Goal: Task Accomplishment & Management: Use online tool/utility

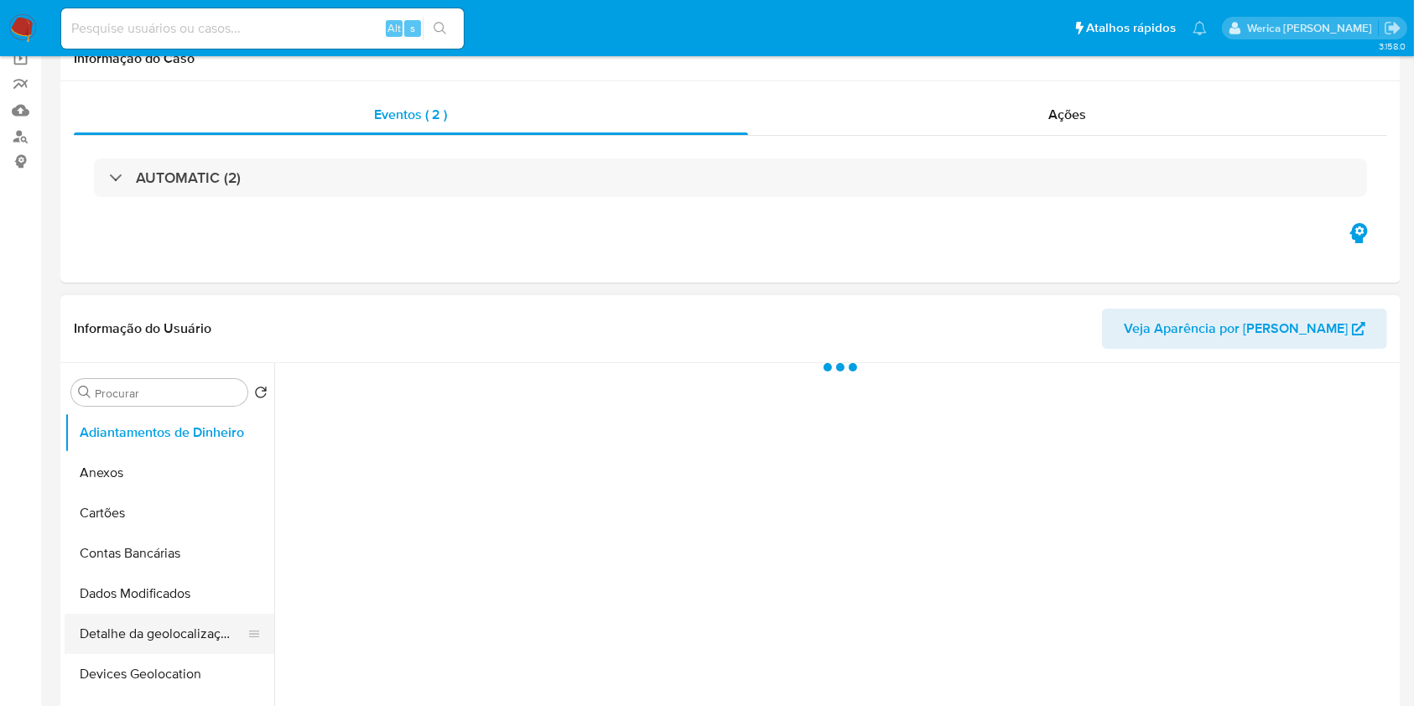
scroll to position [335, 0]
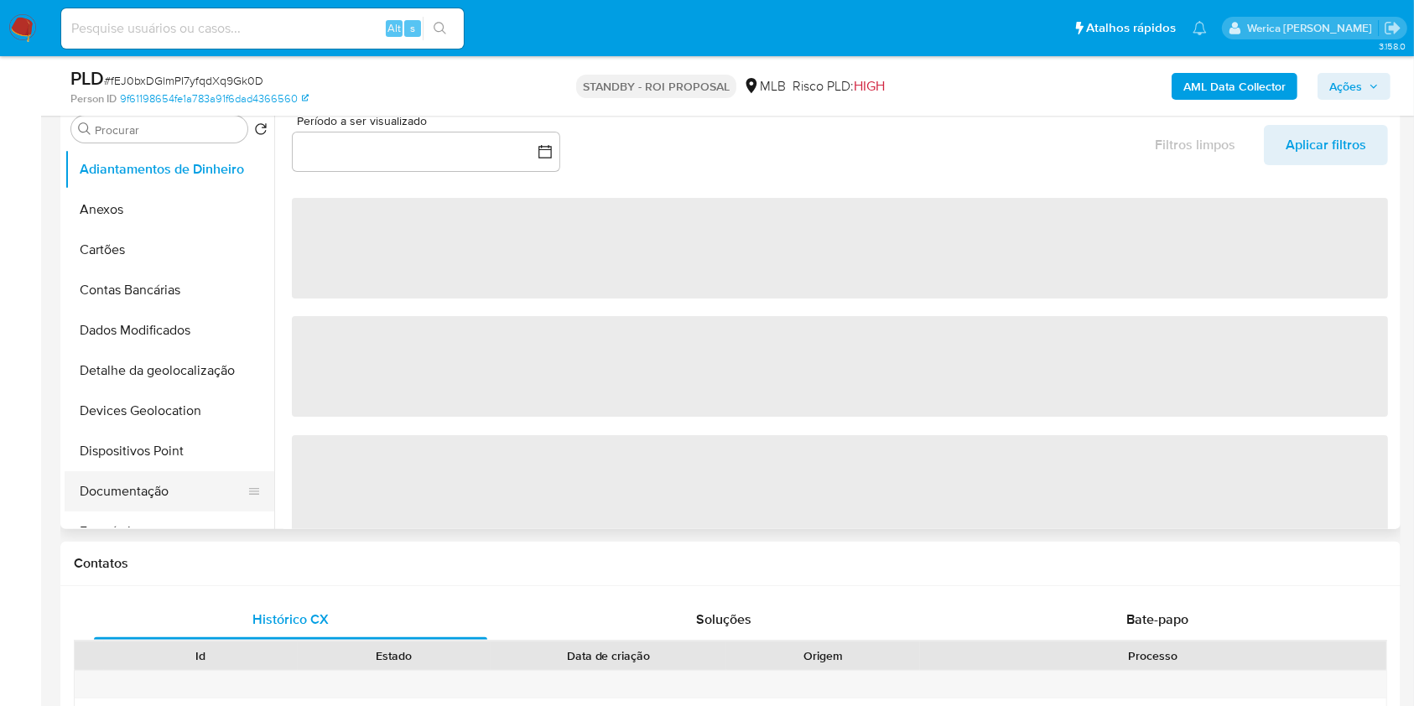
click at [162, 494] on button "Documentação" at bounding box center [163, 491] width 196 height 40
select select "10"
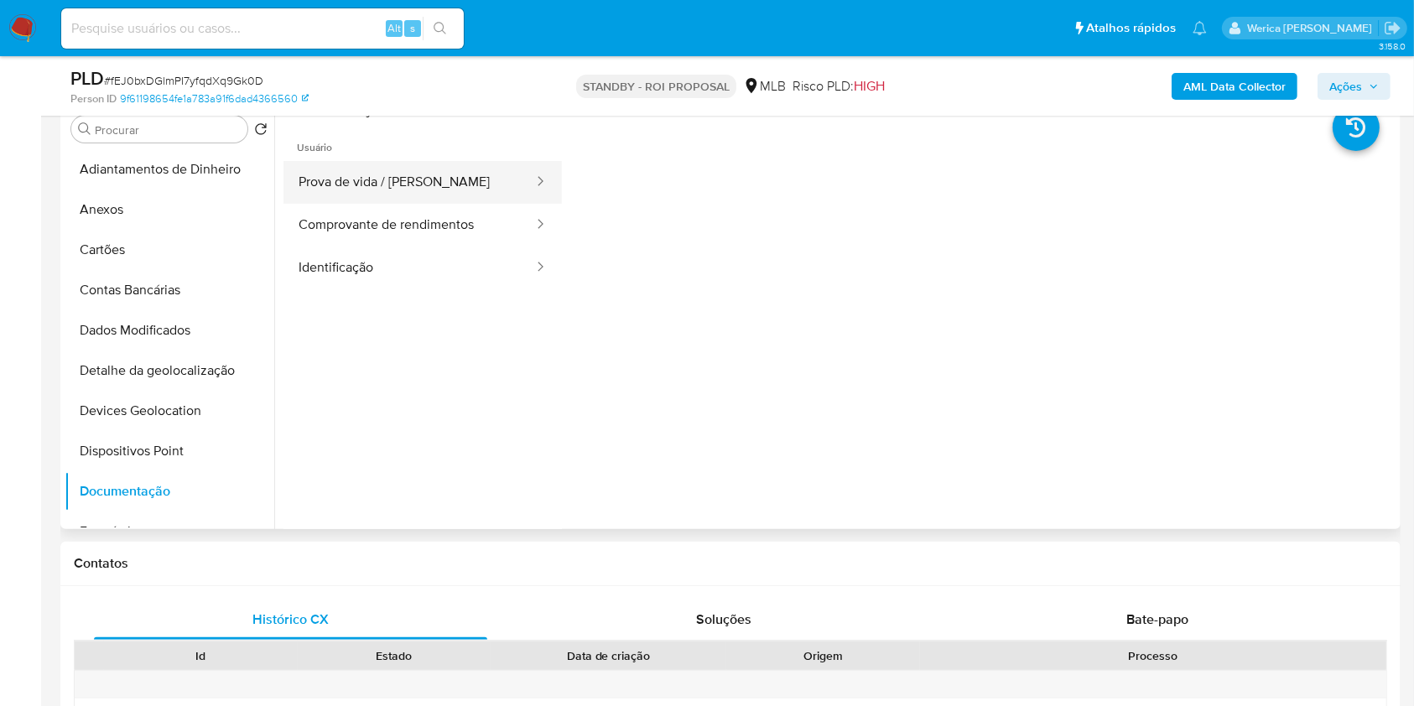
click at [388, 190] on button "Prova de vida / Selfie" at bounding box center [409, 182] width 252 height 43
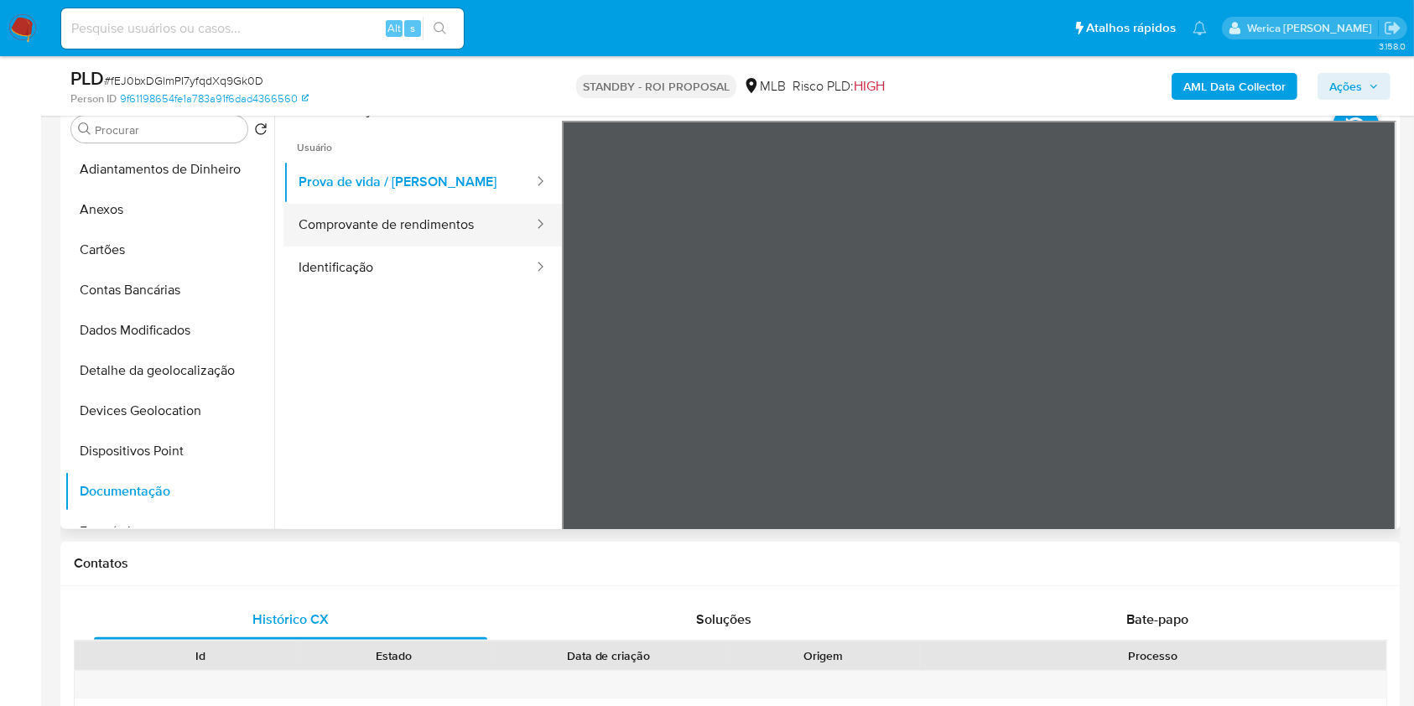
click at [410, 231] on button "Comprovante de rendimentos" at bounding box center [409, 225] width 252 height 43
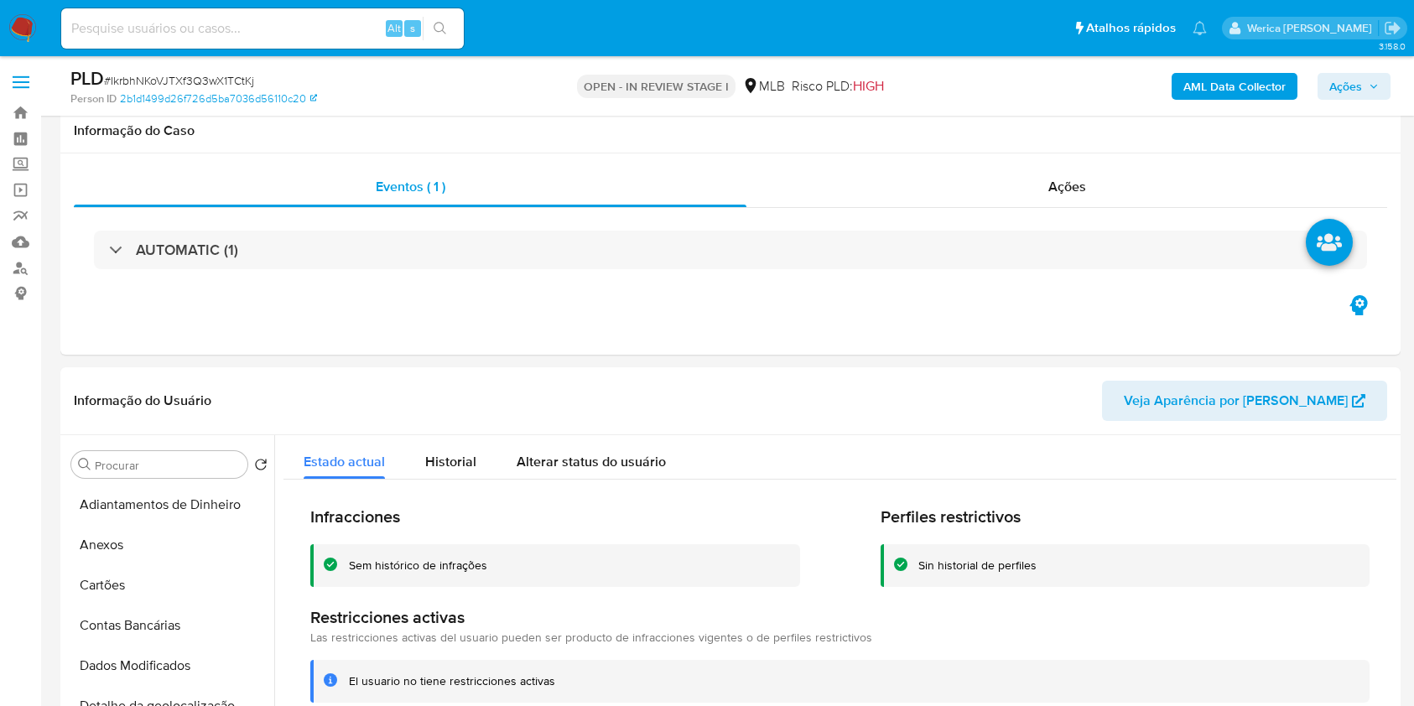
select select "10"
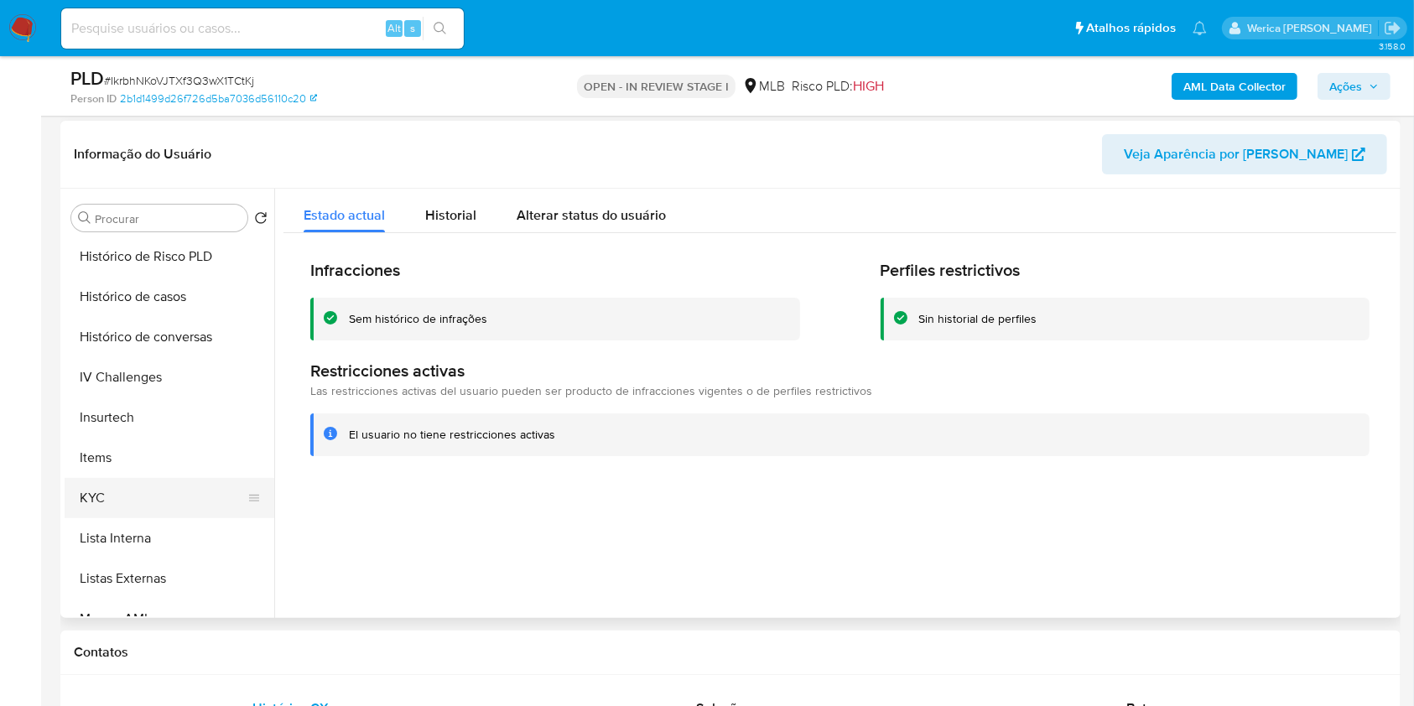
scroll to position [342, 0]
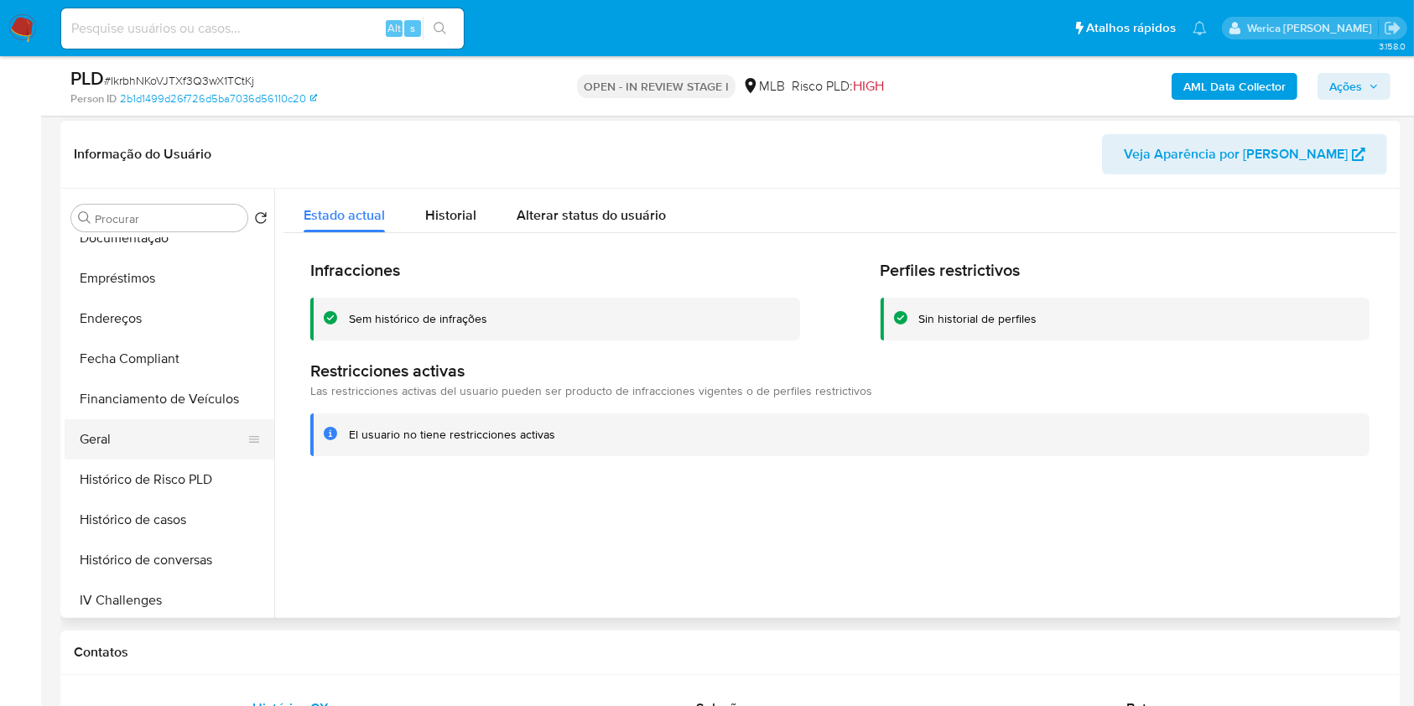
click at [123, 443] on button "Geral" at bounding box center [163, 439] width 196 height 40
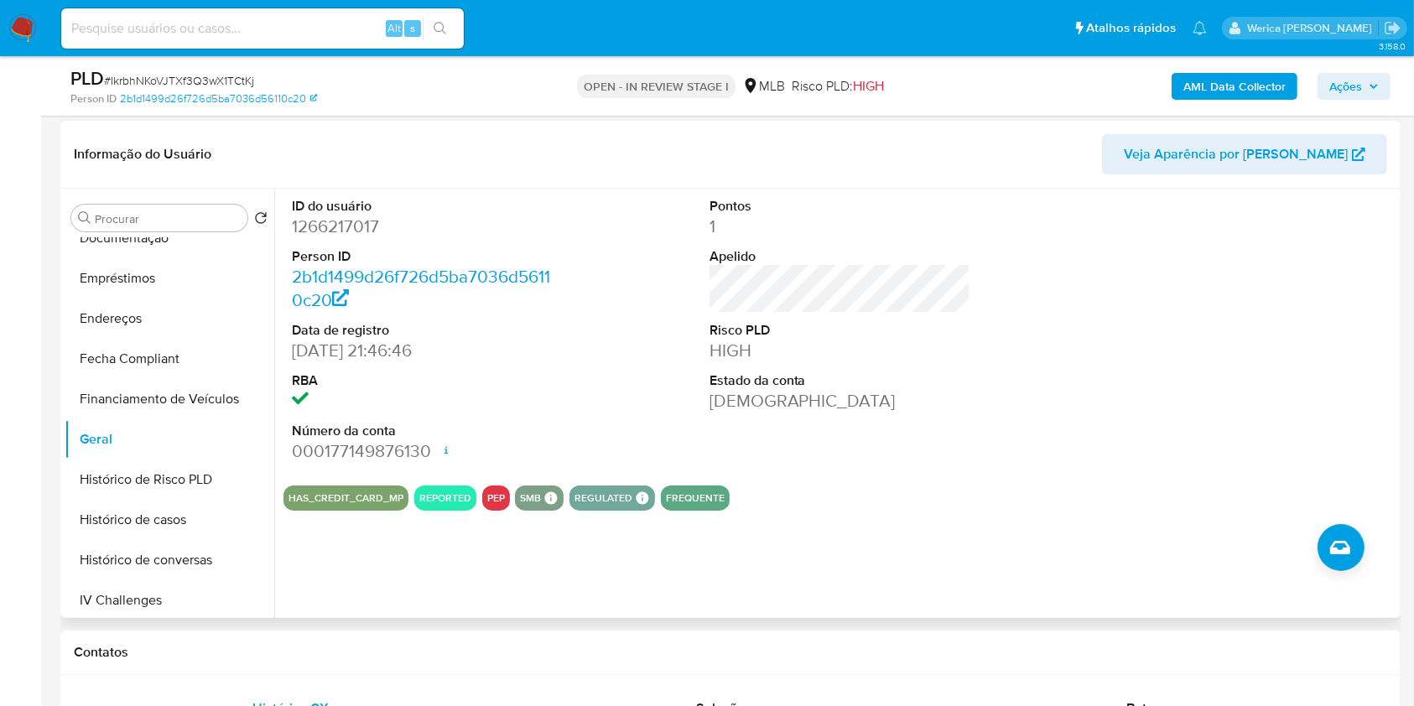
click at [1276, 345] on div at bounding box center [1257, 330] width 278 height 283
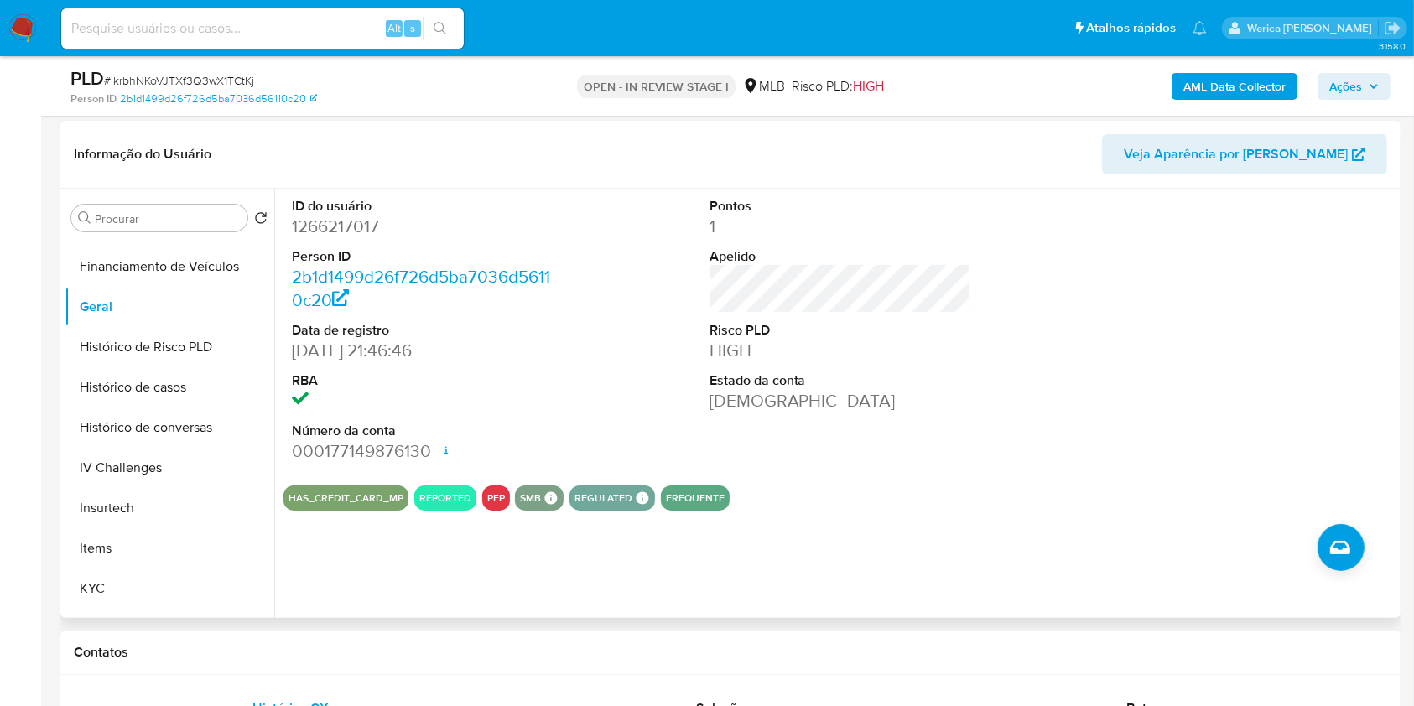
scroll to position [678, 0]
click at [129, 379] on button "KYC" at bounding box center [163, 386] width 196 height 40
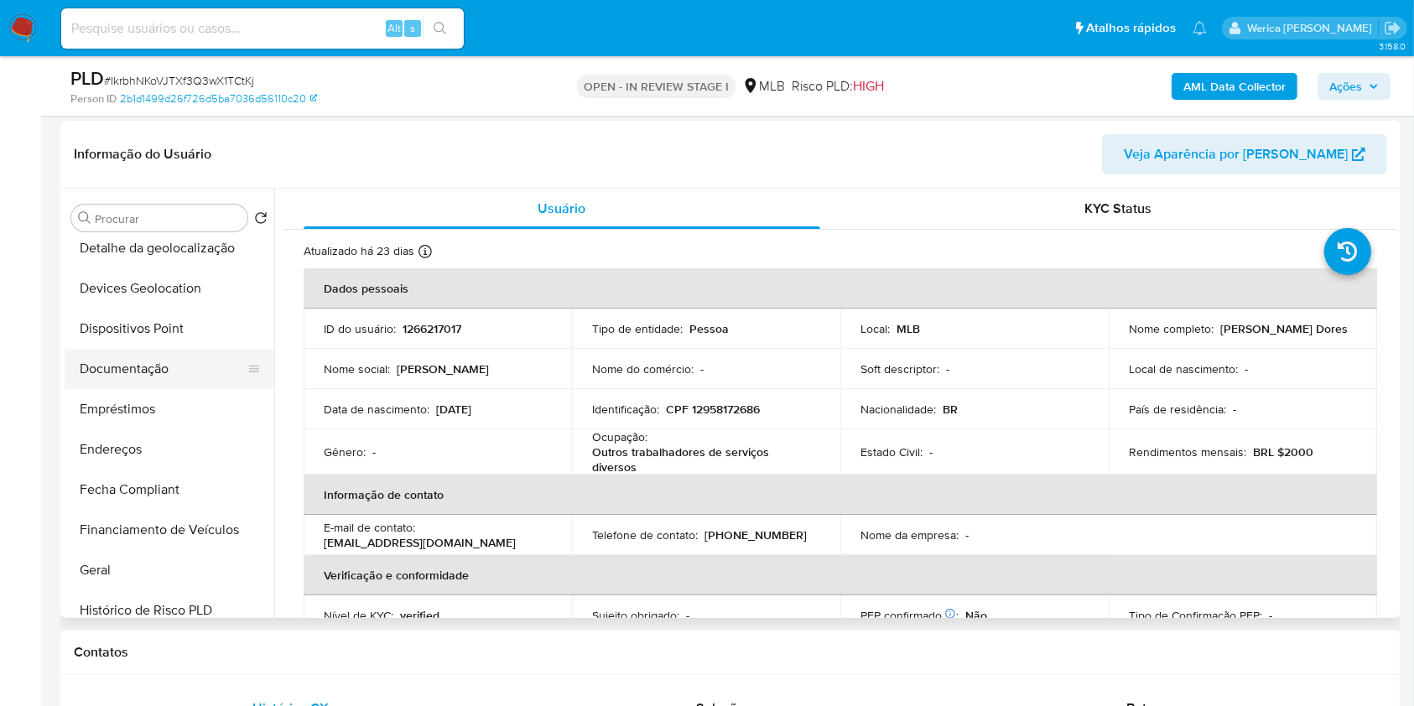
scroll to position [118, 0]
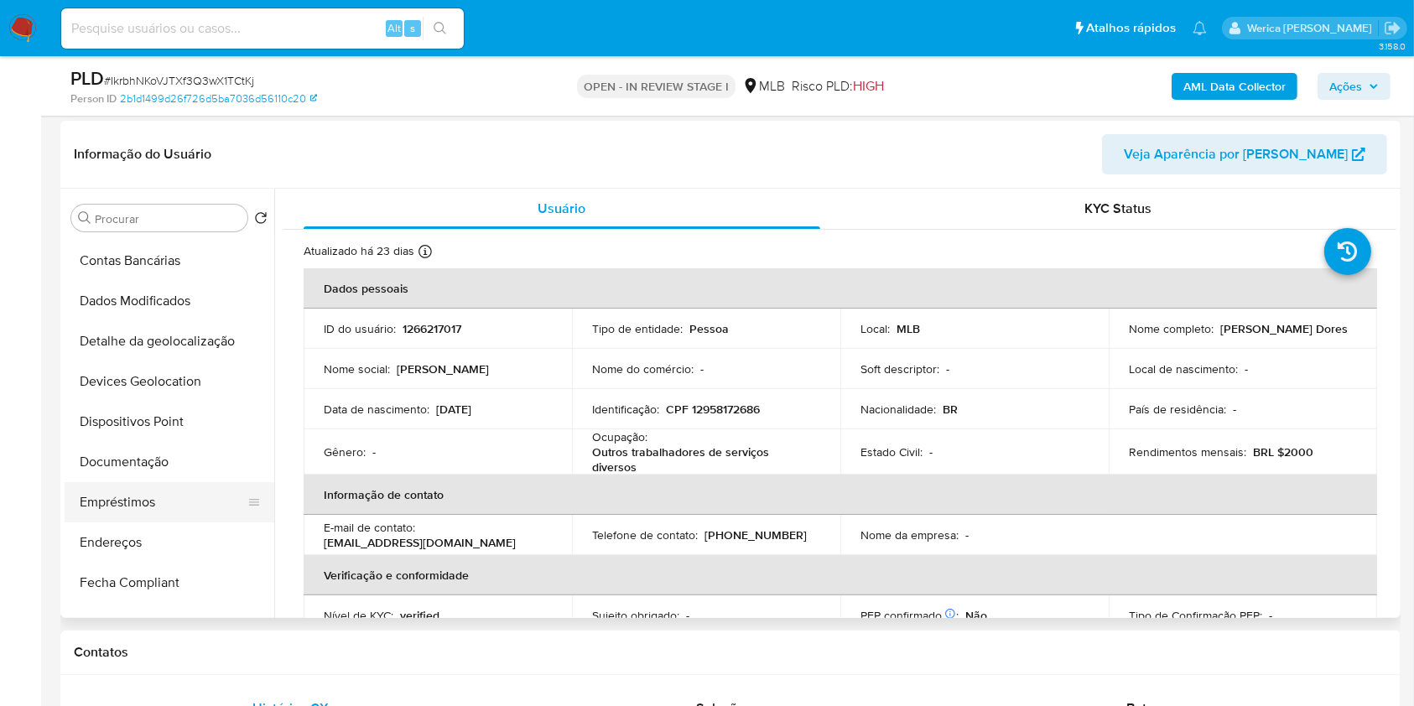
click at [161, 543] on button "Endereços" at bounding box center [170, 543] width 210 height 40
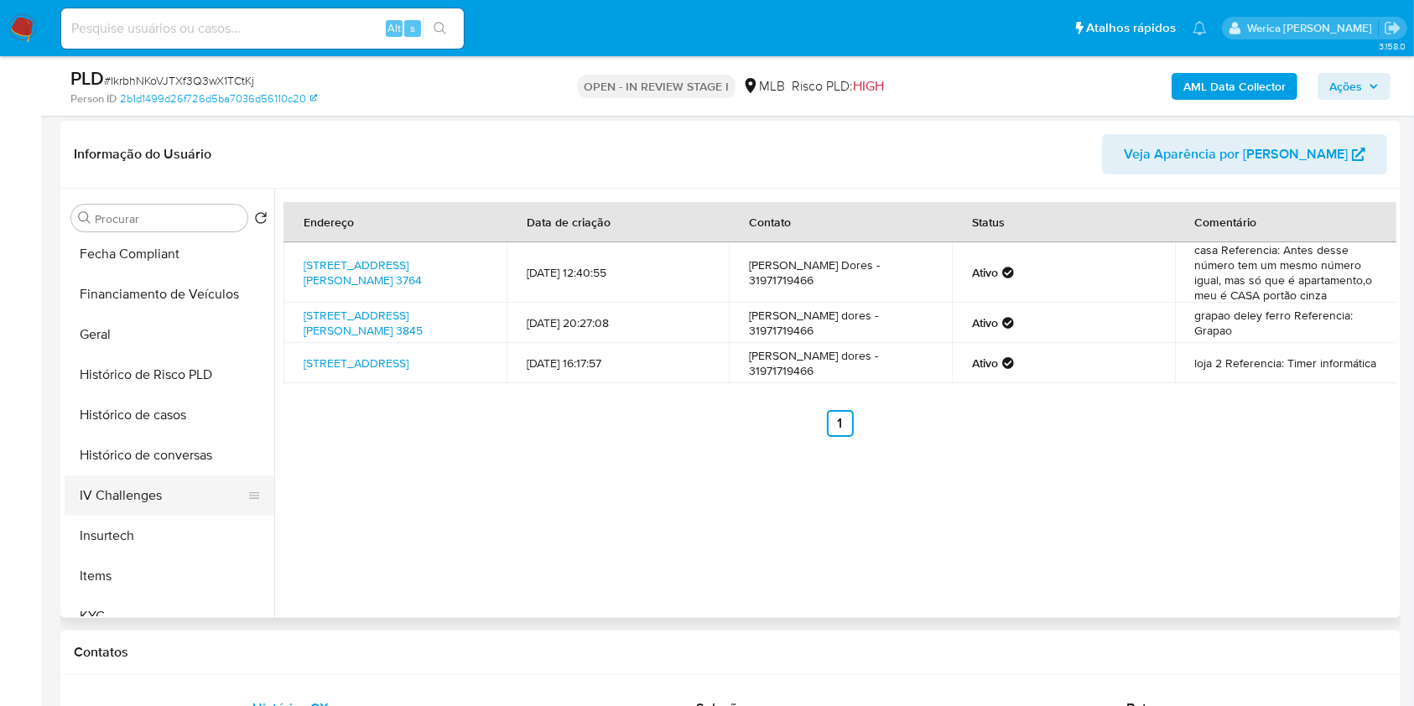
scroll to position [223, 0]
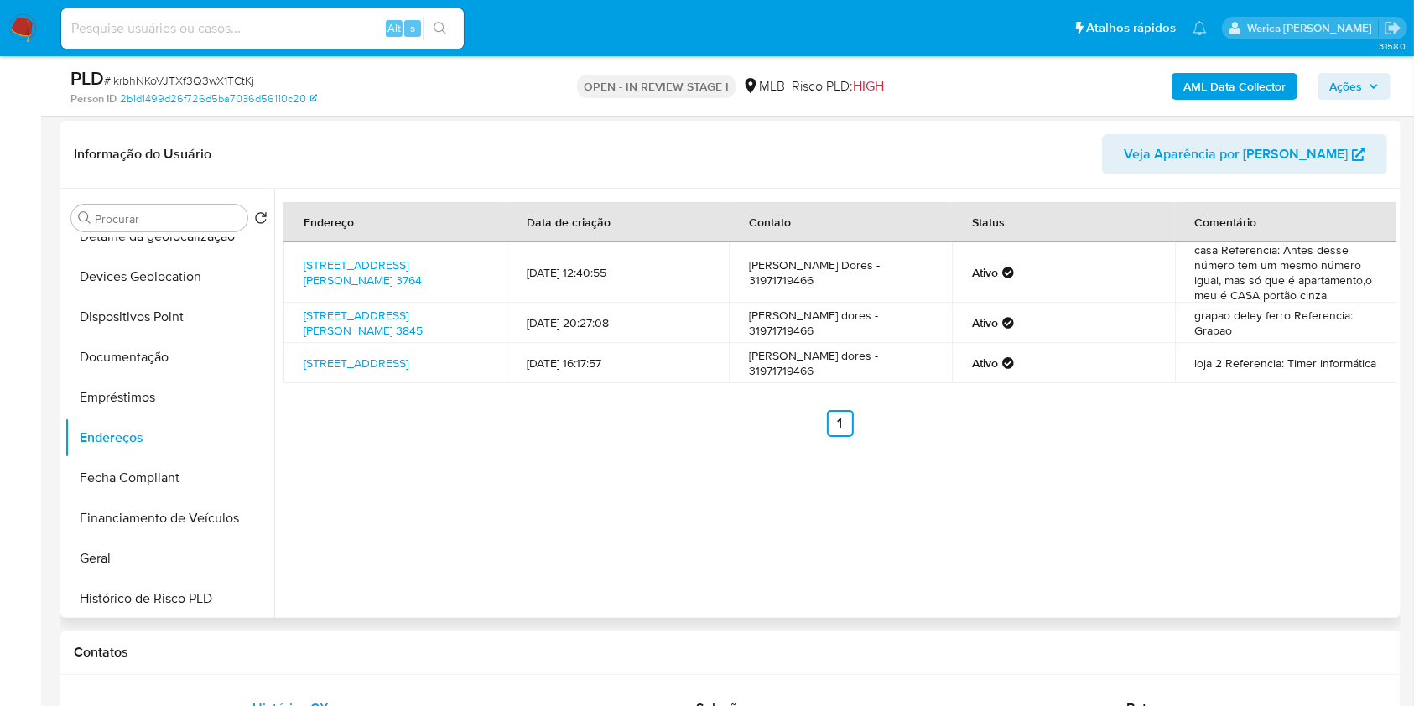
click at [1315, 521] on div "Endereço Data de criação Contato Status Comentário Avenida José Raimundo 3764, …" at bounding box center [835, 403] width 1122 height 429
click at [174, 287] on button "Devices Geolocation" at bounding box center [163, 277] width 196 height 40
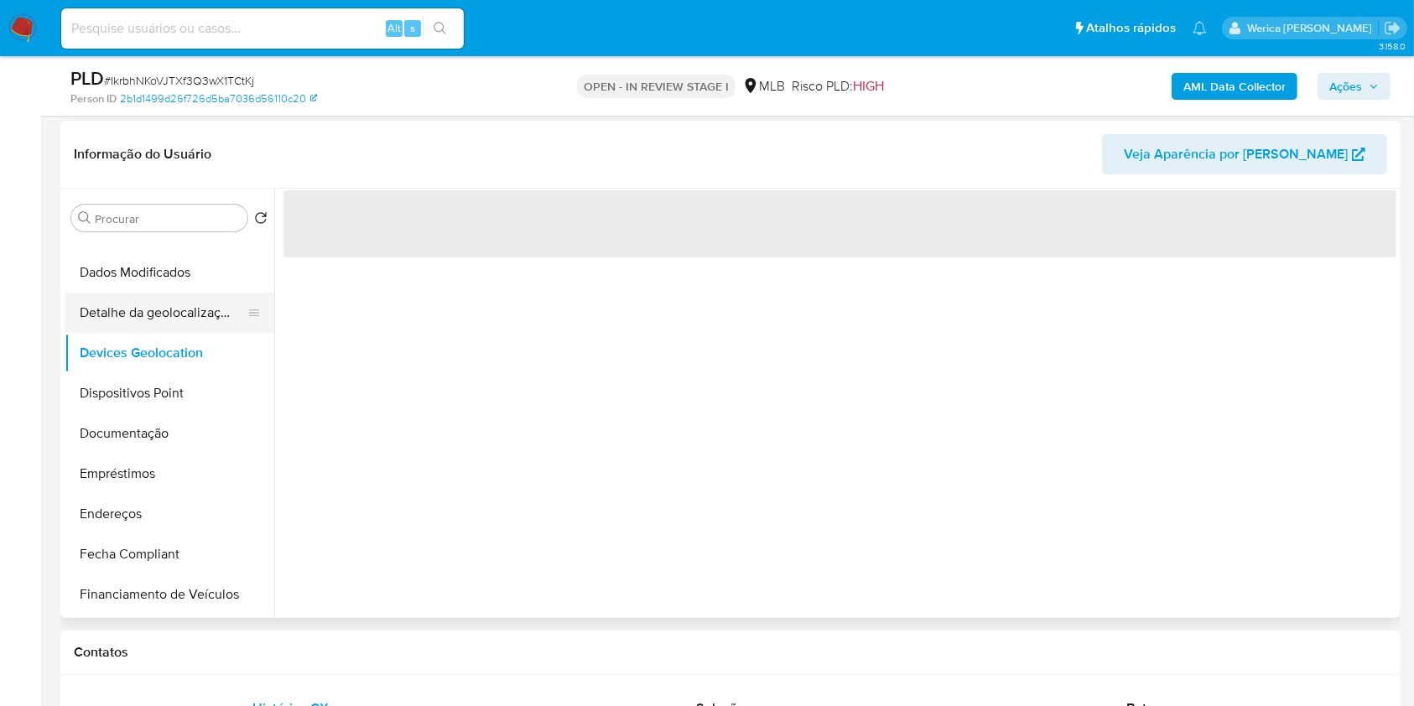
scroll to position [112, 0]
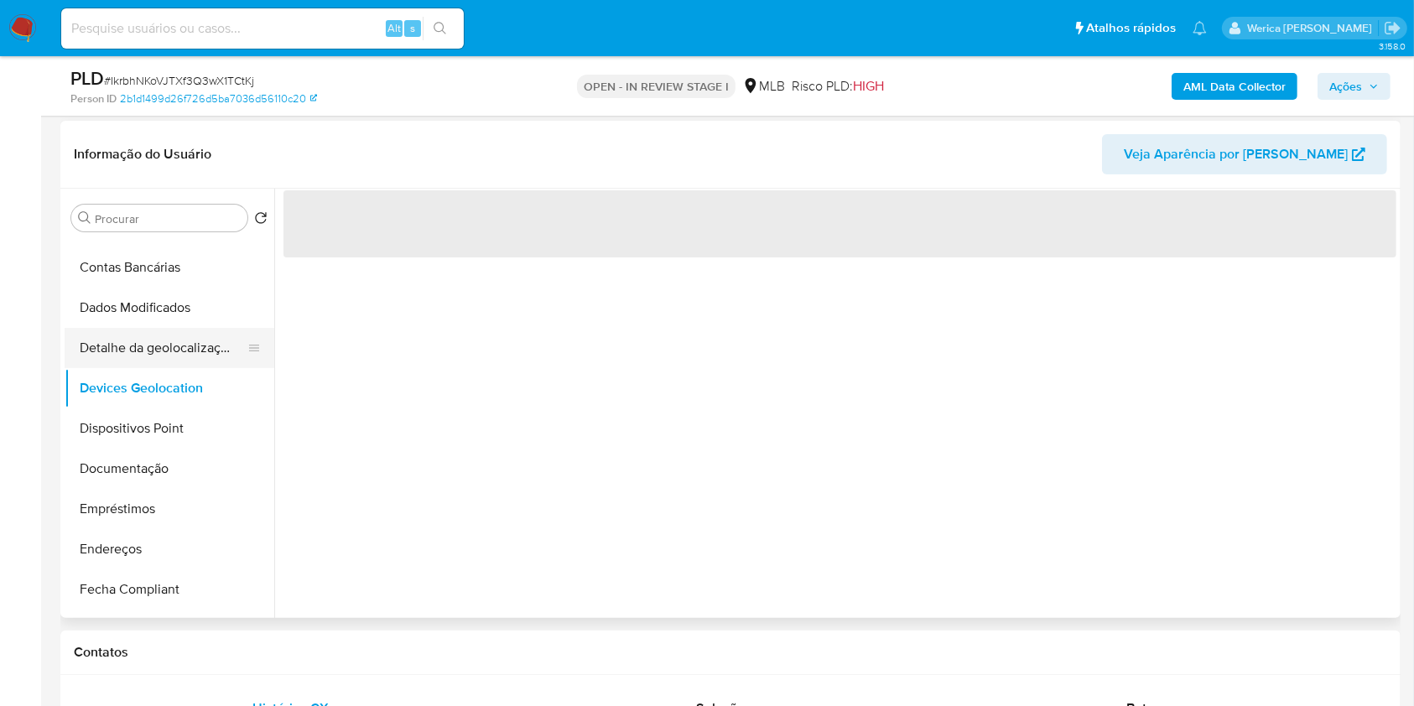
click at [228, 359] on button "Detalhe da geolocalização" at bounding box center [163, 348] width 196 height 40
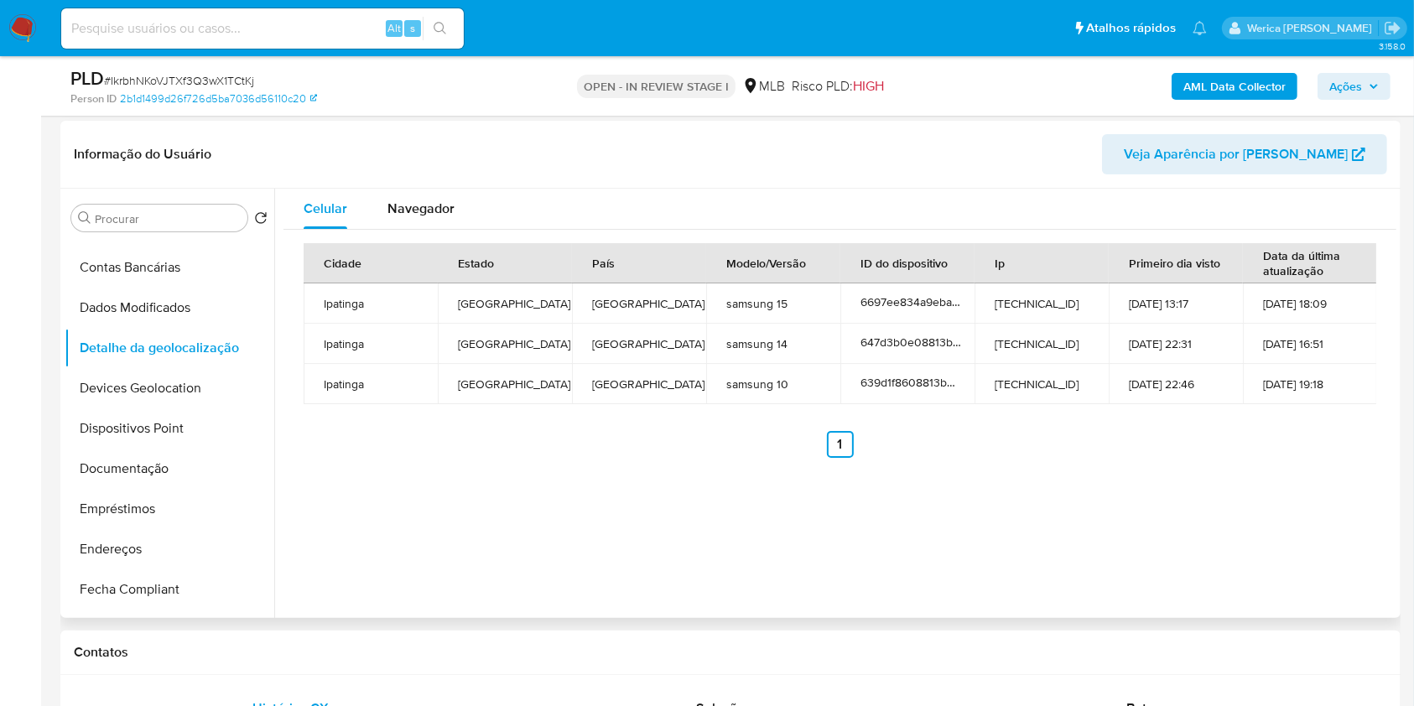
click at [1292, 507] on div "Celular Navegador Cidade Estado País Modelo/Versão ID do dispositivo Ip Primeir…" at bounding box center [835, 403] width 1122 height 429
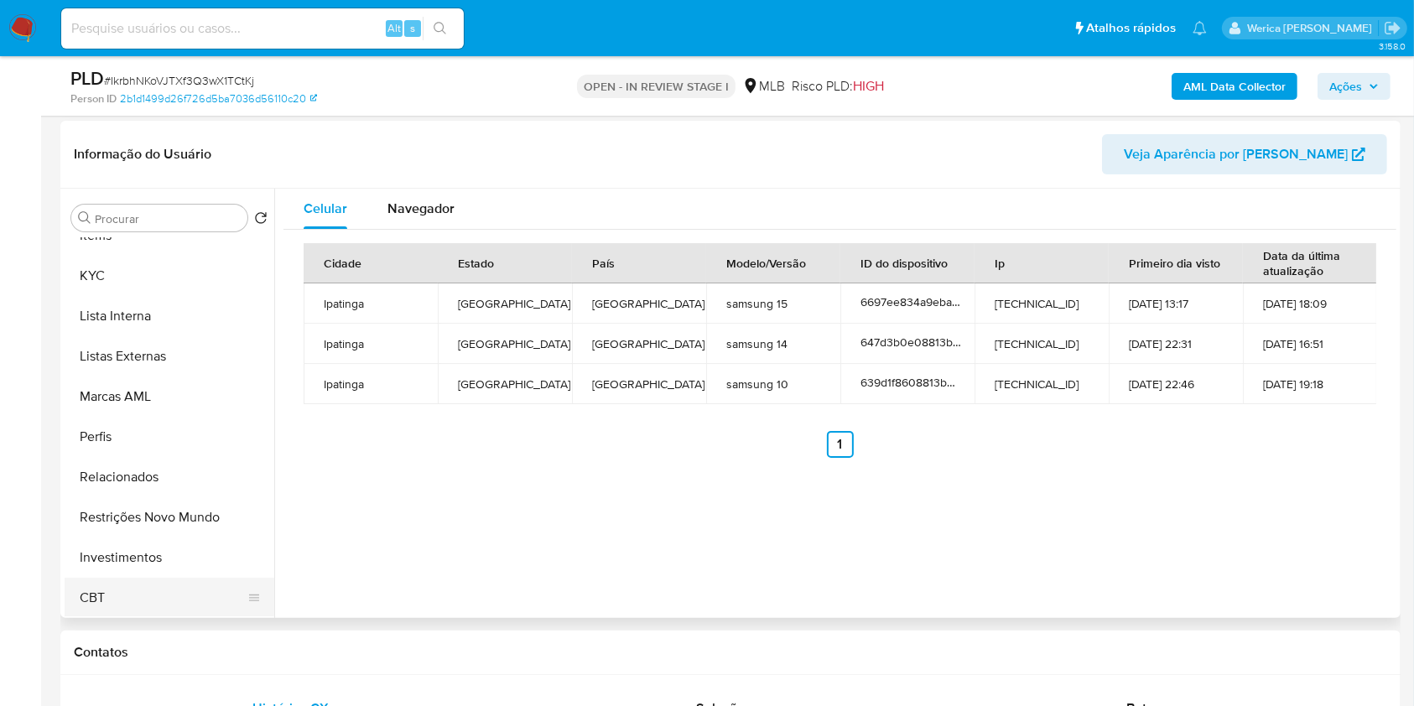
scroll to position [789, 0]
click at [181, 587] on button "CBT" at bounding box center [163, 596] width 196 height 40
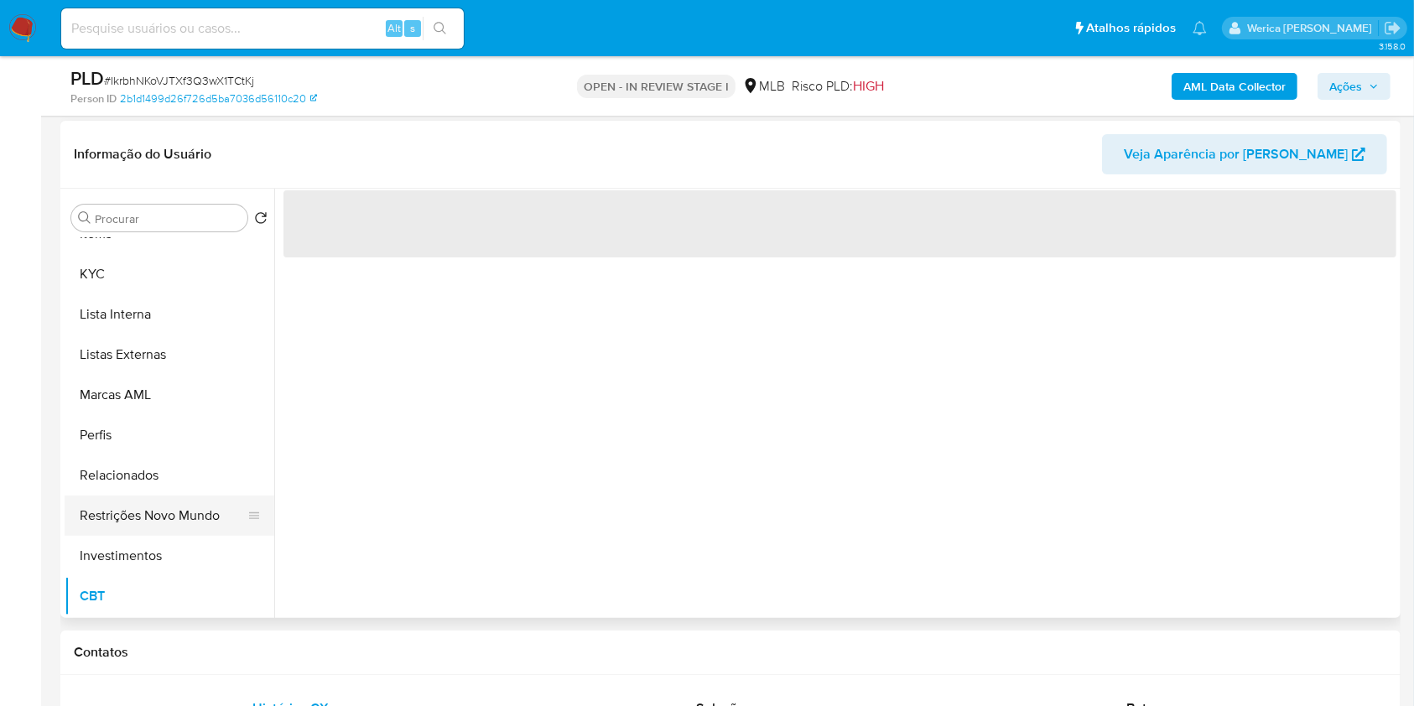
drag, startPoint x: 168, startPoint y: 539, endPoint x: 168, endPoint y: 527, distance: 12.6
click at [168, 538] on button "Investimentos" at bounding box center [170, 556] width 210 height 40
click at [164, 511] on button "Restrições Novo Mundo" at bounding box center [163, 516] width 196 height 40
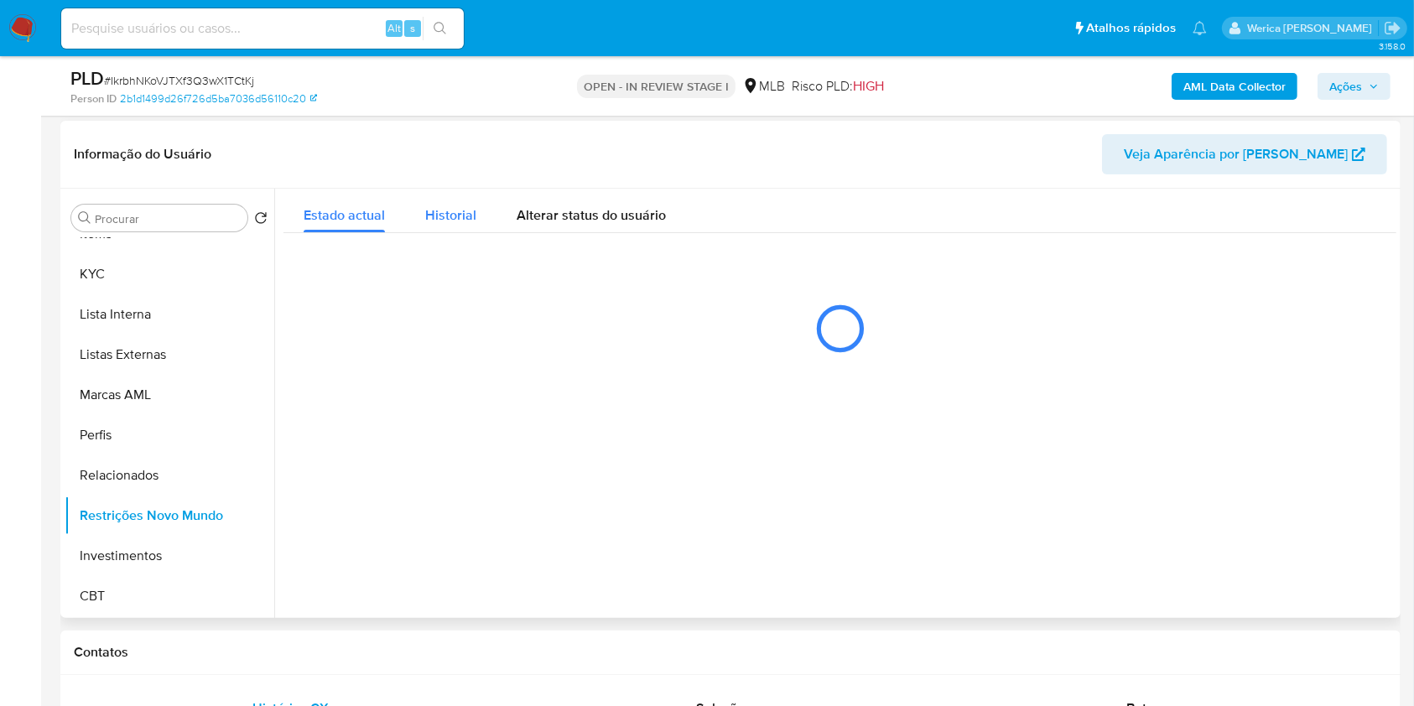
drag, startPoint x: 429, startPoint y: 349, endPoint x: 430, endPoint y: 231, distance: 118.3
click at [430, 325] on div at bounding box center [839, 329] width 1113 height 84
click at [434, 185] on div "Informação do Usuário Veja Aparência por Pessoa" at bounding box center [730, 155] width 1340 height 68
click at [481, 218] on button "Historial" at bounding box center [450, 211] width 91 height 44
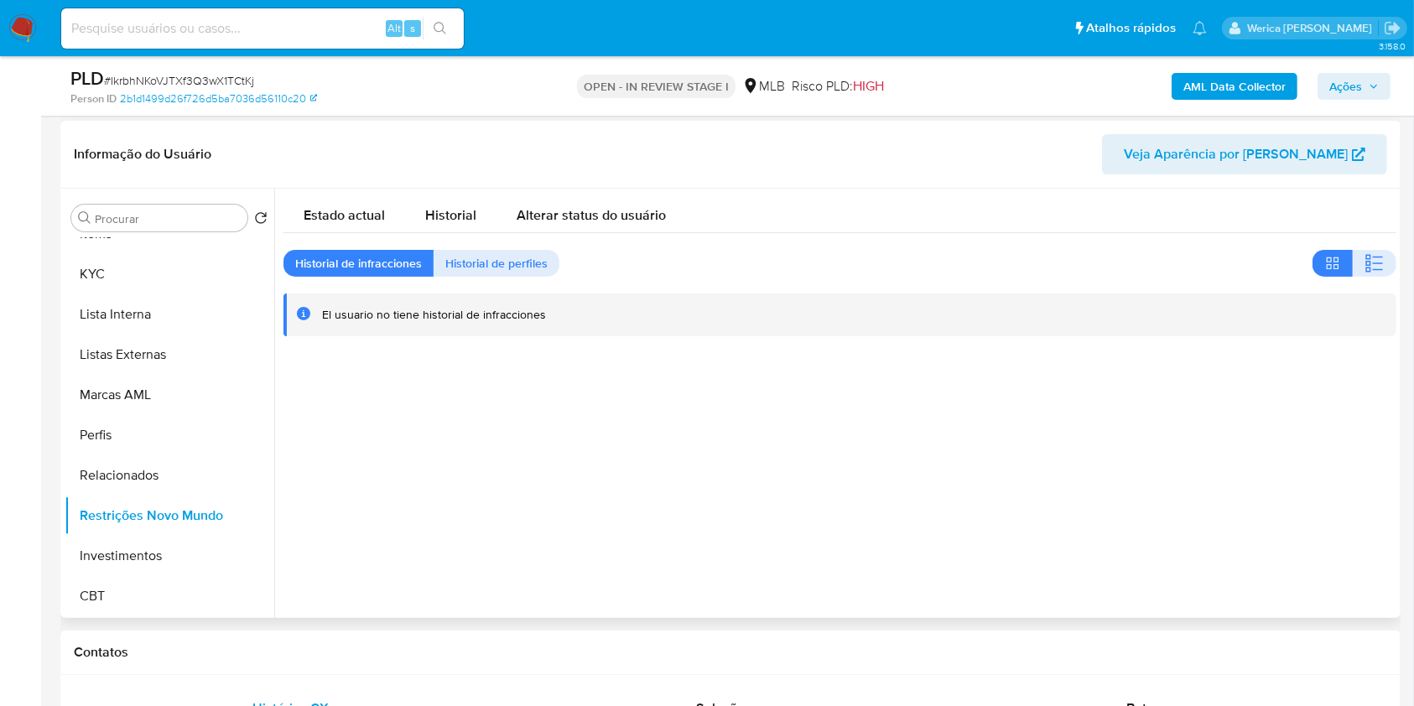
click at [1398, 258] on div "Procurar Retornar ao pedido padrão Adiantamentos de Dinheiro Anexos Cartões Con…" at bounding box center [730, 403] width 1340 height 429
drag, startPoint x: 1228, startPoint y: 429, endPoint x: 1192, endPoint y: 393, distance: 50.4
click at [1230, 432] on div at bounding box center [835, 403] width 1122 height 429
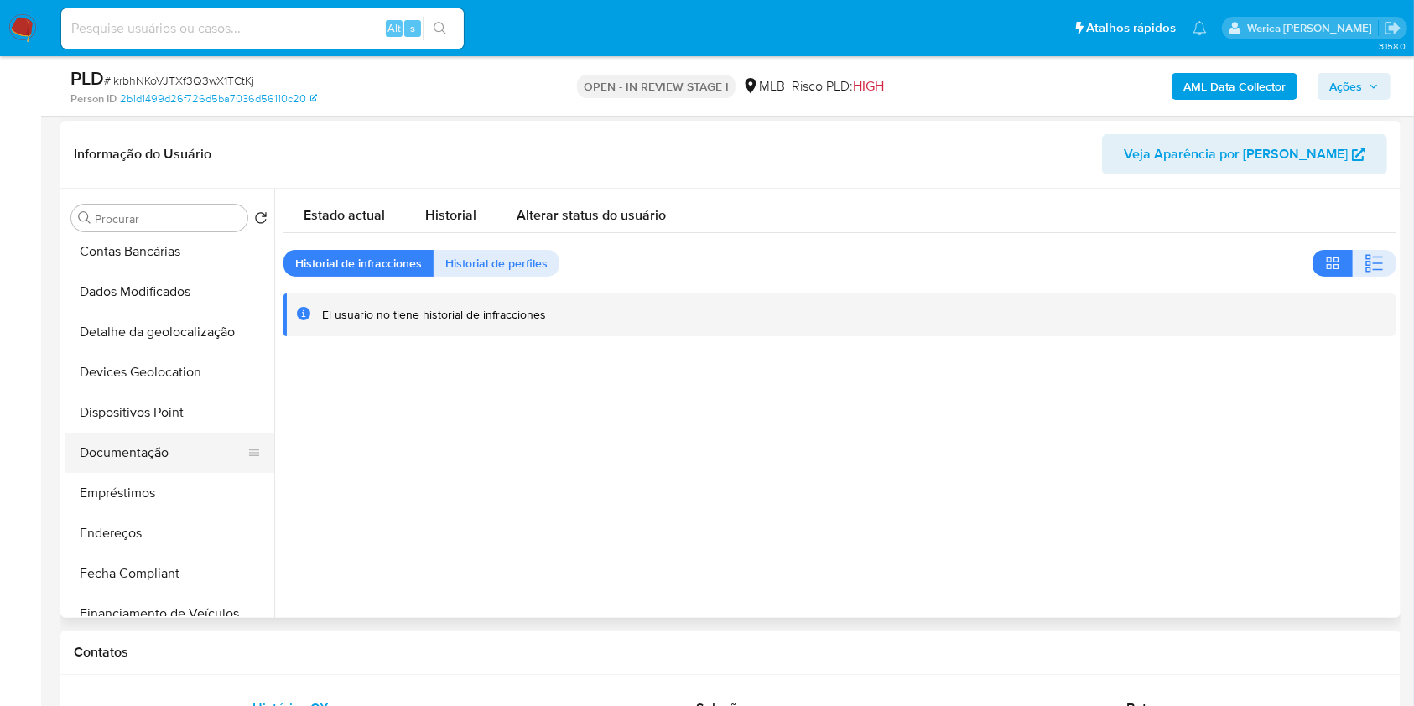
scroll to position [118, 0]
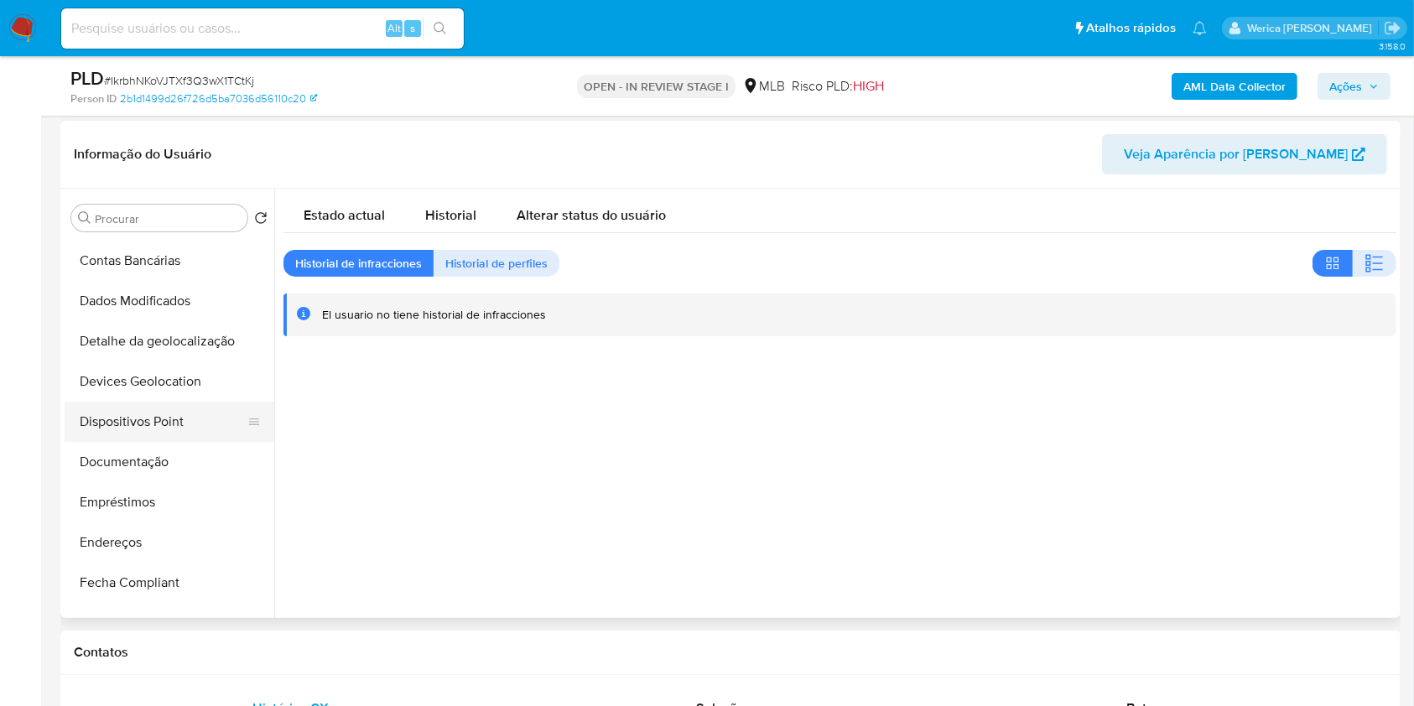
click at [169, 424] on button "Dispositivos Point" at bounding box center [163, 422] width 196 height 40
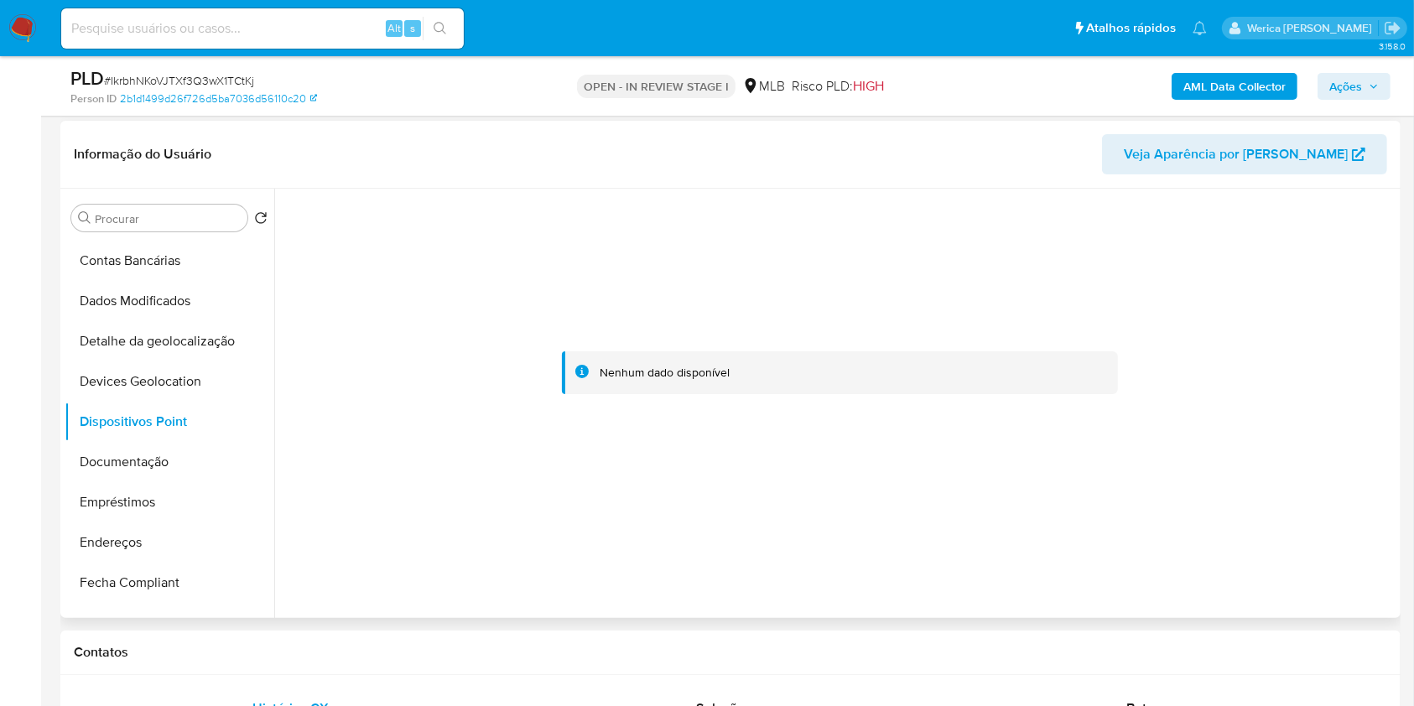
click at [1324, 534] on div at bounding box center [839, 373] width 1113 height 369
drag, startPoint x: 1317, startPoint y: 538, endPoint x: 1302, endPoint y: 517, distance: 25.8
click at [1317, 538] on div at bounding box center [839, 373] width 1113 height 369
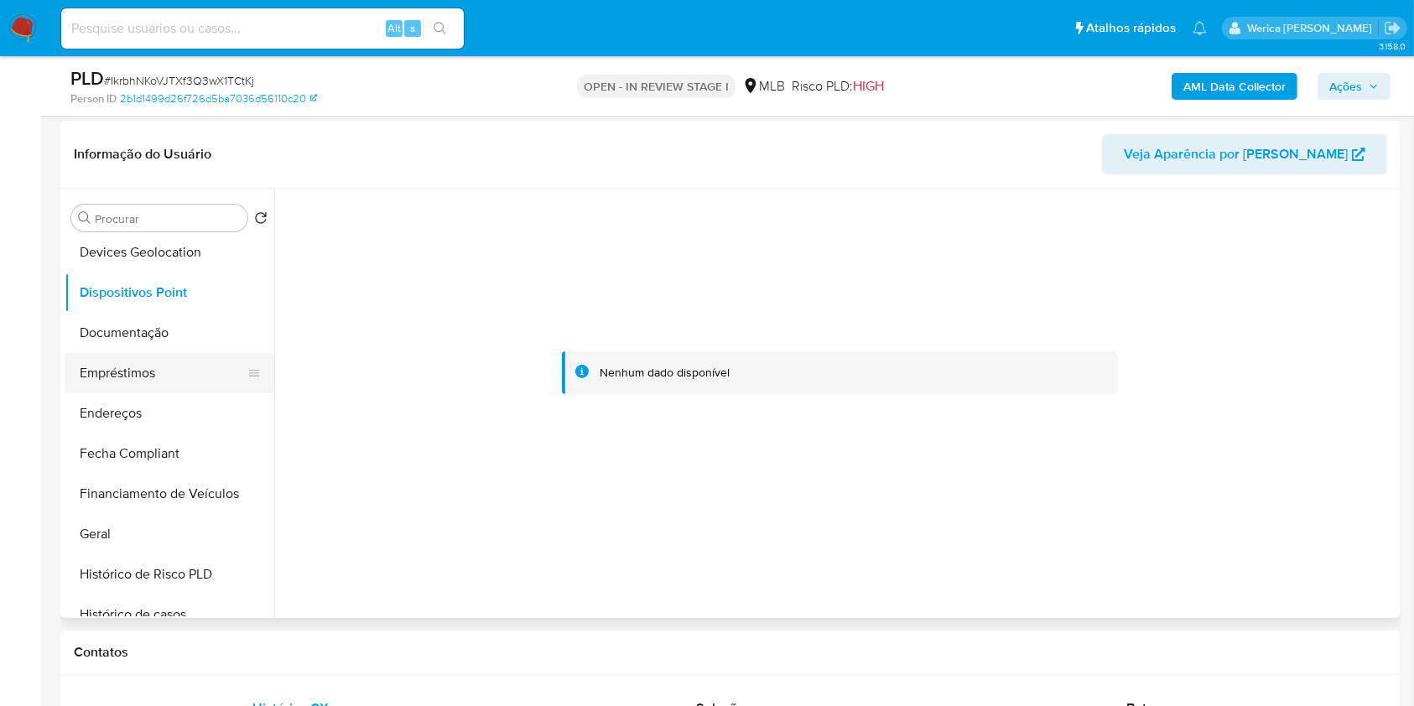
scroll to position [342, 0]
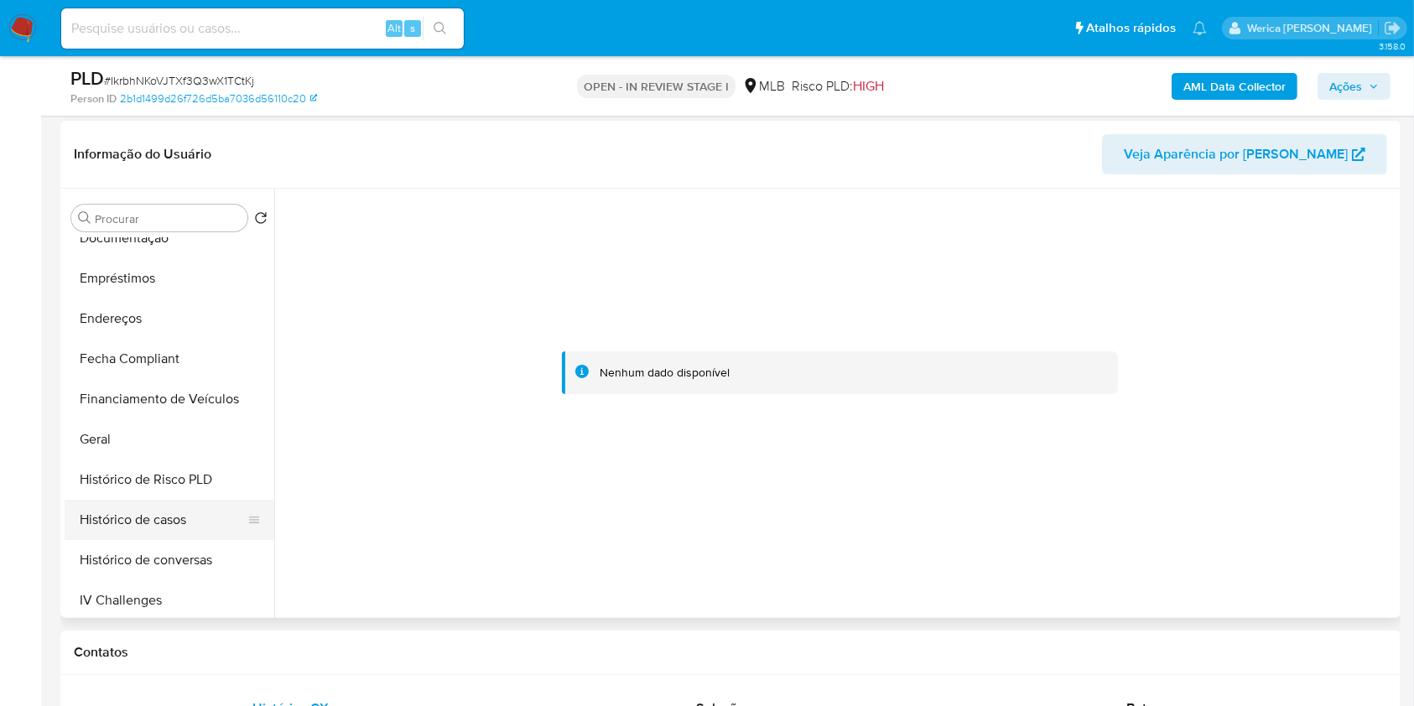
click at [174, 529] on button "Histórico de casos" at bounding box center [163, 520] width 196 height 40
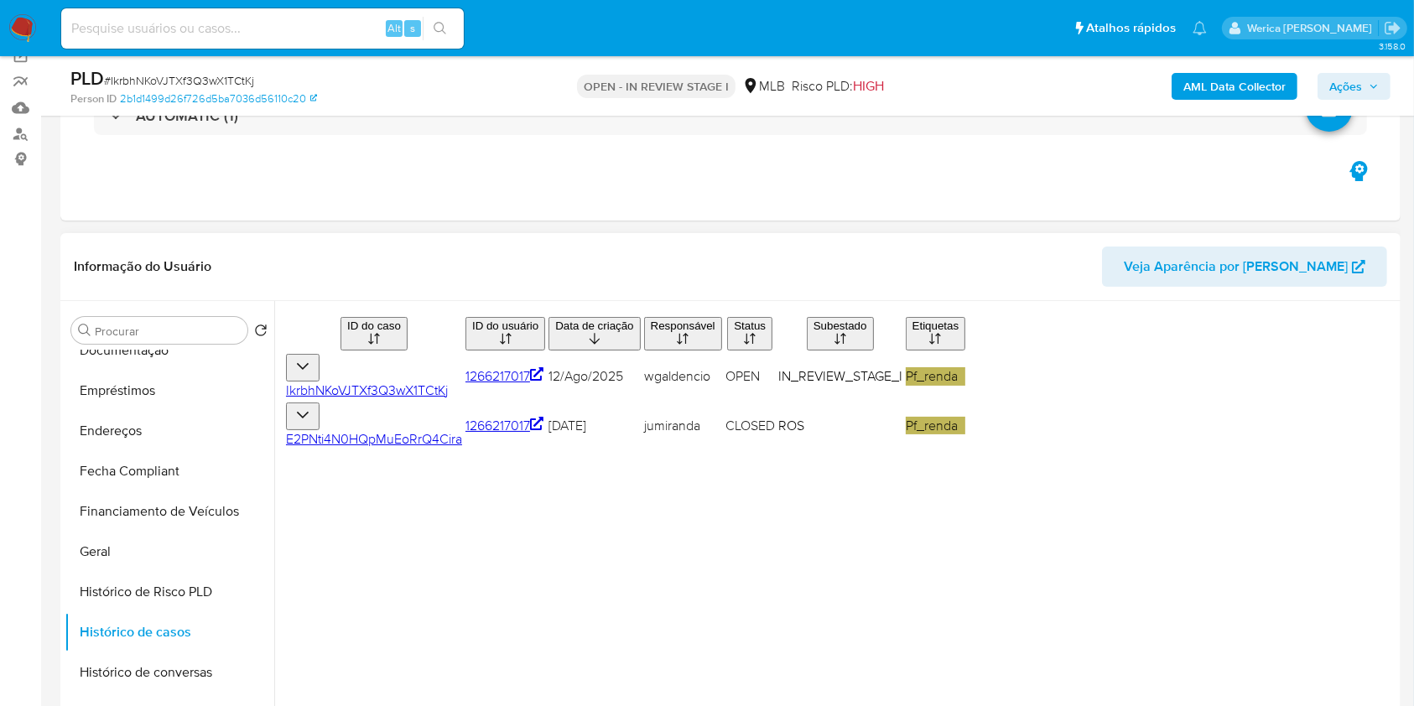
scroll to position [247, 0]
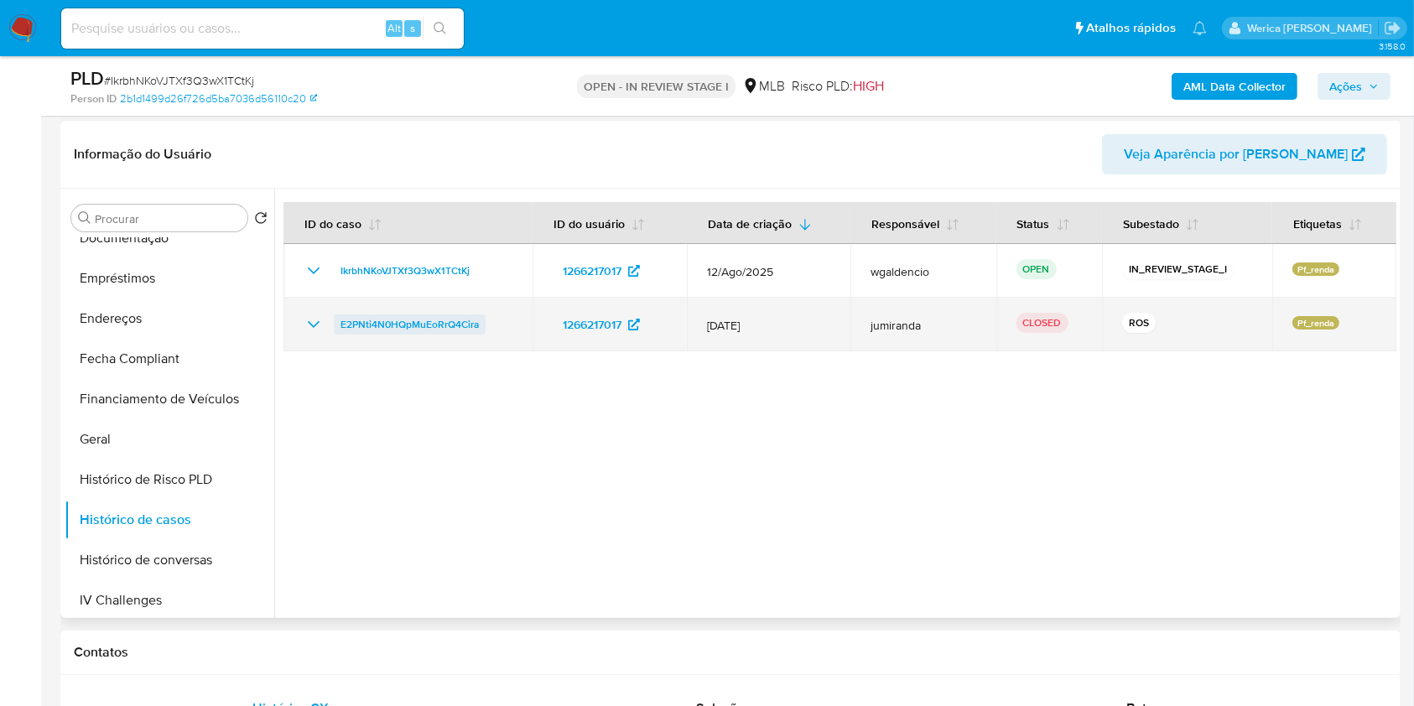
click at [451, 320] on span "E2PNti4N0HQpMuEoRrQ4Cira" at bounding box center [410, 325] width 138 height 20
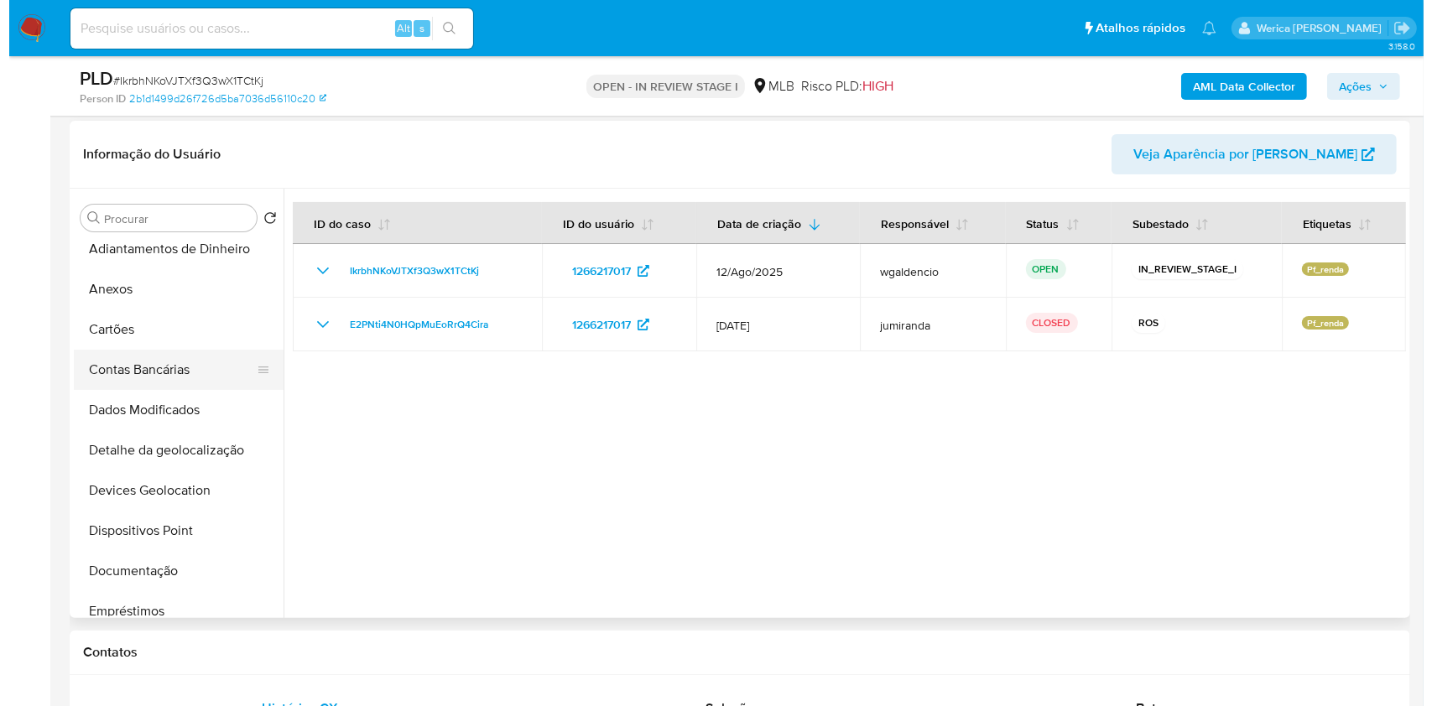
scroll to position [0, 0]
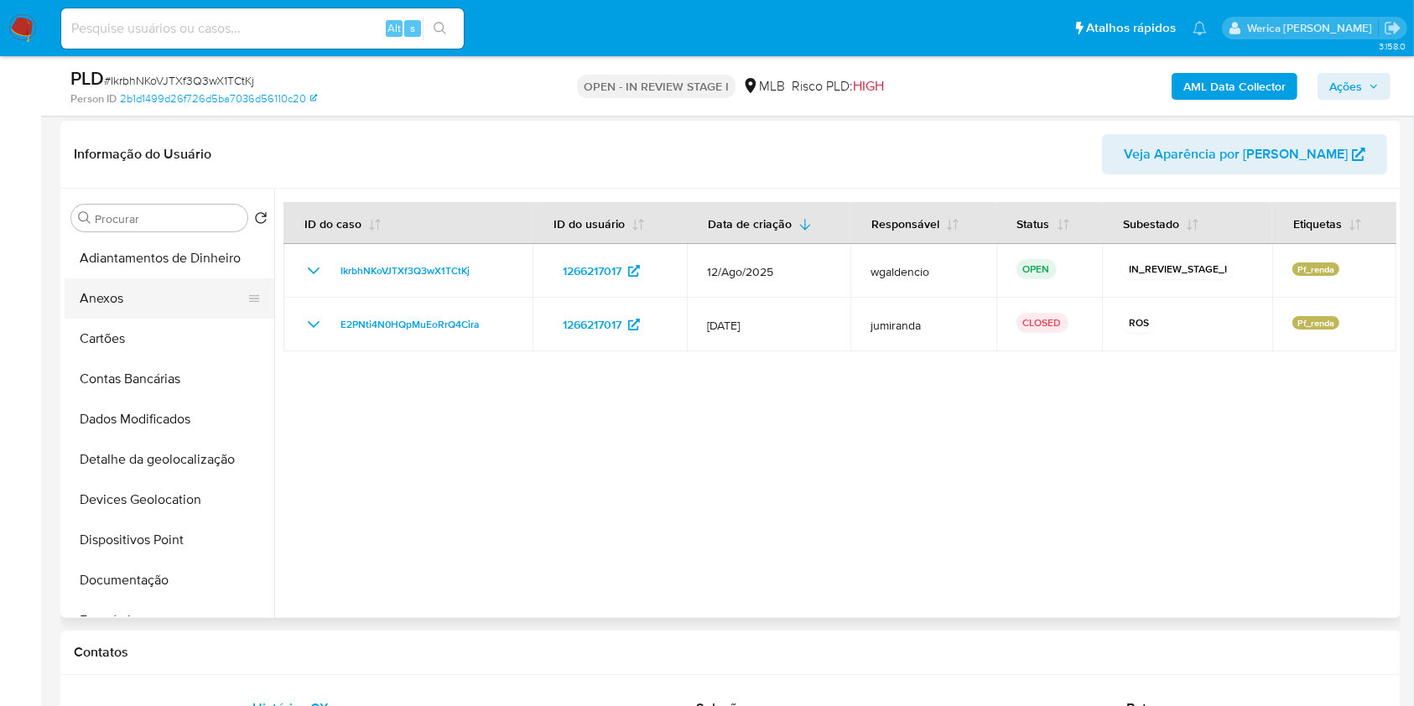
click at [156, 298] on button "Anexos" at bounding box center [163, 298] width 196 height 40
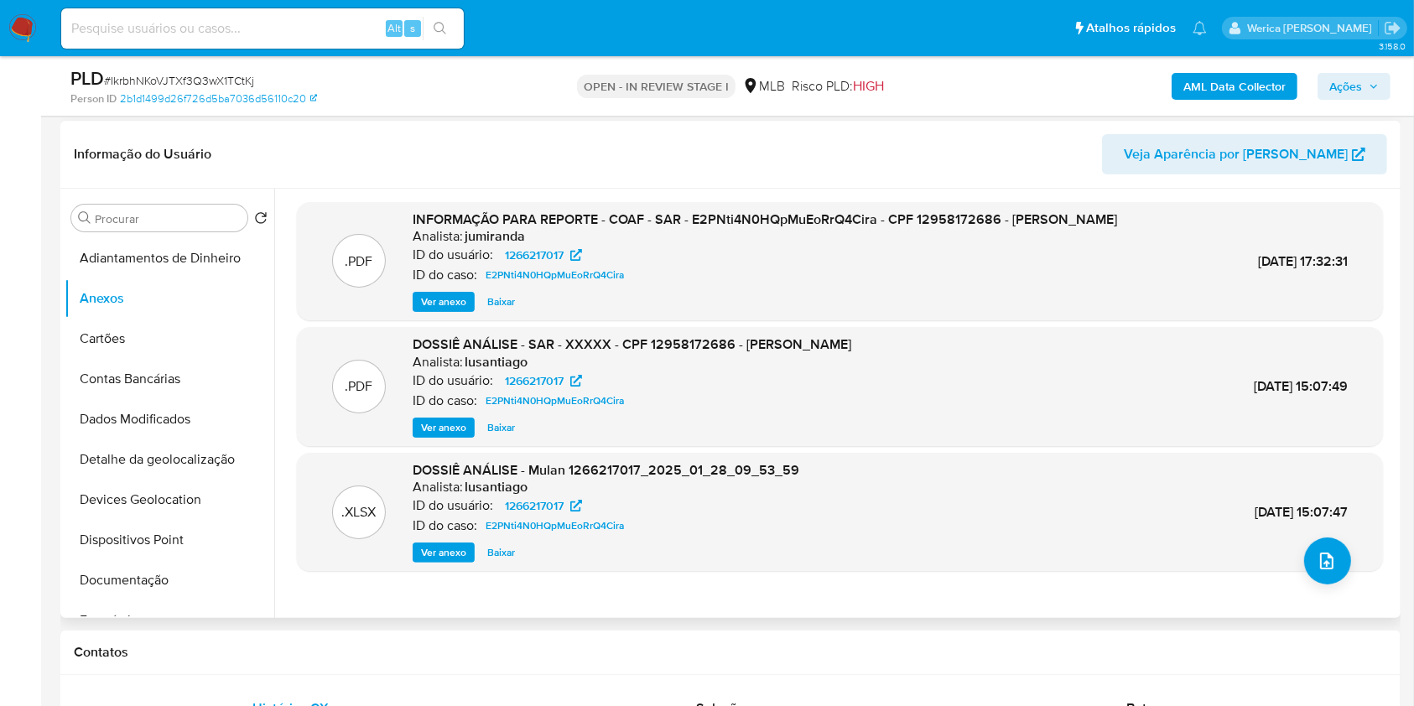
click at [1292, 569] on div ".XLSX DOSSIÊ ANÁLISE - Mulan 1266217017_2025_01_28_09_53_59 Analista: lusantiag…" at bounding box center [840, 512] width 1086 height 119
click at [1317, 569] on icon "upload-file" at bounding box center [1327, 561] width 20 height 20
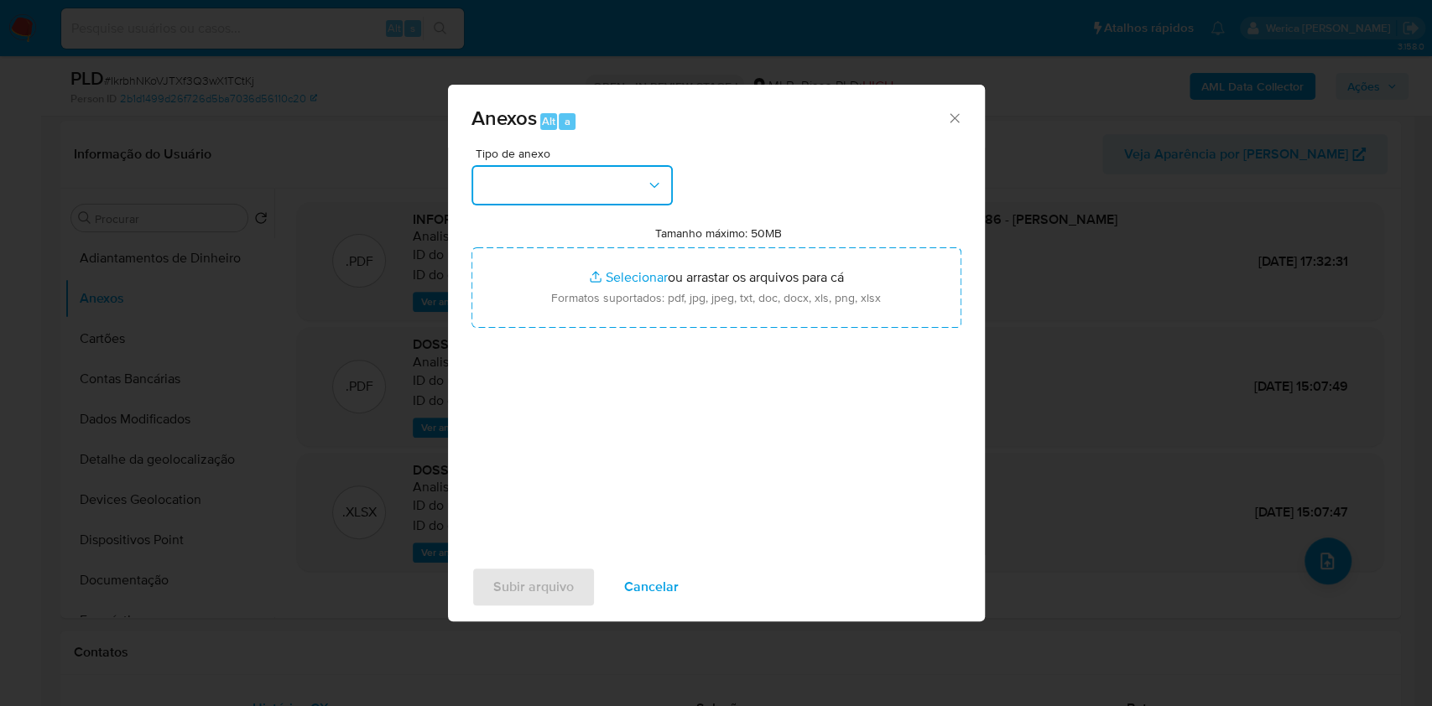
click at [624, 205] on button "button" at bounding box center [571, 185] width 201 height 40
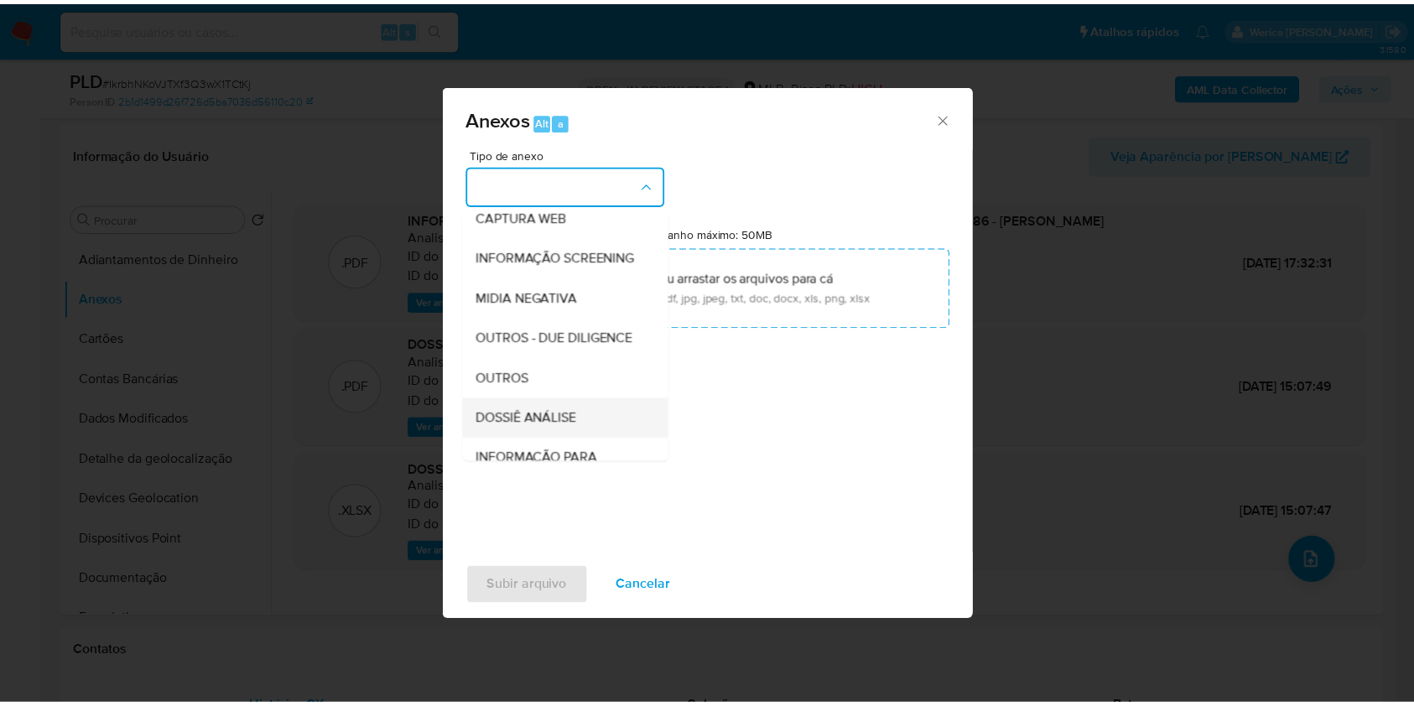
scroll to position [257, 0]
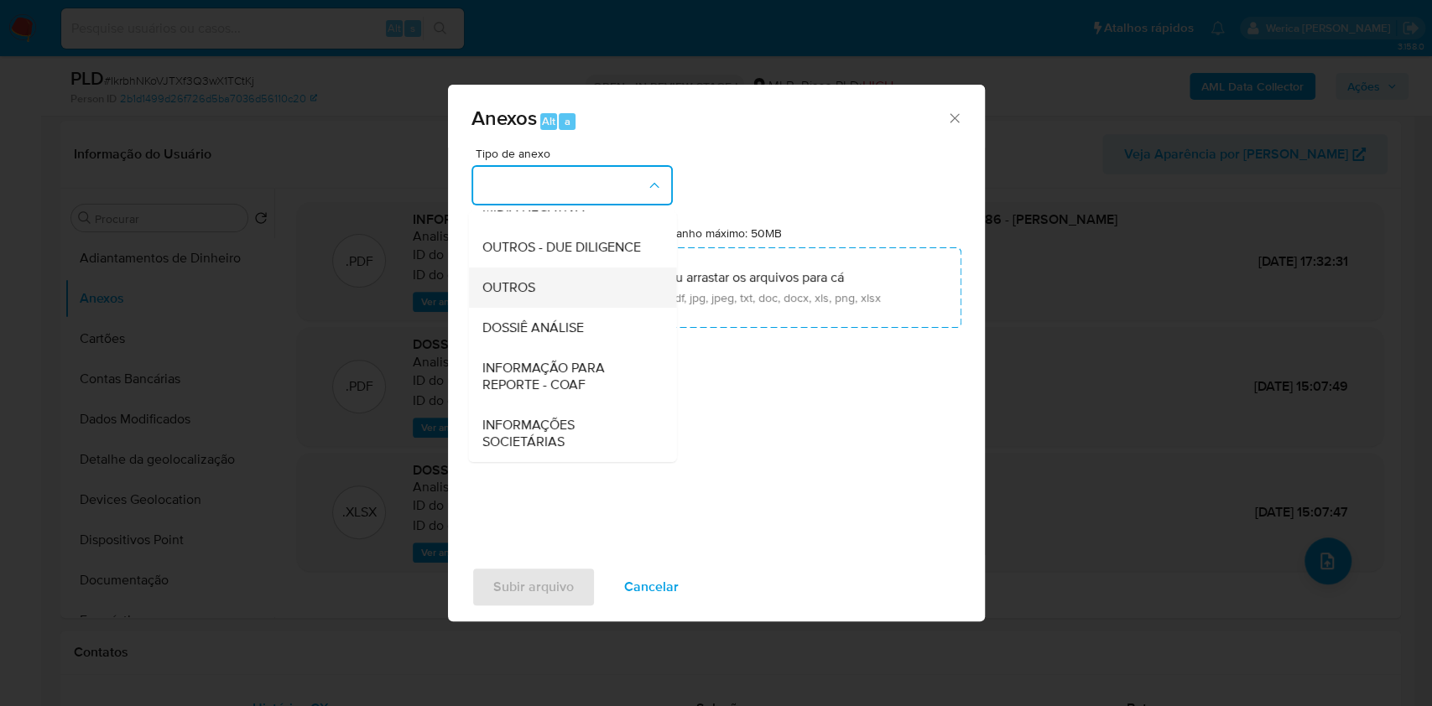
click at [570, 288] on div "OUTROS" at bounding box center [566, 288] width 171 height 40
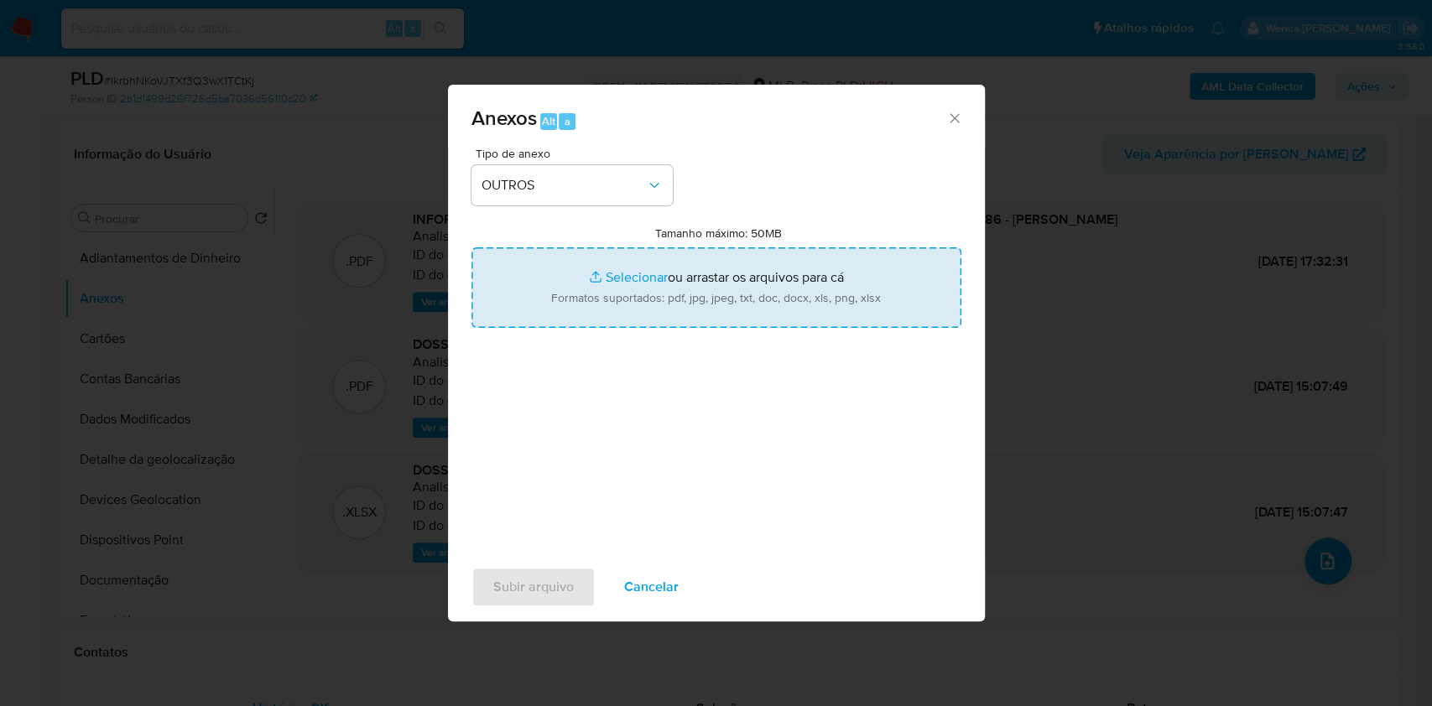
click at [792, 283] on input "Tamanho máximo: 50MB Selecionar arquivos" at bounding box center [716, 287] width 490 height 81
type input "C:\fakepath\2 ° SAR - XXXX - CPF 12958172686 - TATIANA APARECIDA DORES.pdf"
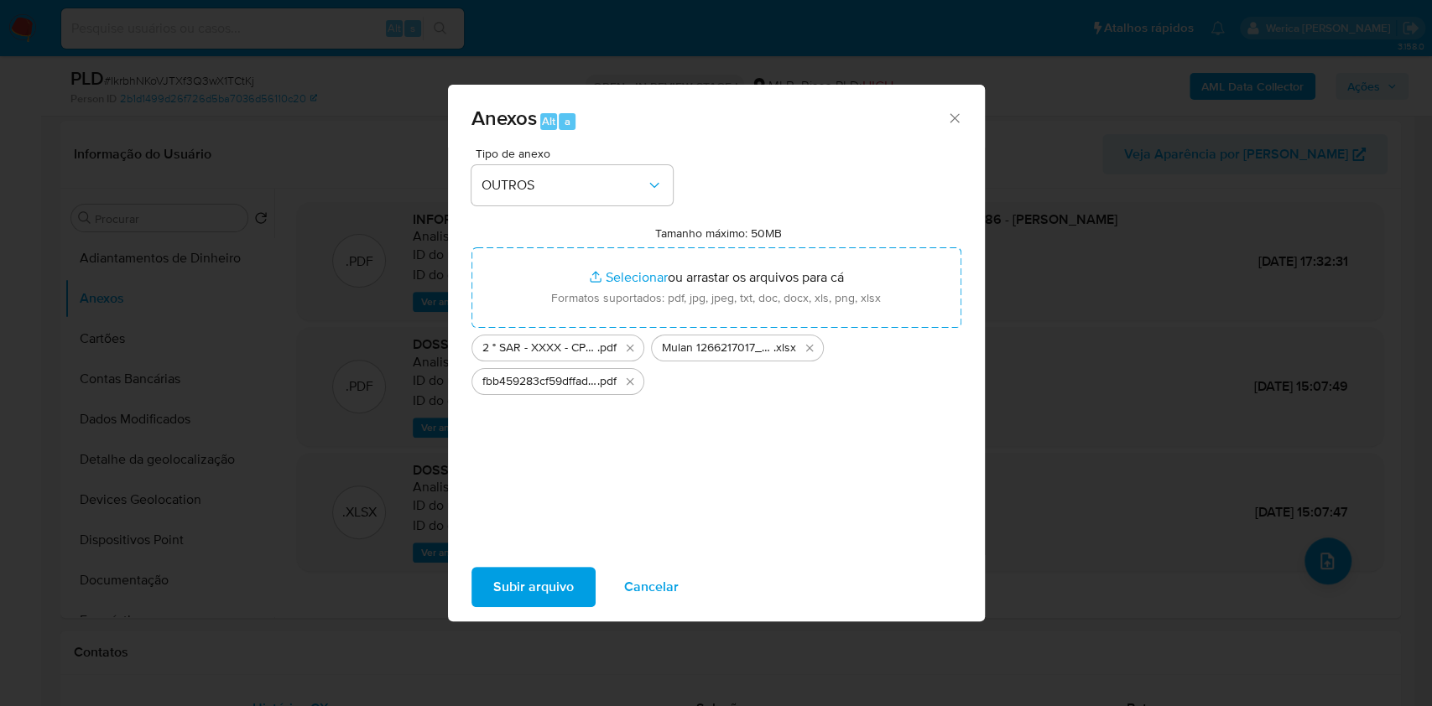
click at [539, 584] on span "Subir arquivo" at bounding box center [533, 587] width 81 height 37
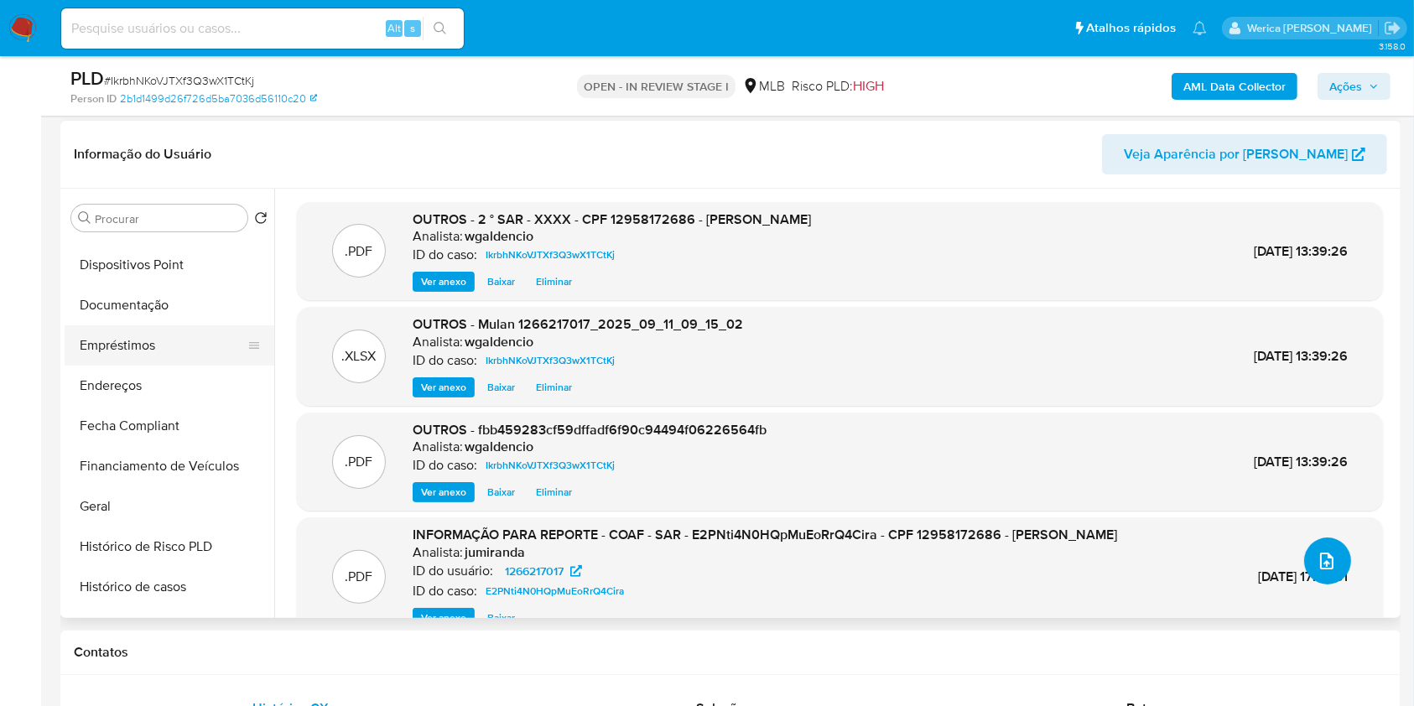
scroll to position [335, 0]
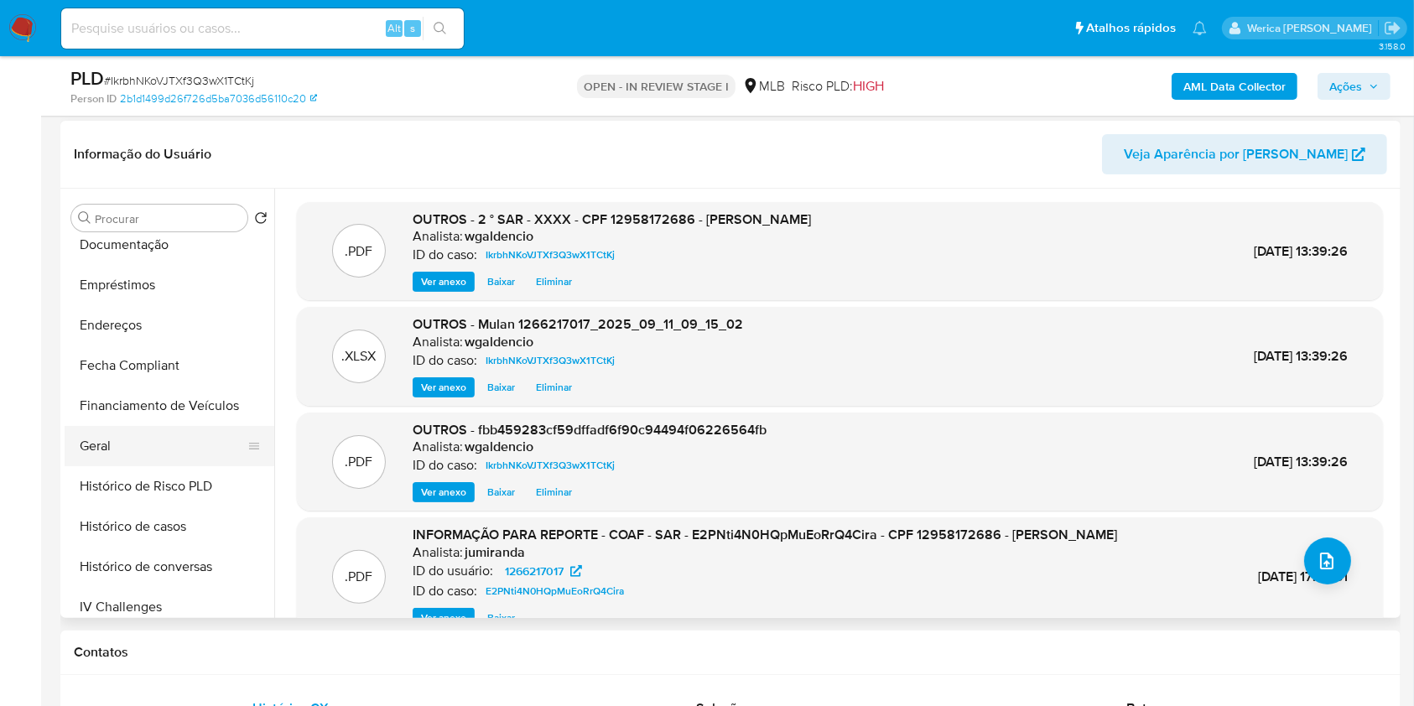
click at [130, 444] on button "Geral" at bounding box center [163, 446] width 196 height 40
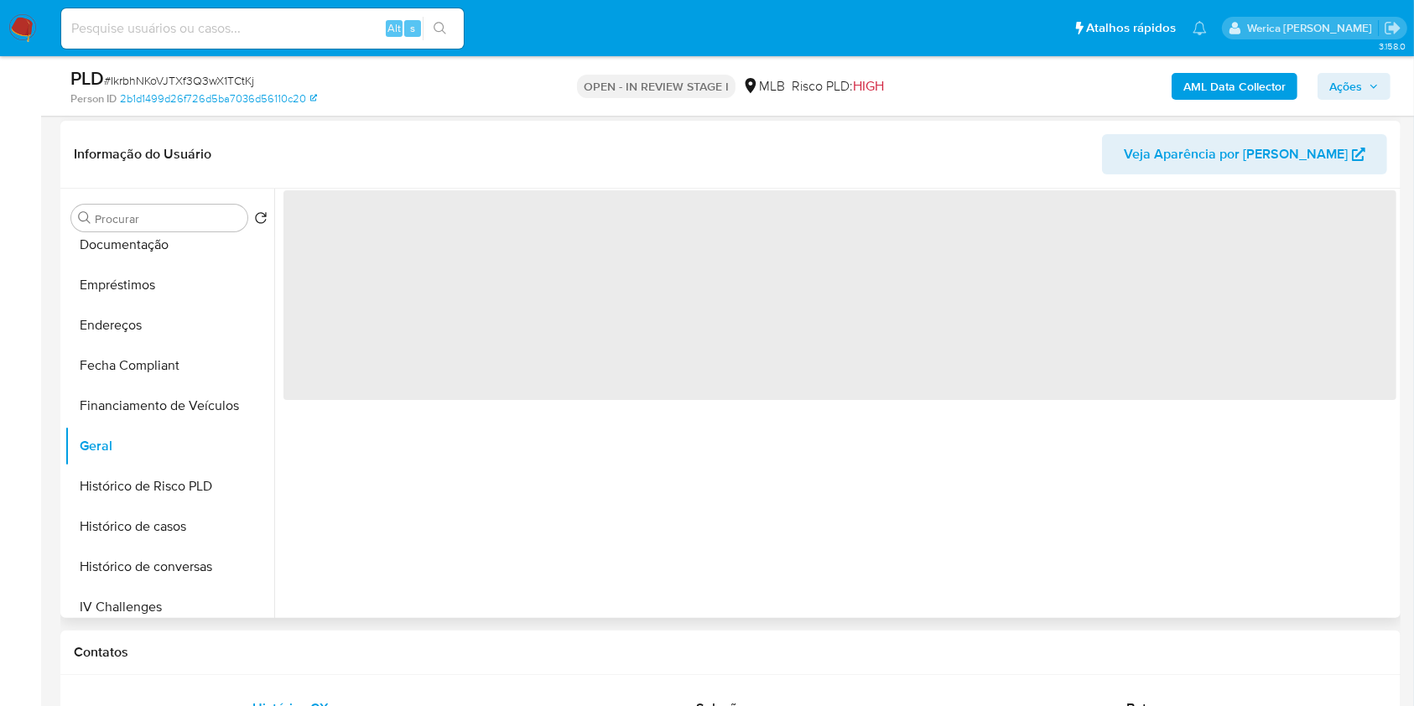
click at [1031, 490] on div "‌" at bounding box center [835, 403] width 1122 height 429
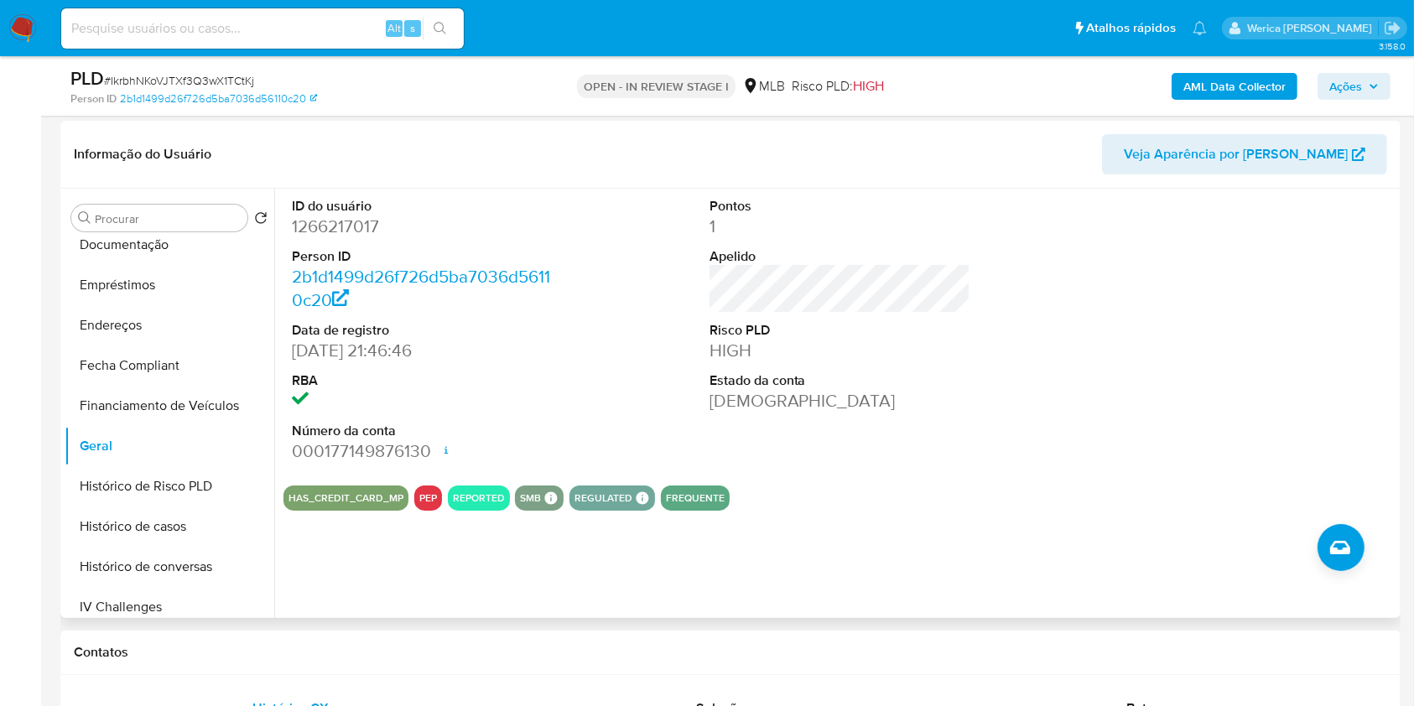
click at [1079, 216] on div "ID do usuário 1266217017 Person ID 2b1d1499d26f726d5ba7036d56110c20 Data de reg…" at bounding box center [839, 330] width 1113 height 283
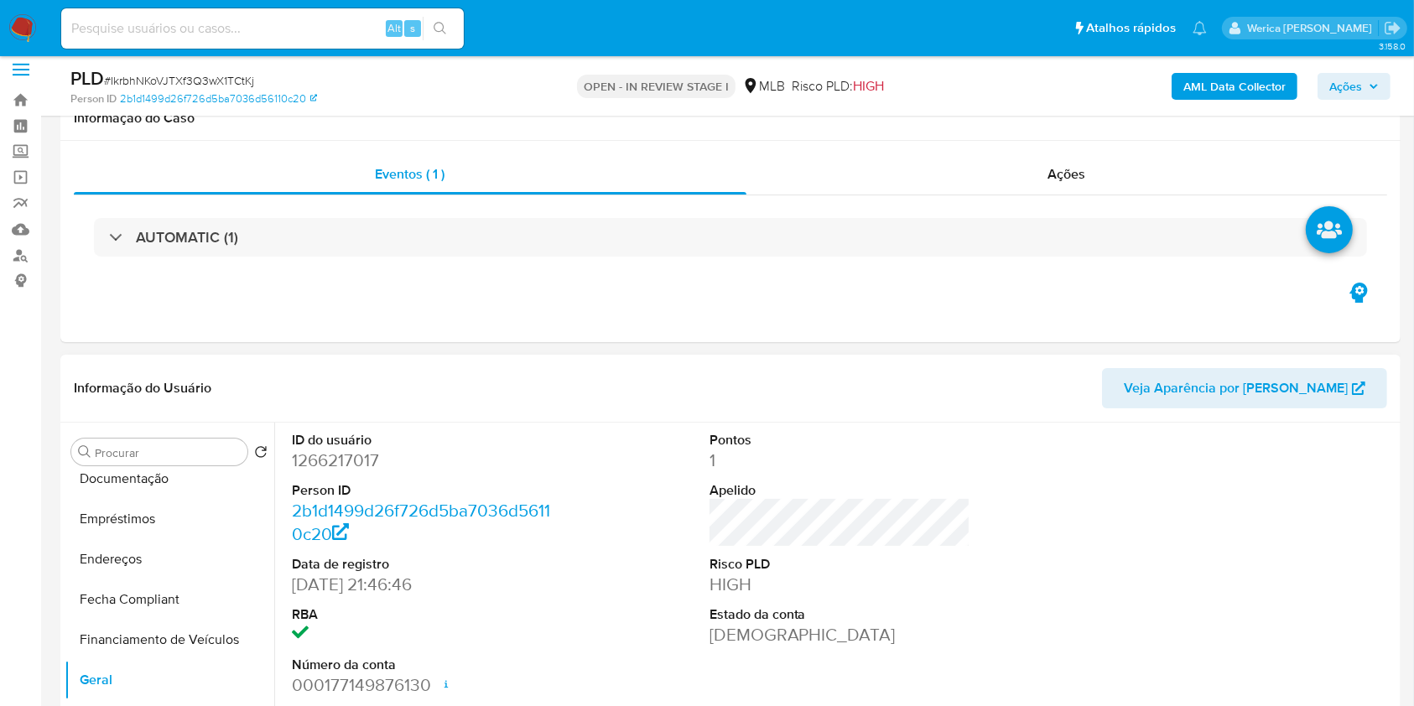
scroll to position [0, 0]
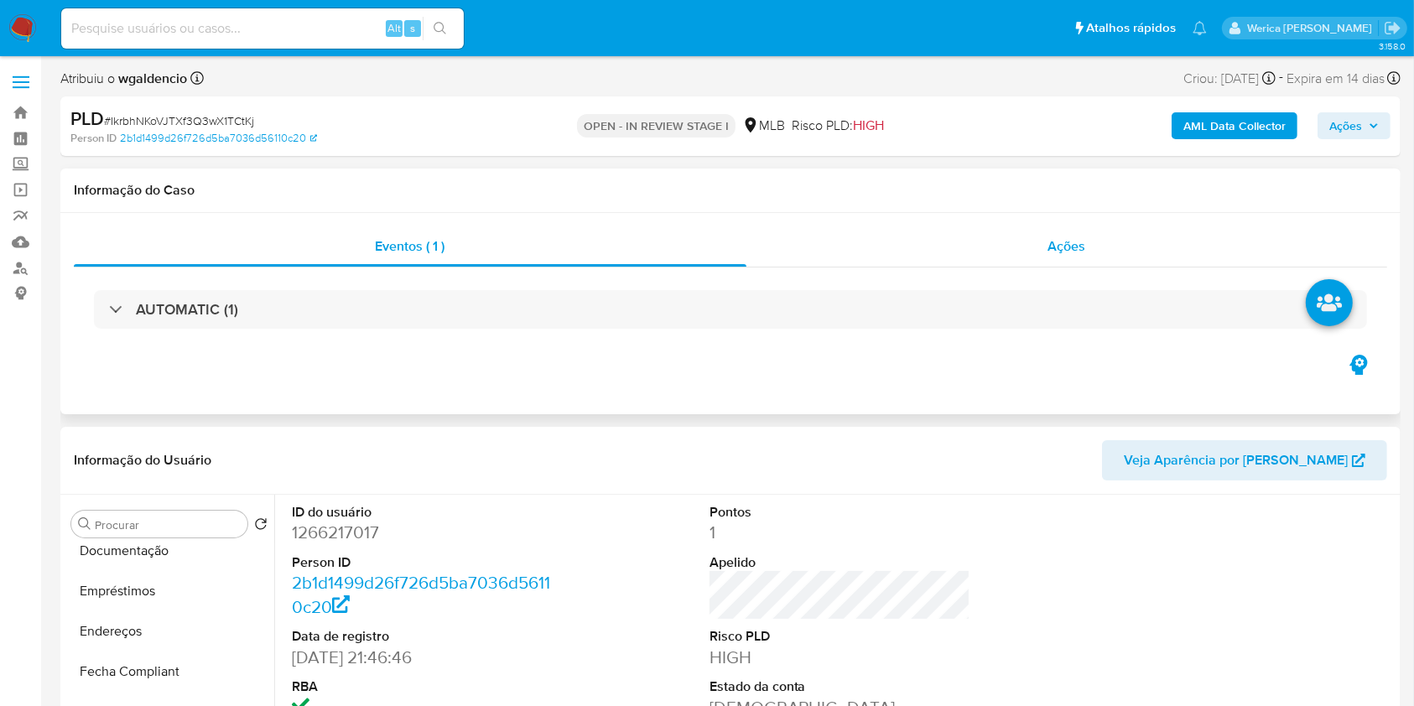
click at [1015, 249] on div "Ações" at bounding box center [1066, 246] width 641 height 40
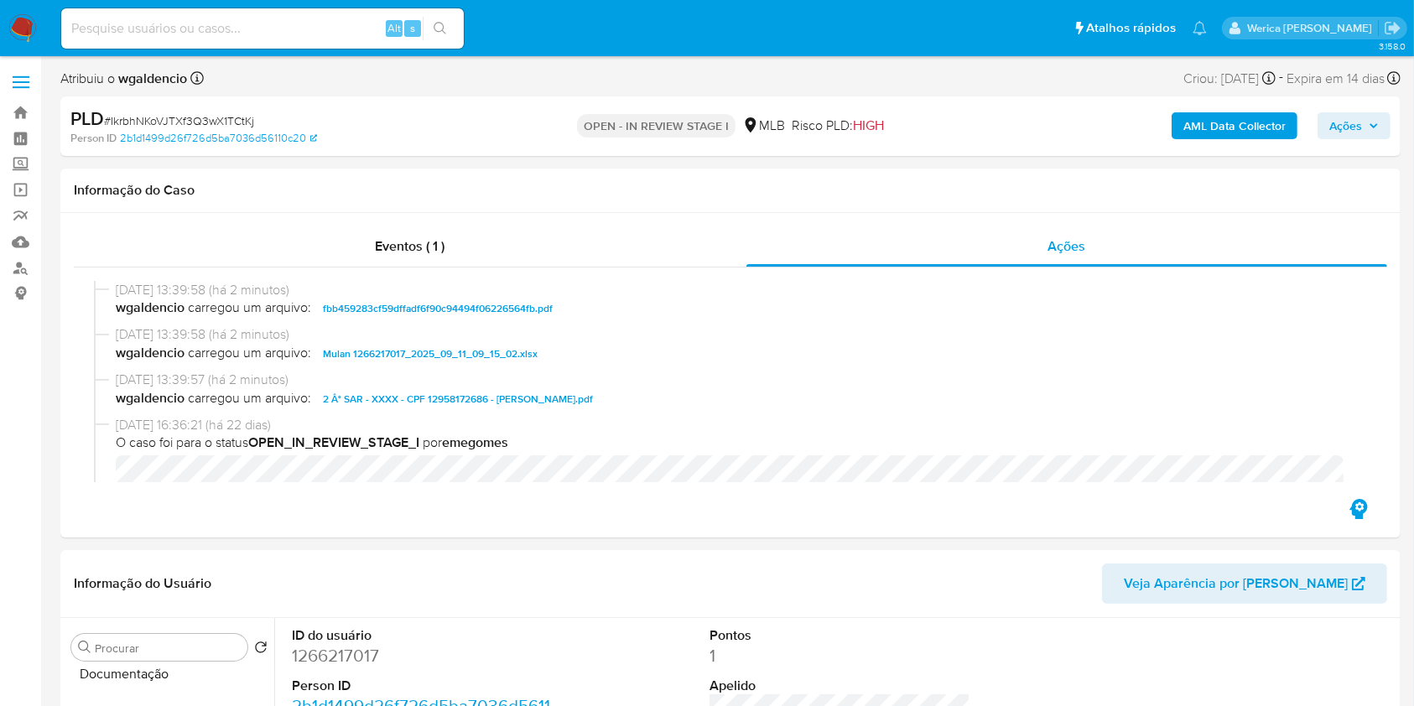
click at [1343, 129] on span "Ações" at bounding box center [1345, 125] width 33 height 27
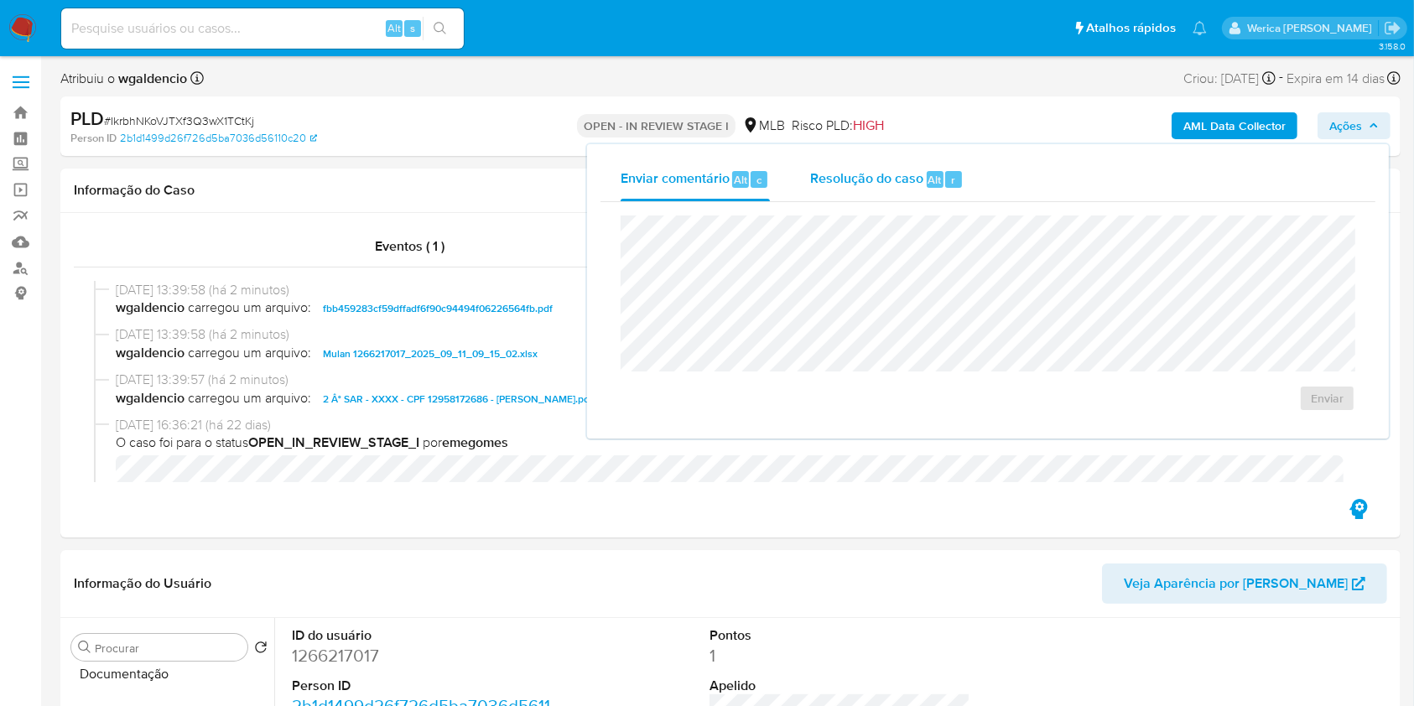
click at [892, 194] on div "Resolução do caso Alt r" at bounding box center [886, 180] width 153 height 44
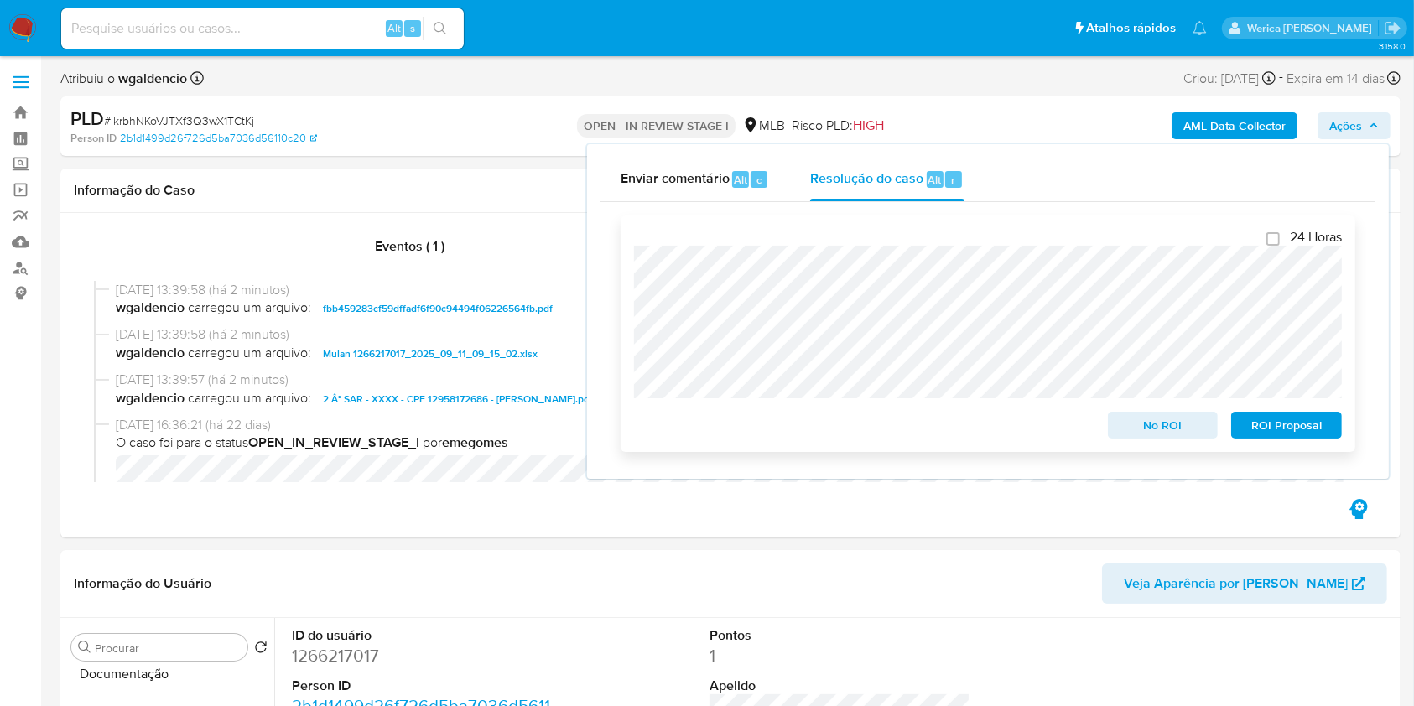
click at [1294, 433] on span "ROI Proposal" at bounding box center [1286, 424] width 87 height 23
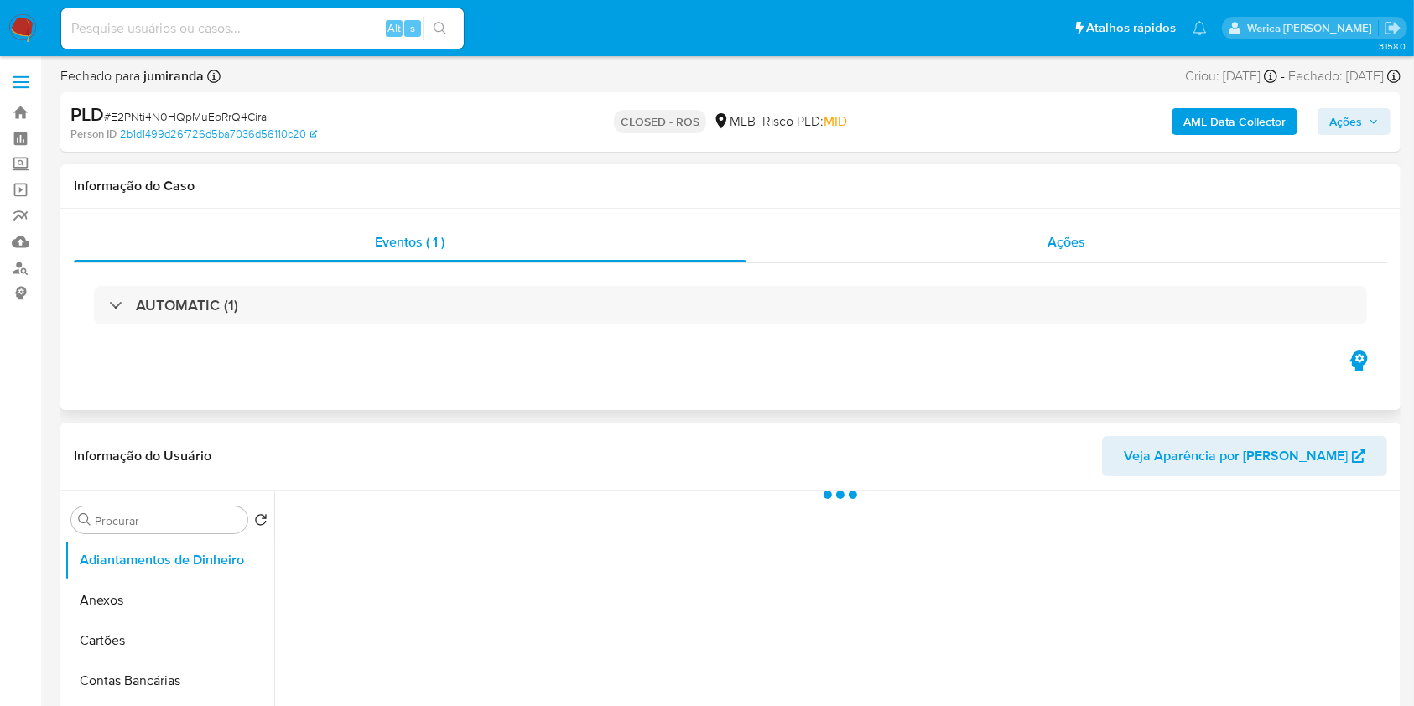
click at [1063, 238] on span "Ações" at bounding box center [1067, 241] width 38 height 19
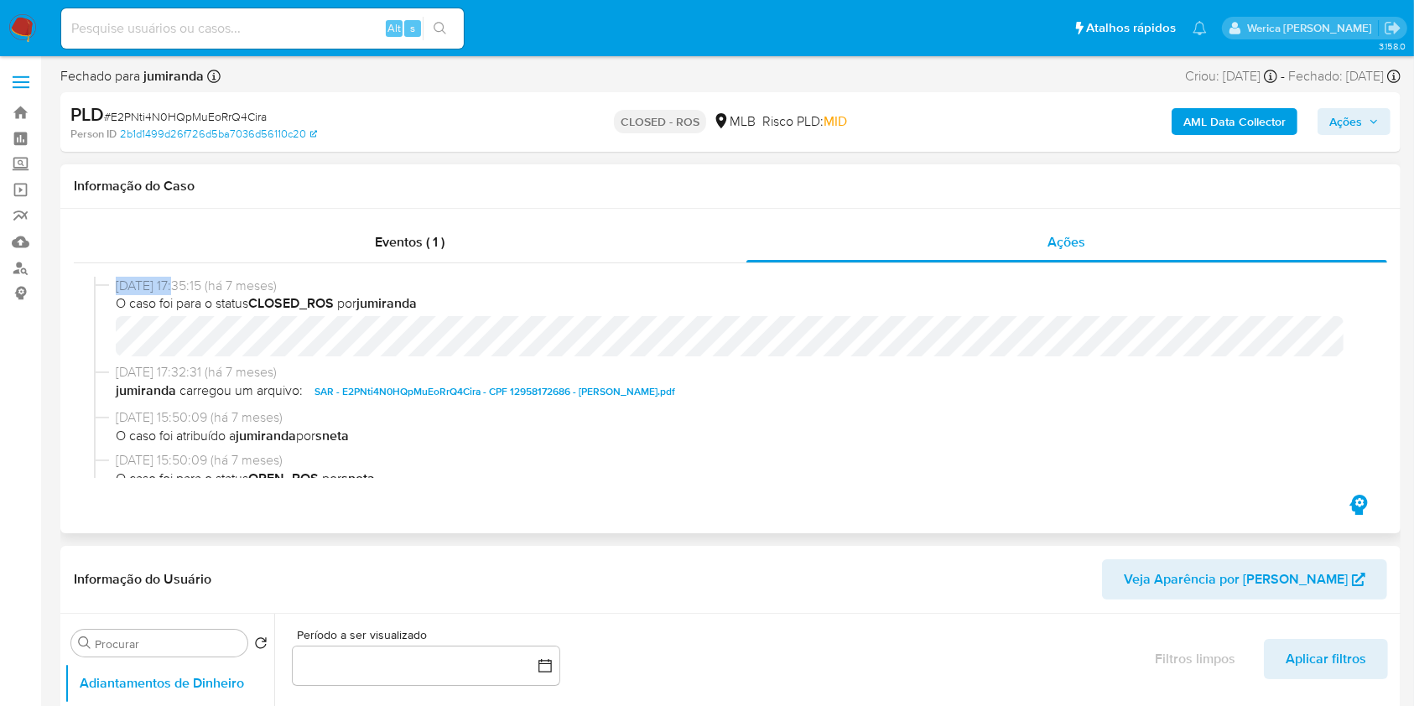
select select "10"
drag, startPoint x: 114, startPoint y: 285, endPoint x: 179, endPoint y: 285, distance: 65.4
click at [179, 285] on div "31/01/2025 17:35:15 (há 7 meses) O caso foi para o status CLOSED_ROS por jumira…" at bounding box center [730, 320] width 1273 height 86
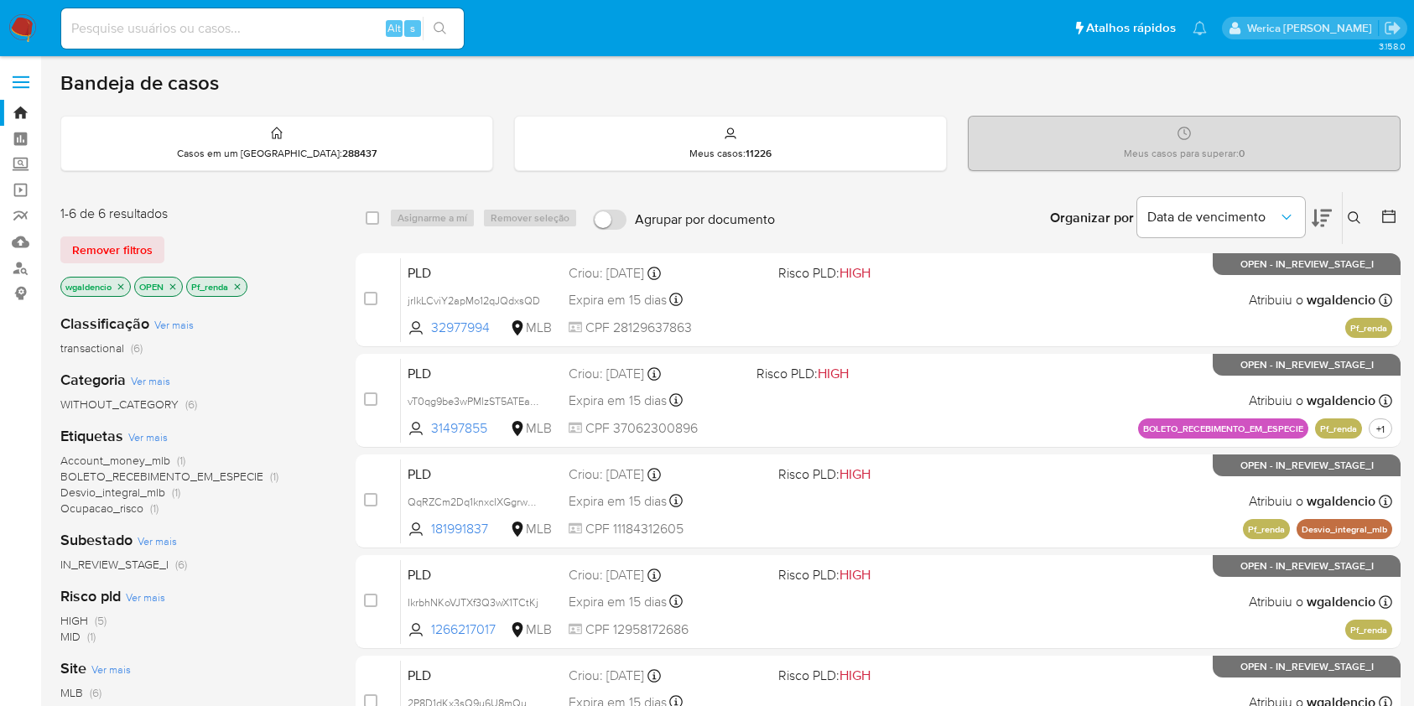
scroll to position [202, 0]
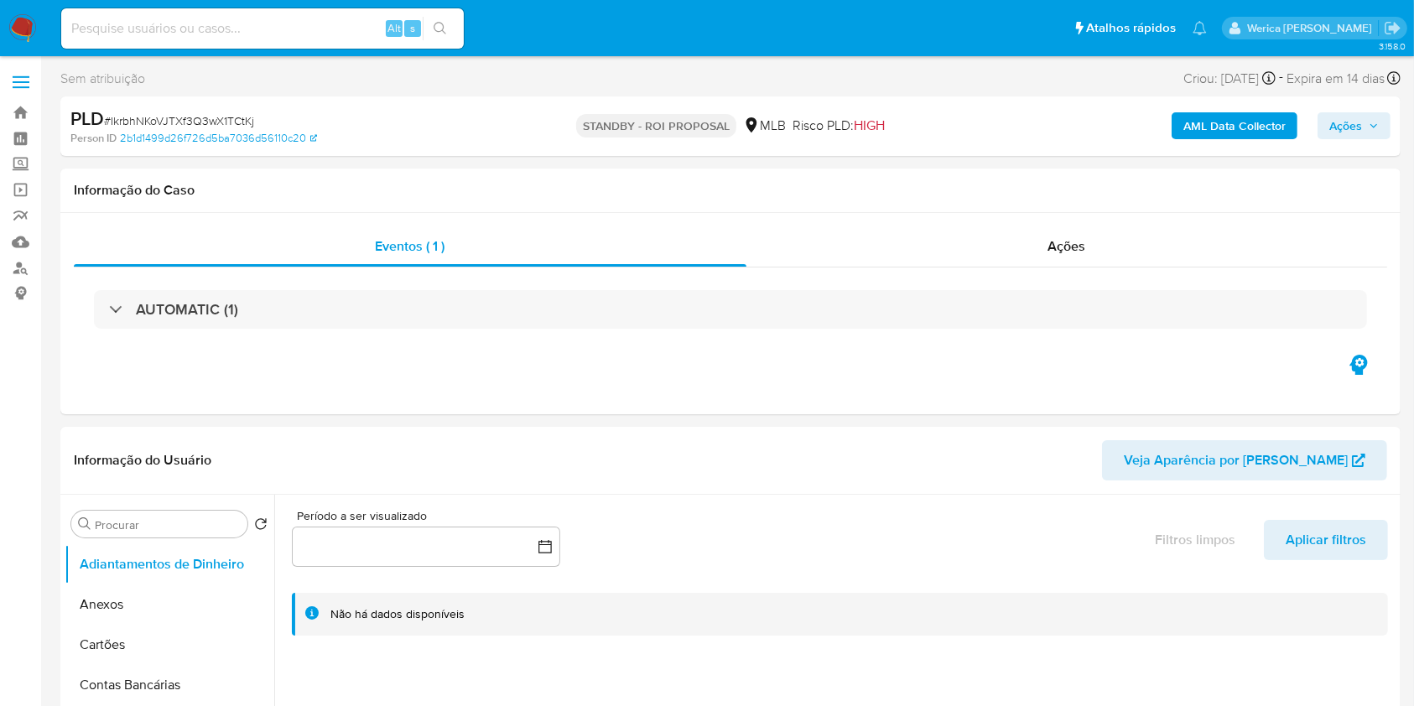
select select "10"
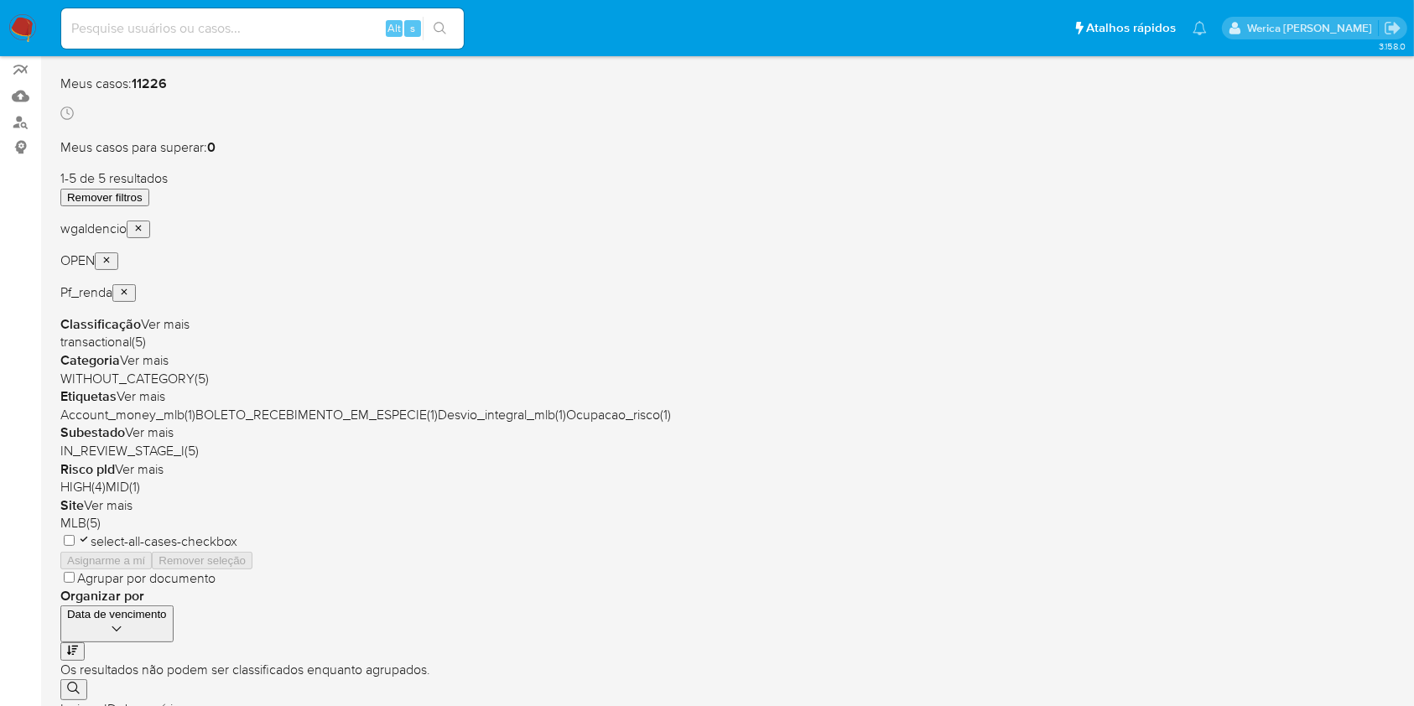
scroll to position [112, 0]
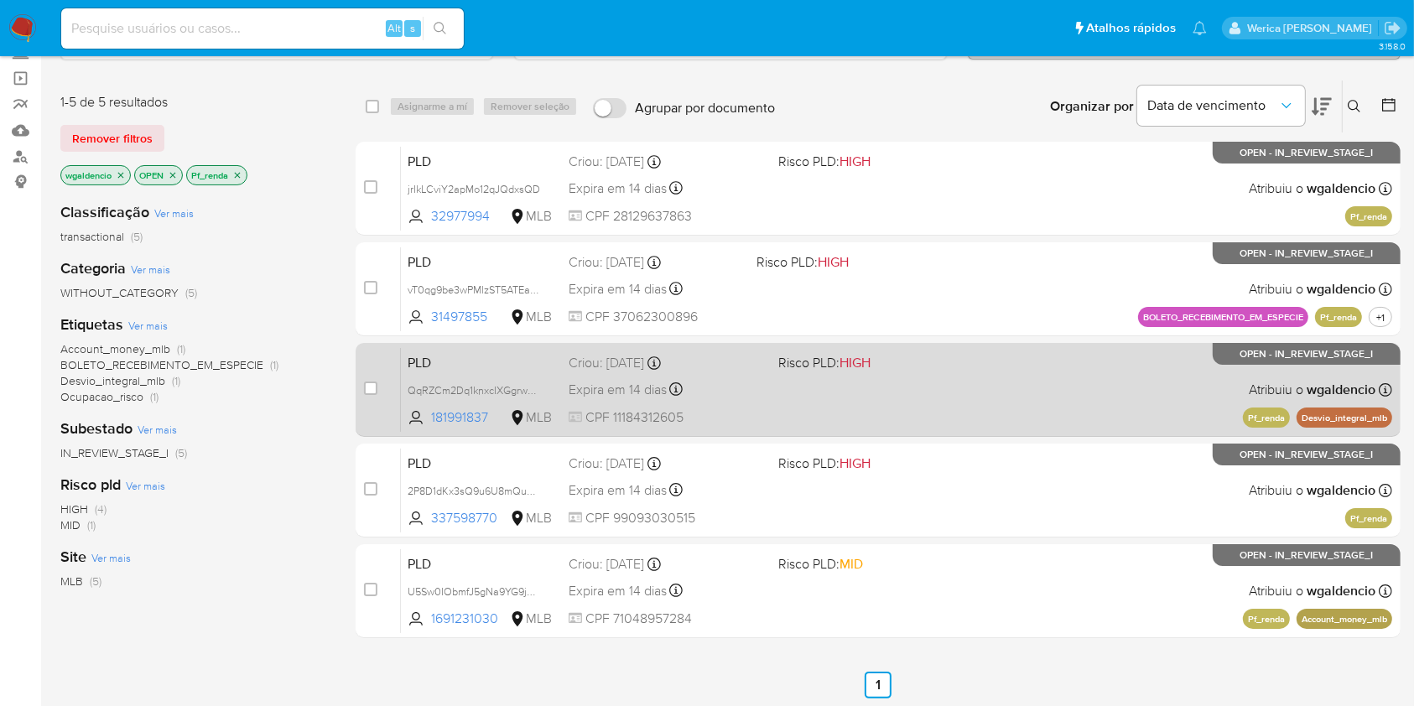
click at [981, 394] on div "PLD QqRZCm2Dq1knxcIXGgrw0BLA 181991837 MLB Risco PLD: HIGH Criou: [DATE] Criou:…" at bounding box center [896, 389] width 991 height 85
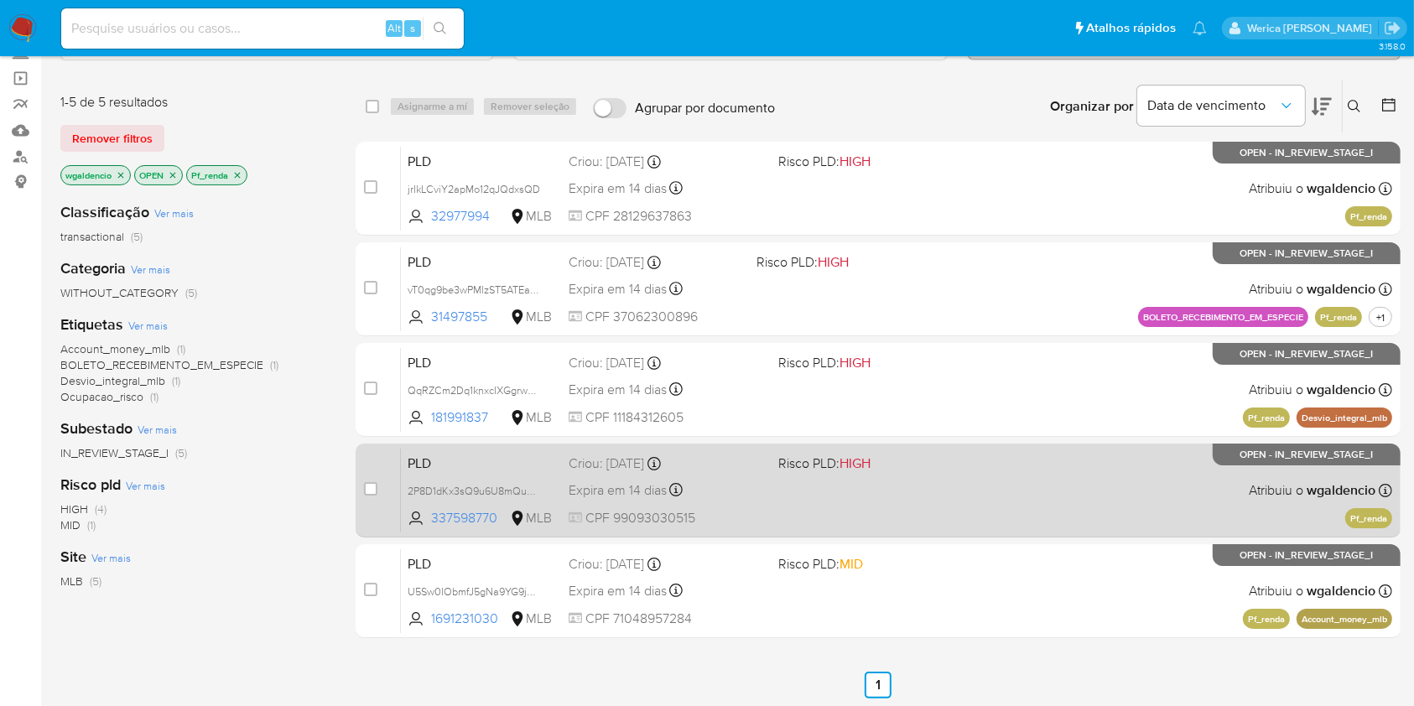
scroll to position [0, 0]
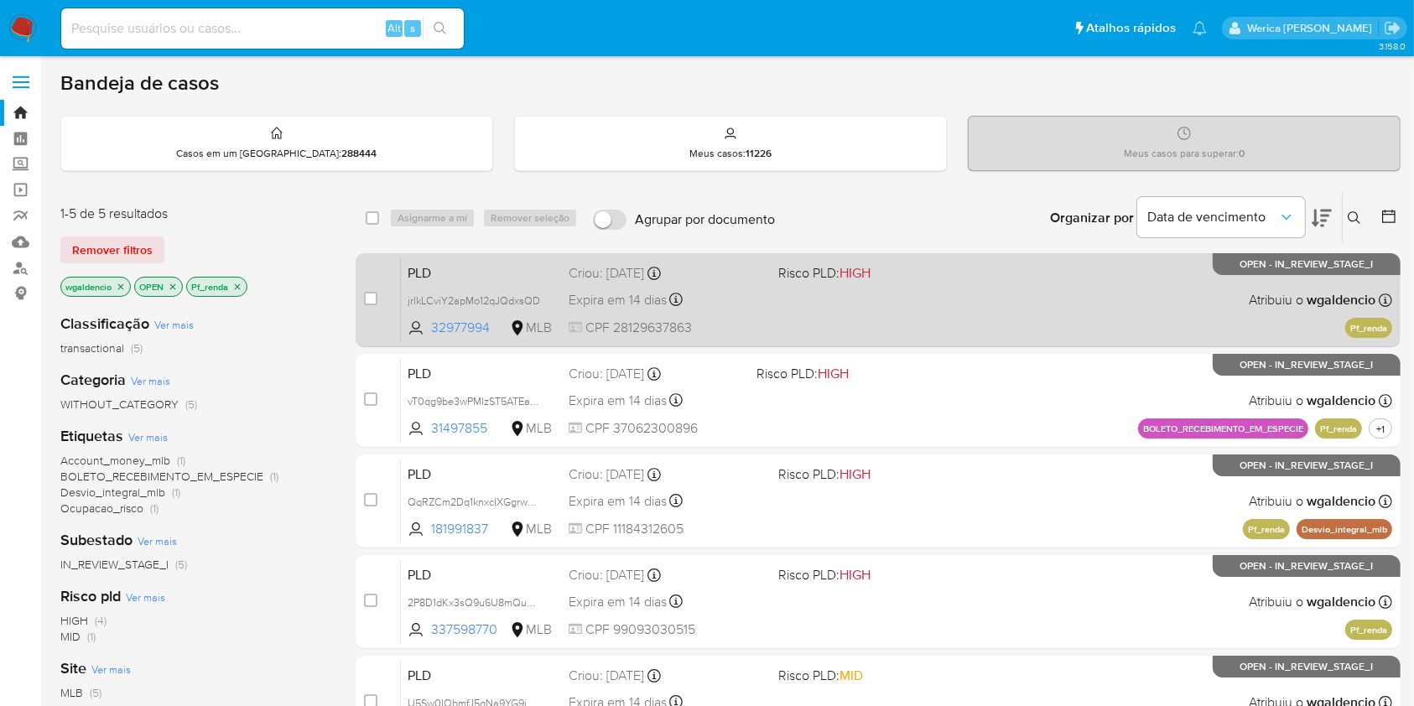
click at [850, 288] on div "PLD jrIkLCviY2apMo12qJQdxsQD 32977994 MLB Risco PLD: HIGH Criou: [DATE] Criou: …" at bounding box center [896, 299] width 991 height 85
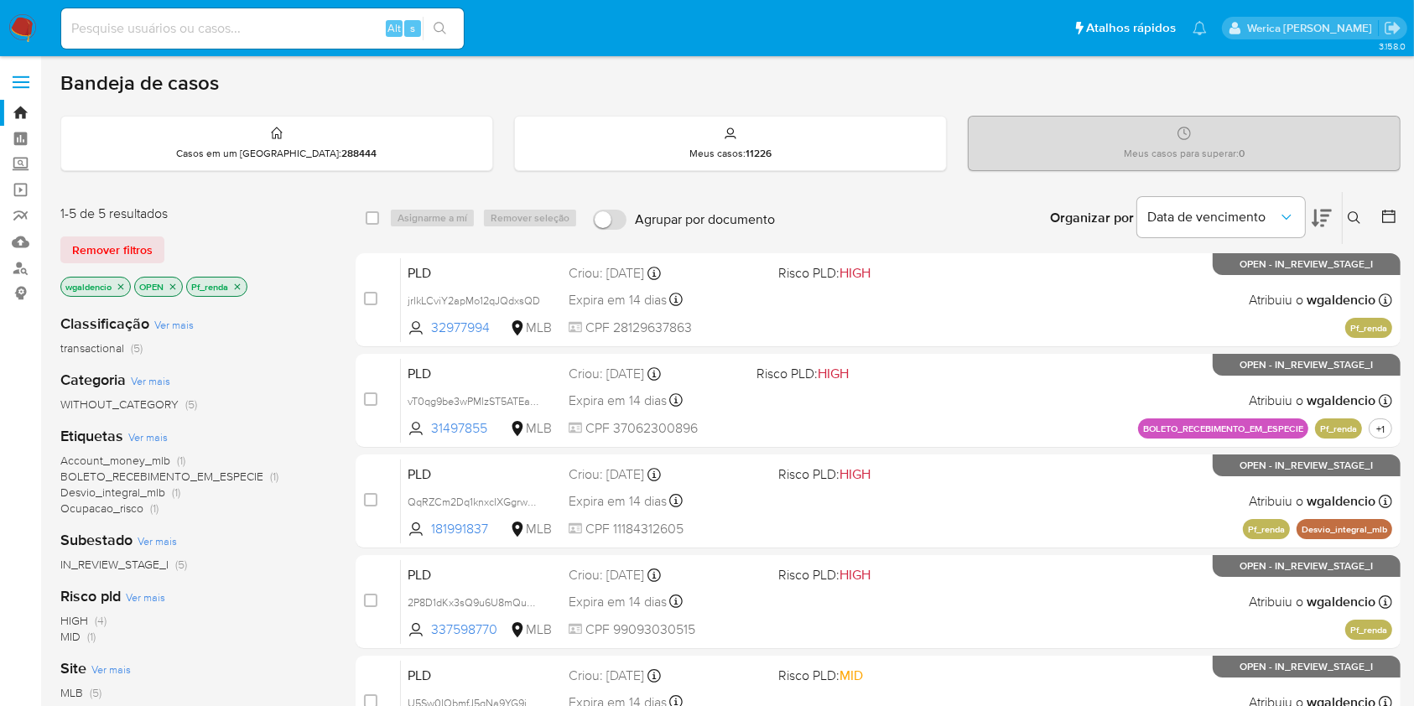
click at [240, 283] on icon "close-filter" at bounding box center [237, 287] width 10 height 10
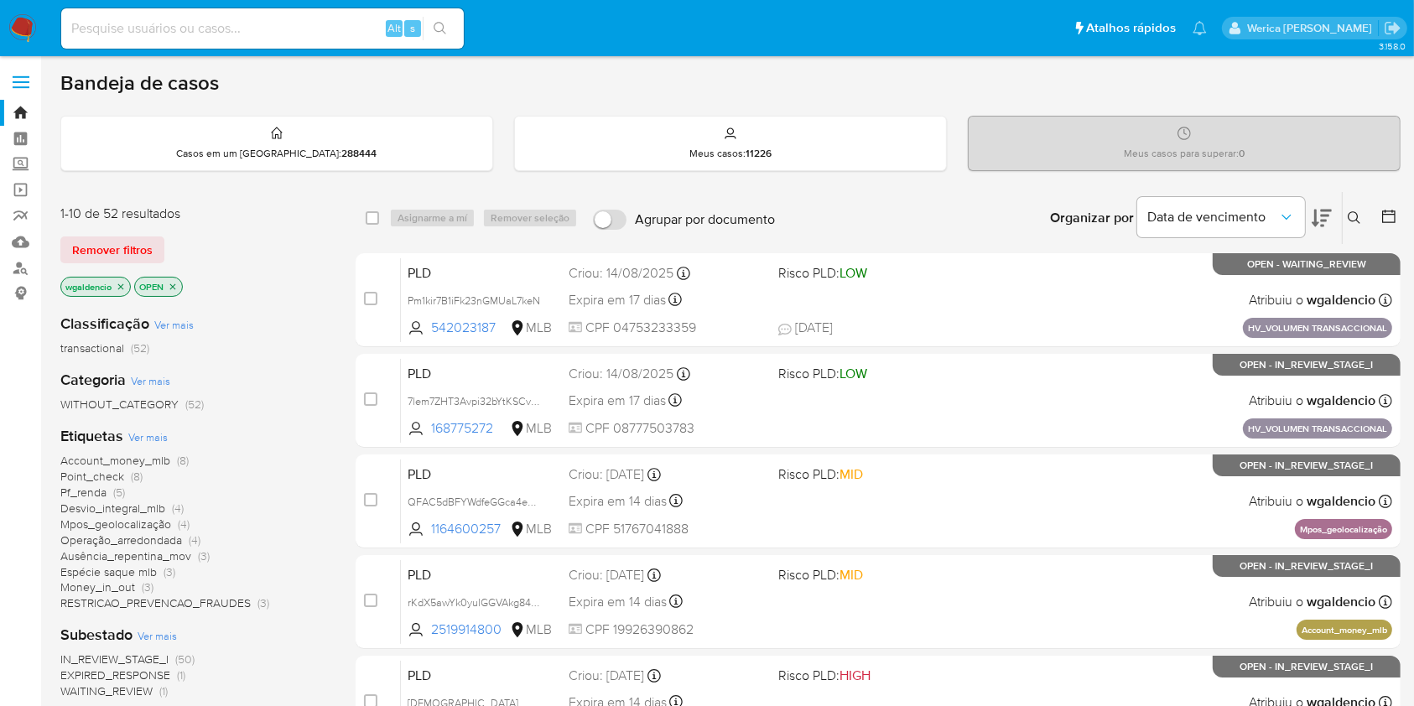
click at [108, 468] on span "Point_check" at bounding box center [92, 476] width 64 height 17
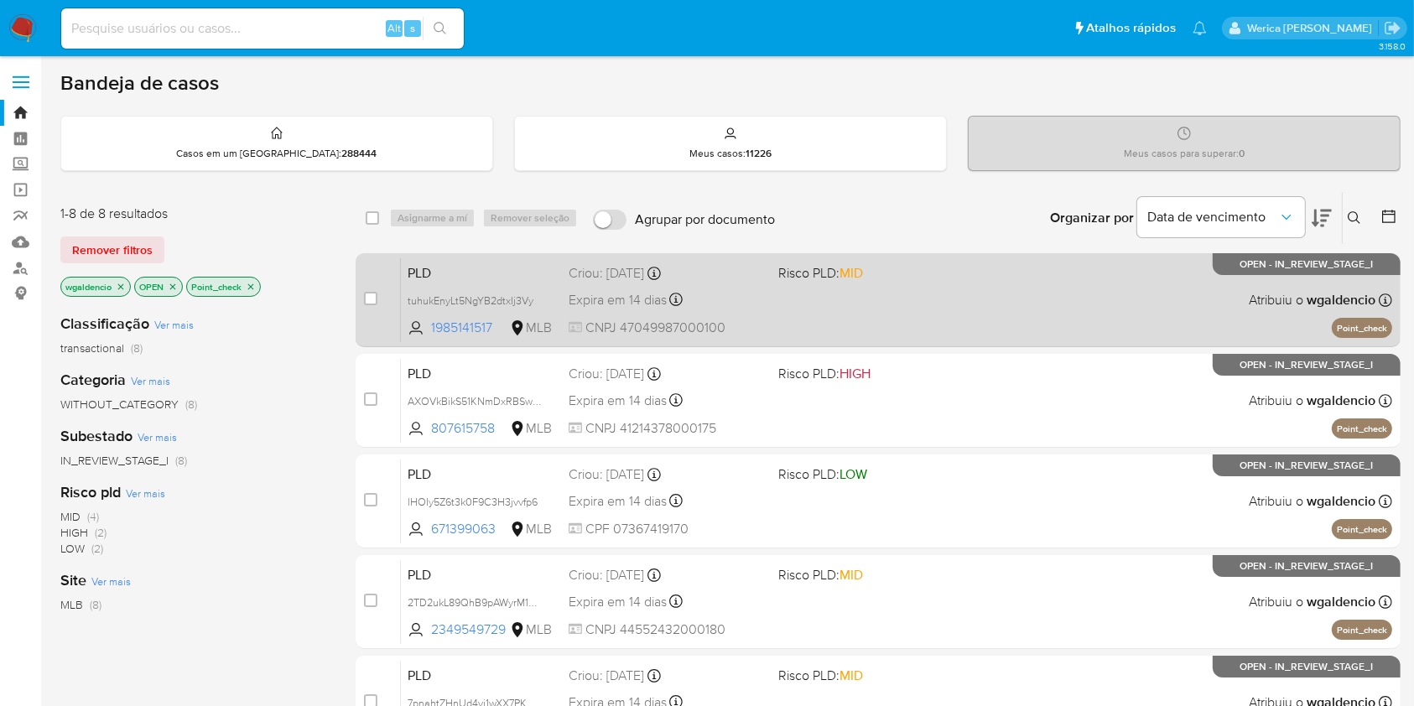
click at [904, 319] on div "PLD tuhukEnyLt5NgYB2dtxIj3Vy 1985141517 MLB Risco PLD: MID Criou: 12/08/2025 Cr…" at bounding box center [896, 299] width 991 height 85
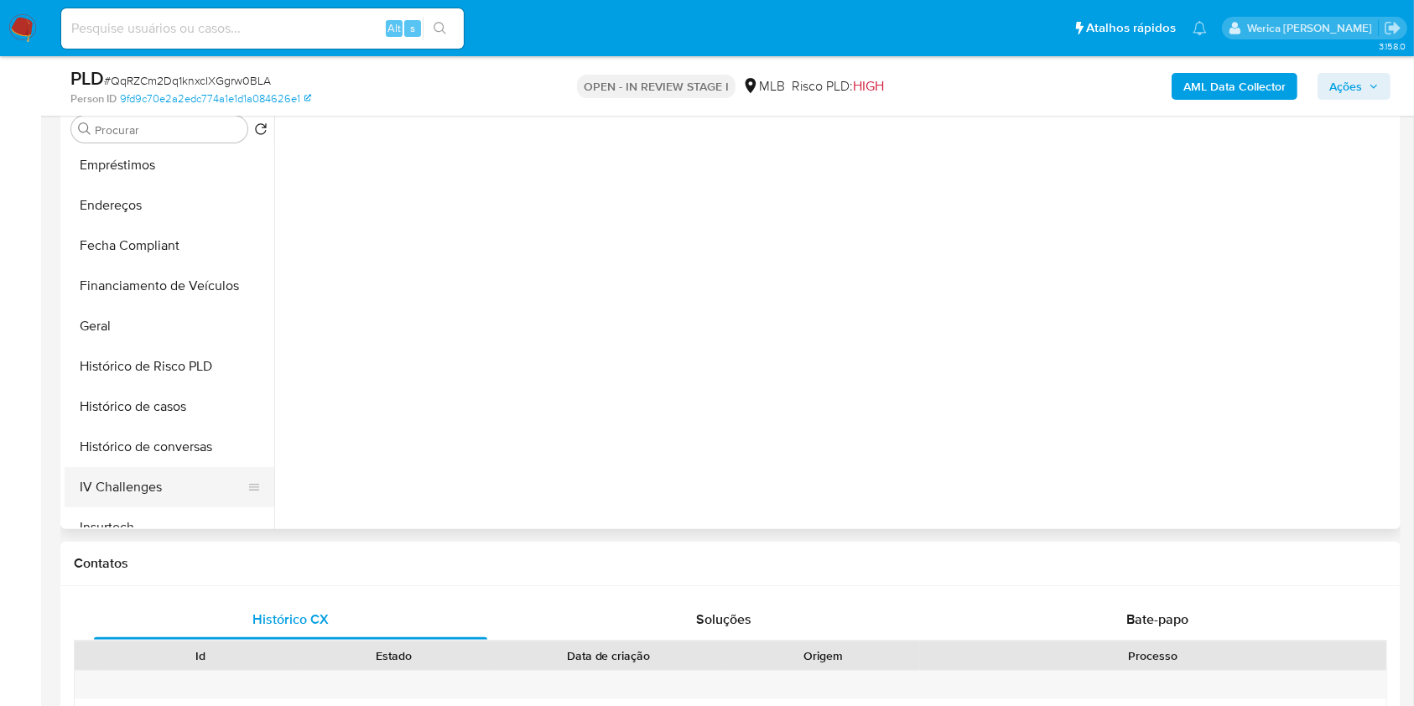
scroll to position [447, 0]
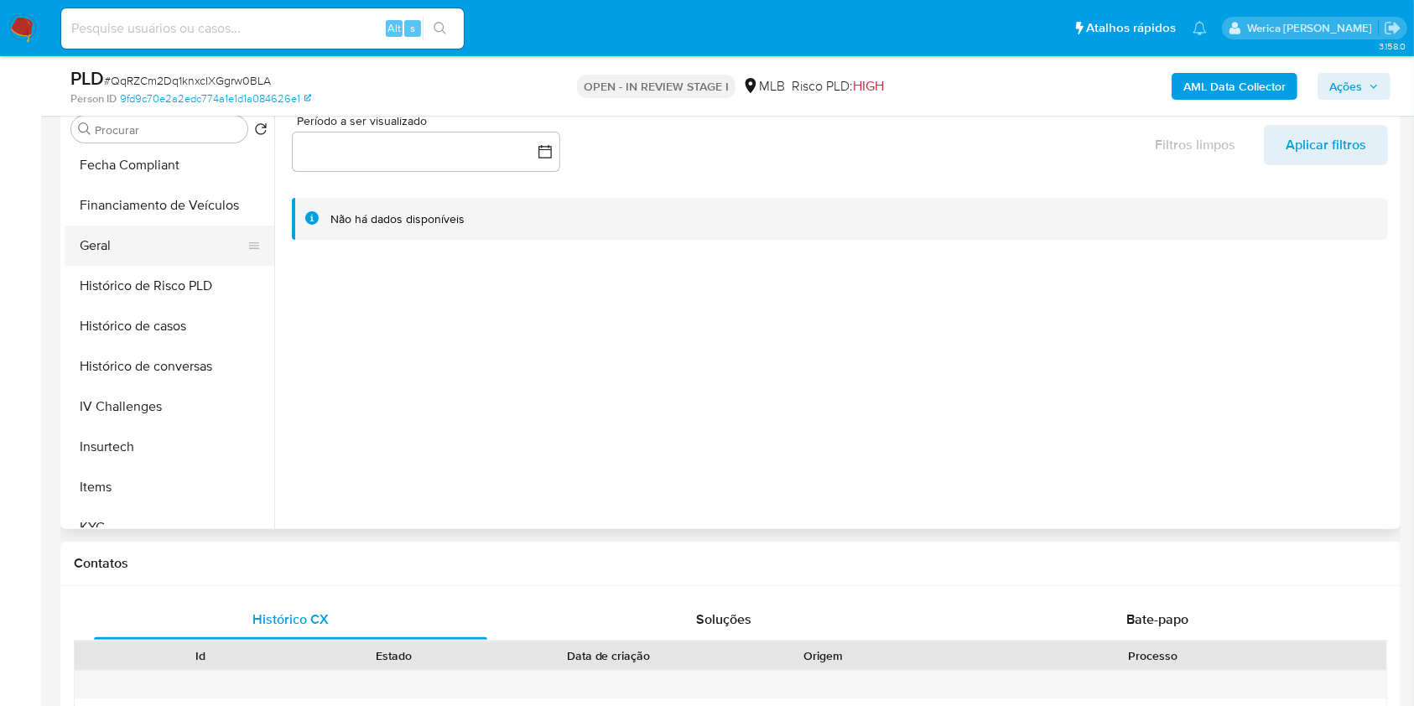
click at [108, 245] on button "Geral" at bounding box center [163, 246] width 196 height 40
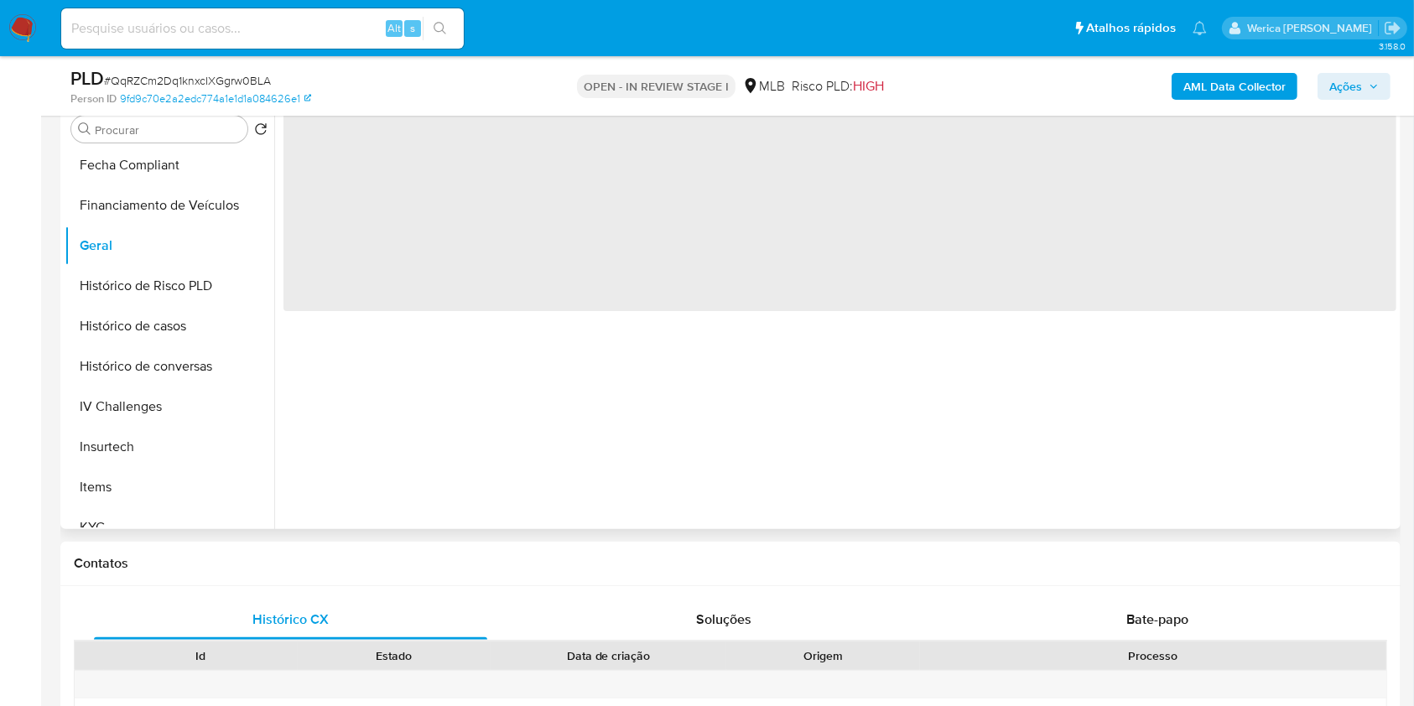
select select "10"
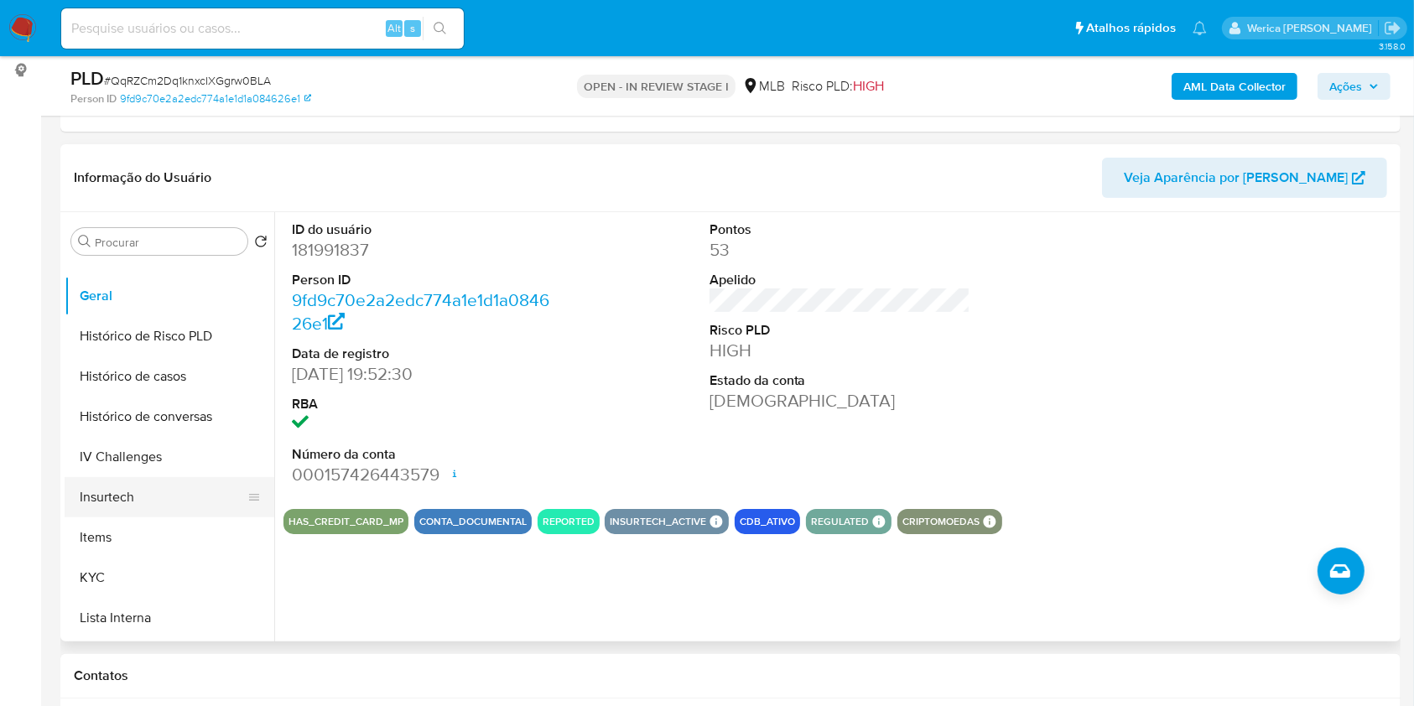
scroll to position [559, 0]
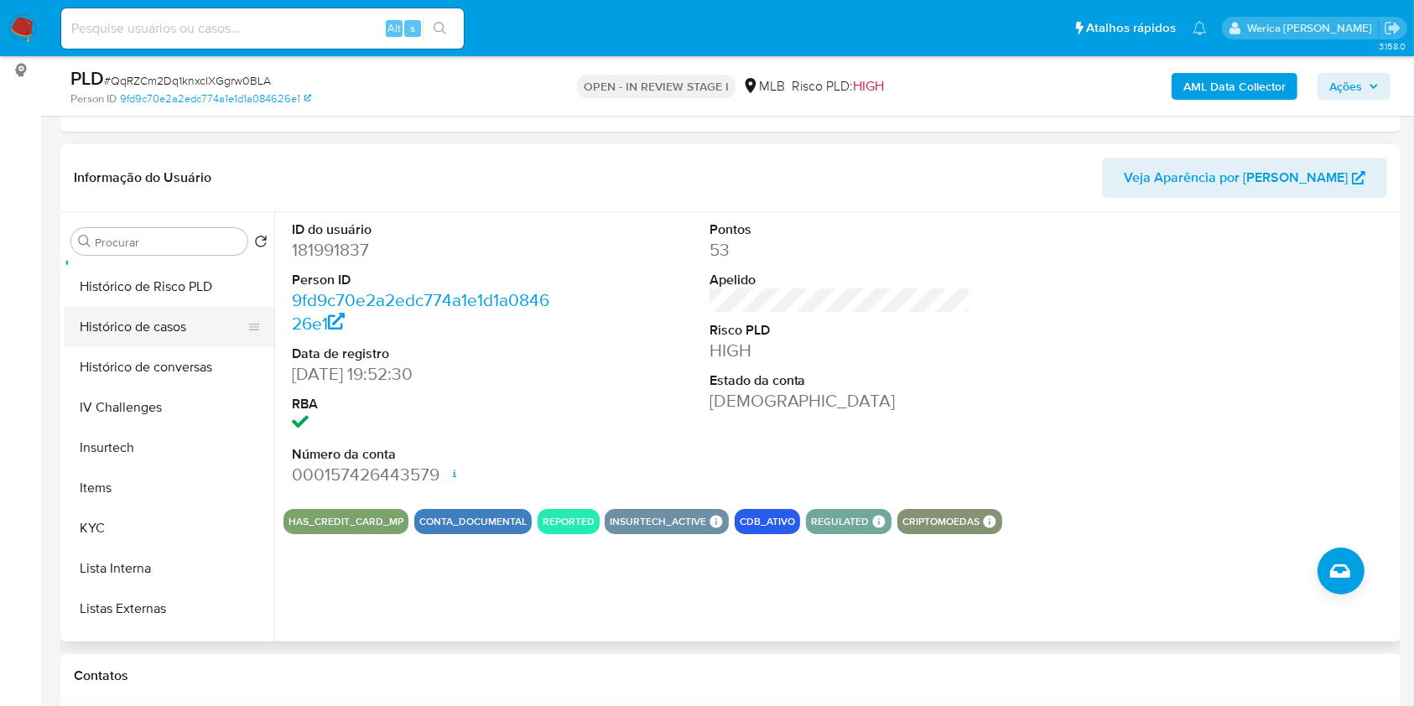
click at [146, 324] on button "Histórico de casos" at bounding box center [163, 327] width 196 height 40
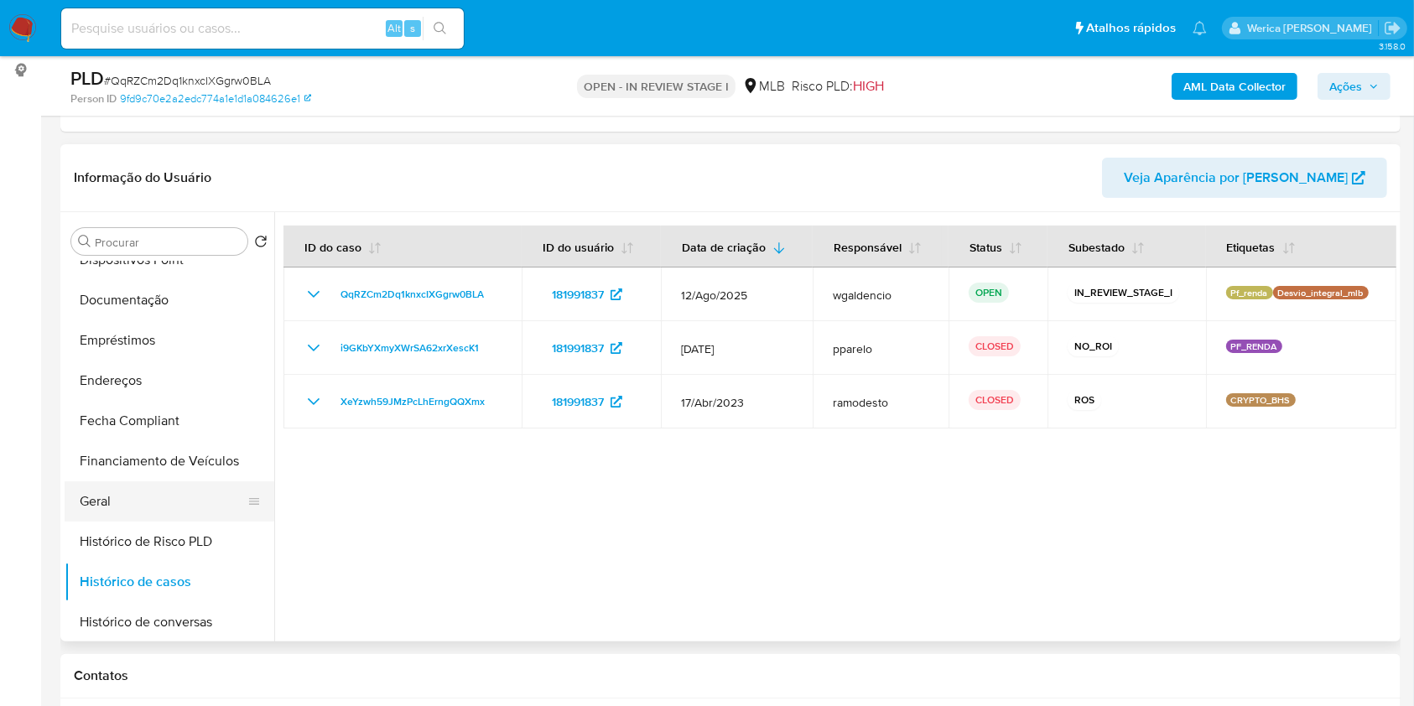
scroll to position [335, 0]
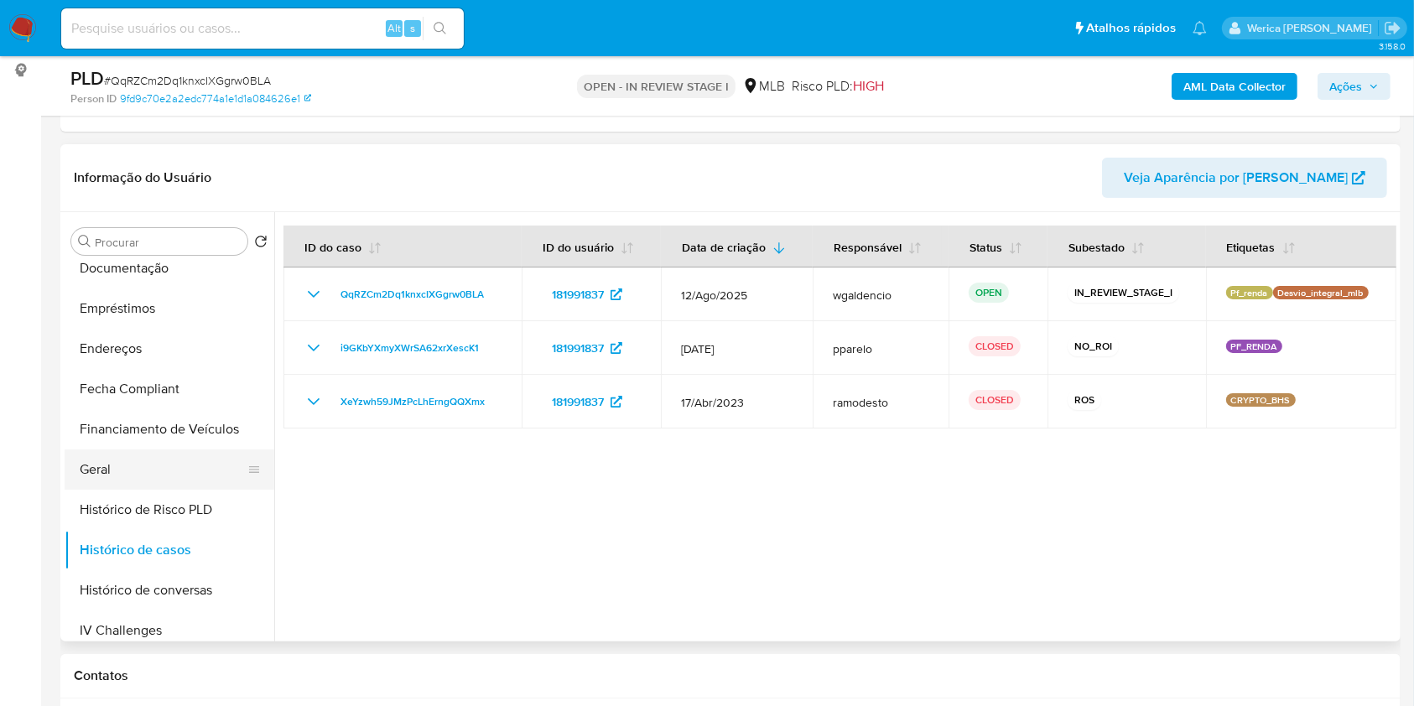
drag, startPoint x: 144, startPoint y: 487, endPoint x: 142, endPoint y: 473, distance: 14.5
click at [144, 480] on button "Geral" at bounding box center [163, 470] width 196 height 40
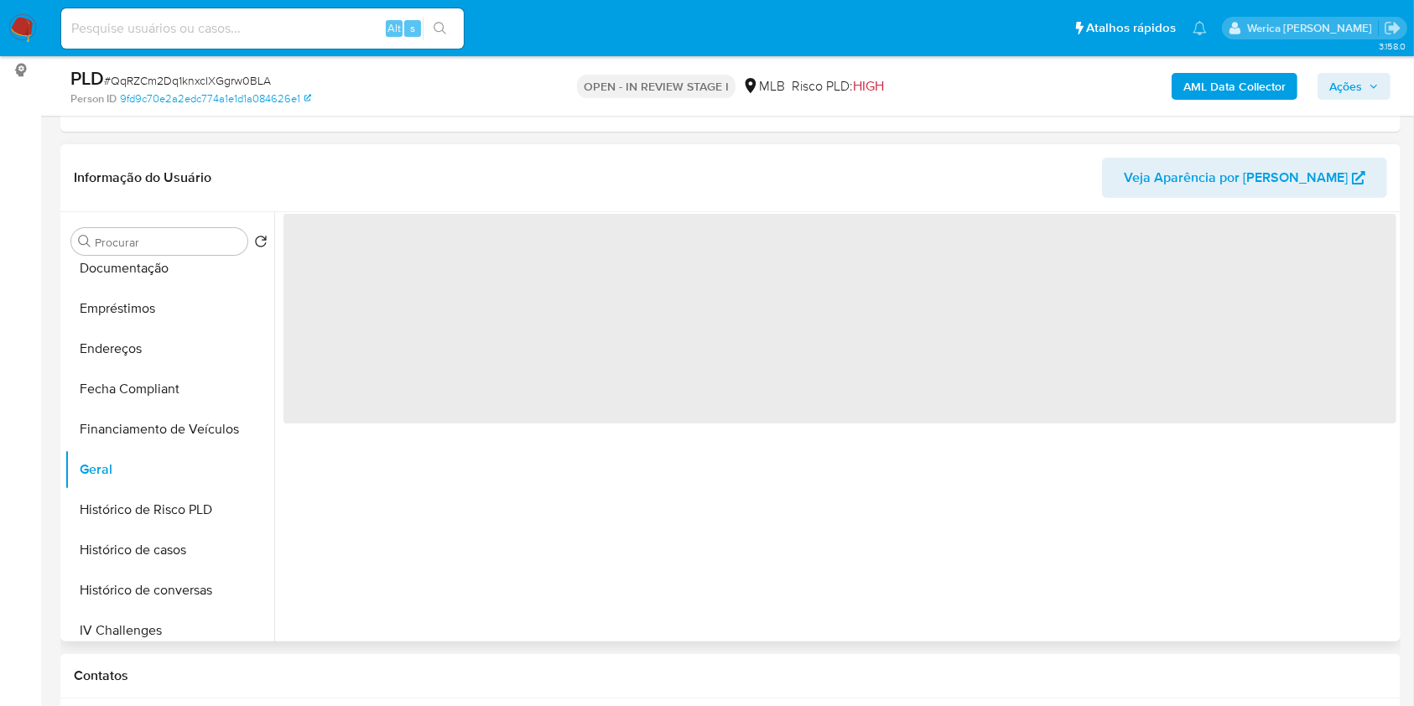
click at [551, 459] on div "‌" at bounding box center [835, 426] width 1122 height 429
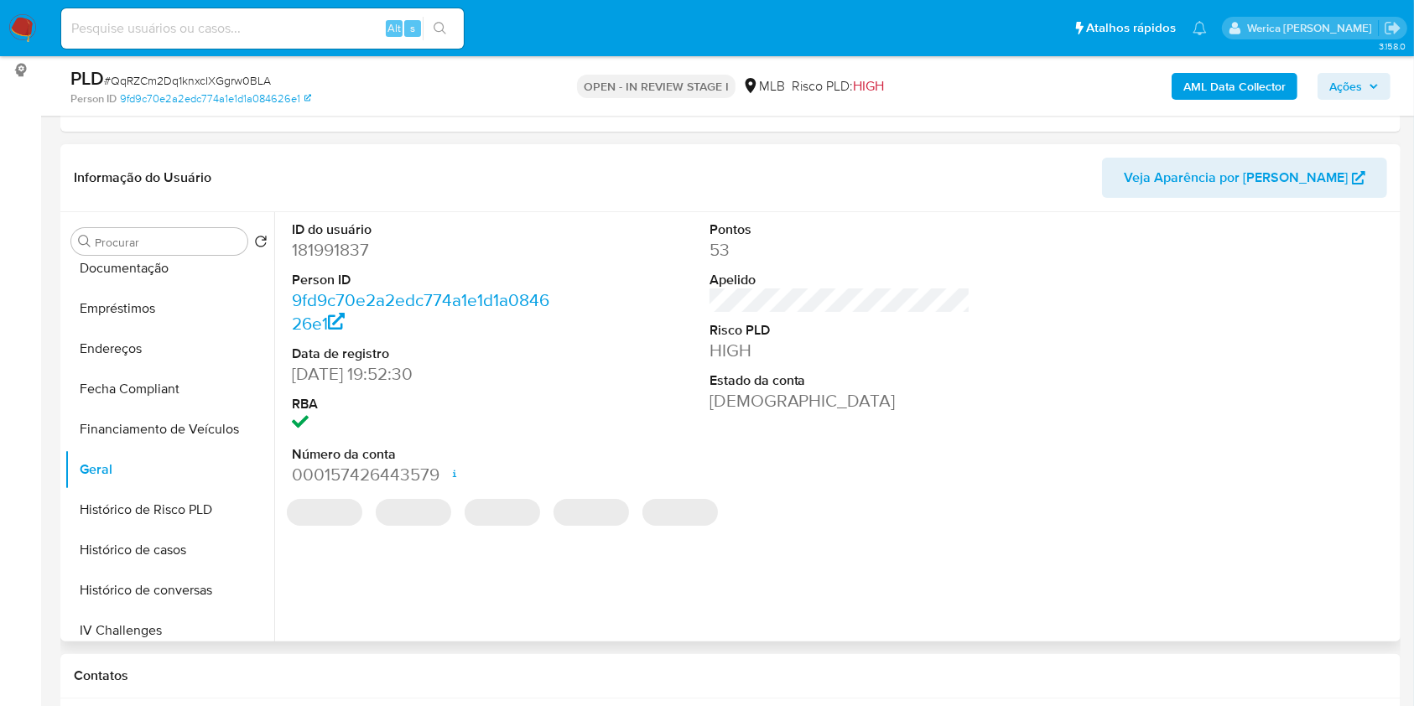
click at [577, 343] on div "ID do usuário 181991837 Person ID 9fd9c70e2a2edc774a1e1d1a084626e1 Data de regi…" at bounding box center [839, 353] width 1113 height 283
click at [303, 252] on dd "181991837" at bounding box center [423, 249] width 262 height 23
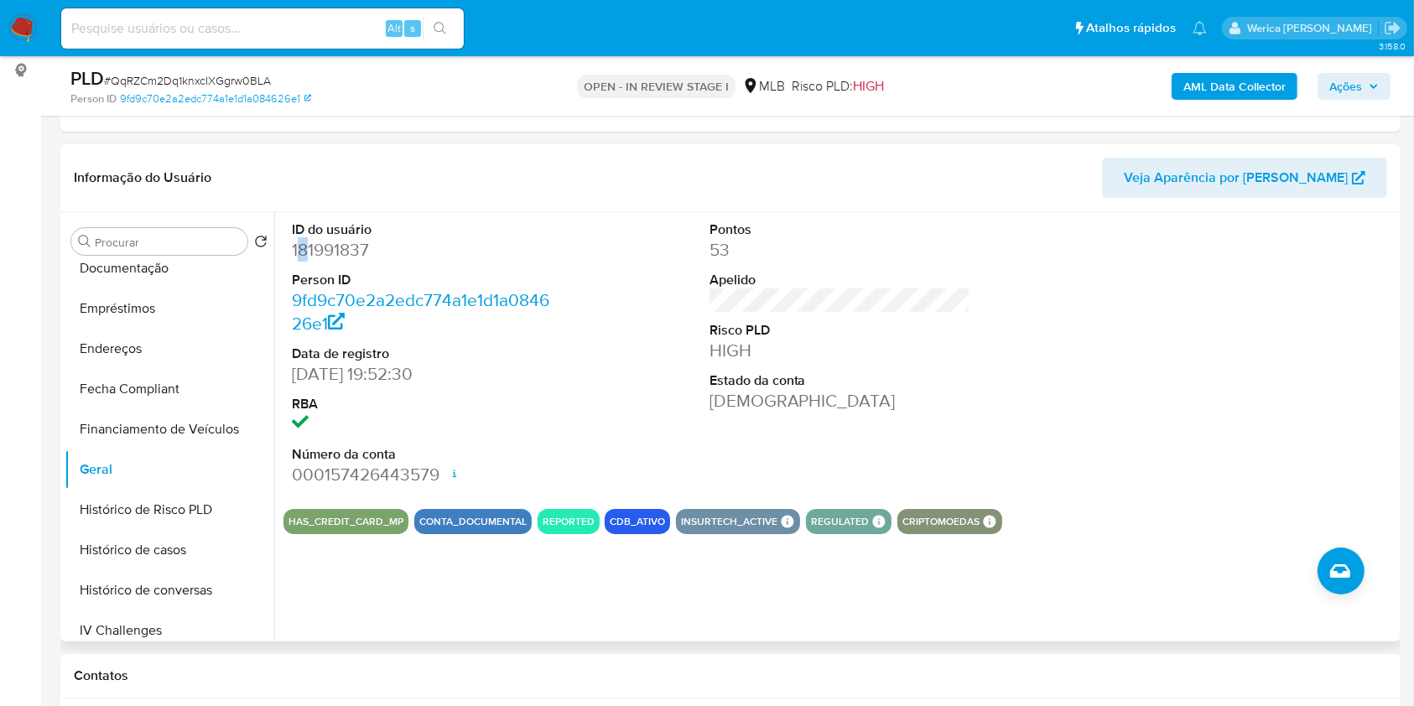
click at [303, 252] on dd "181991837" at bounding box center [423, 249] width 262 height 23
copy dd "181991837"
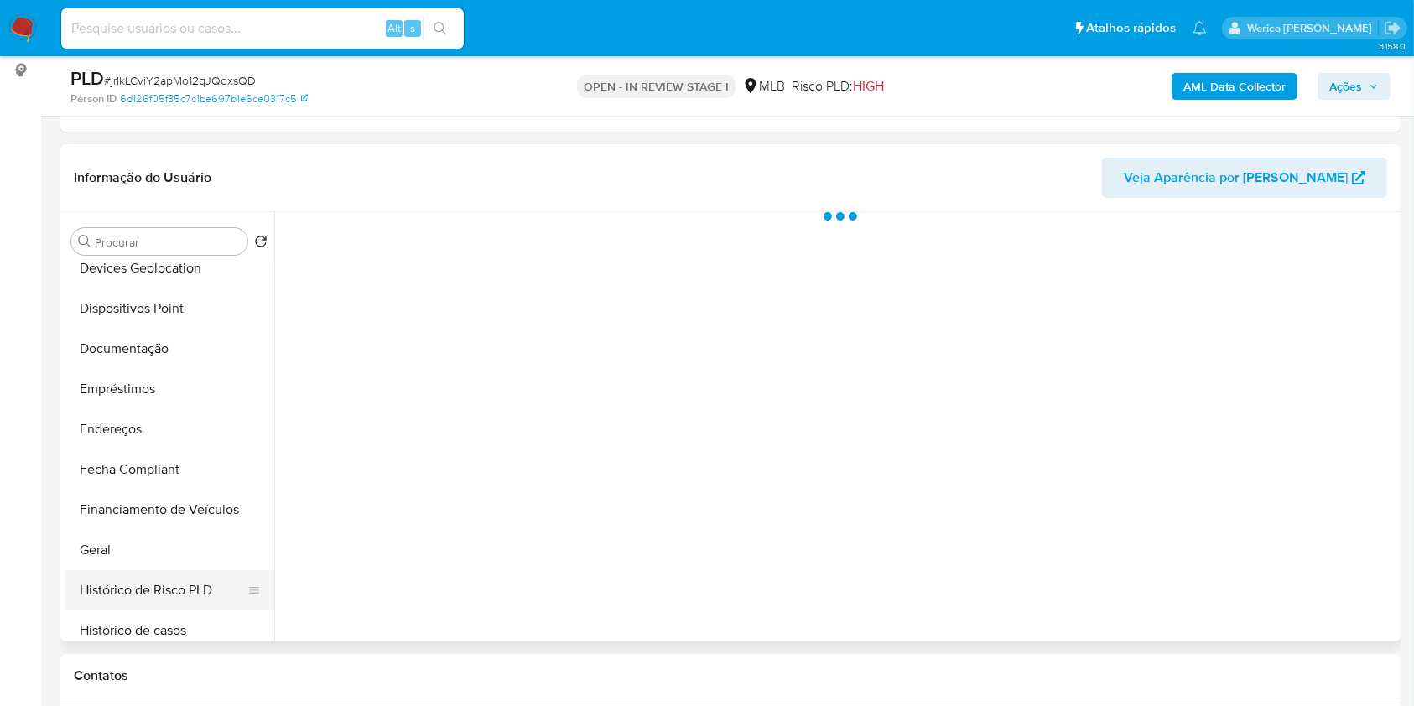
scroll to position [447, 0]
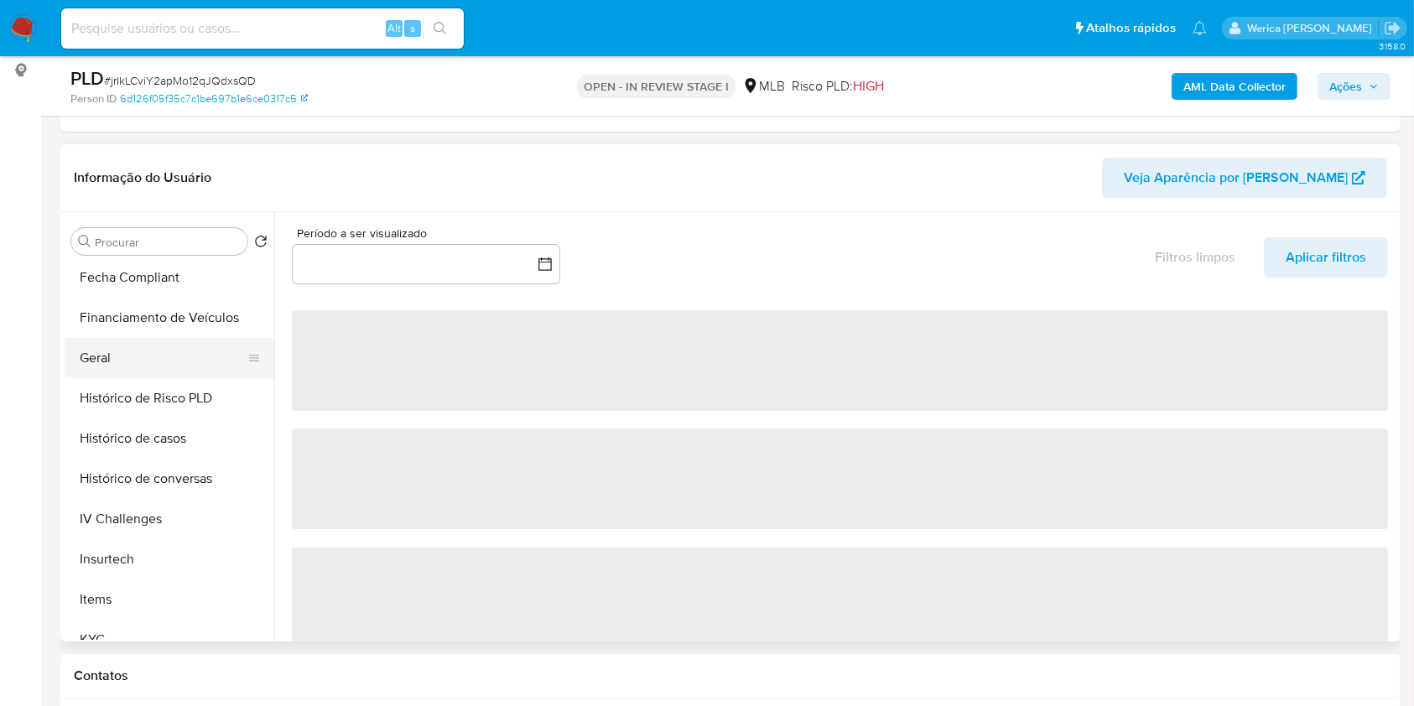
click at [96, 363] on button "Geral" at bounding box center [163, 358] width 196 height 40
select select "10"
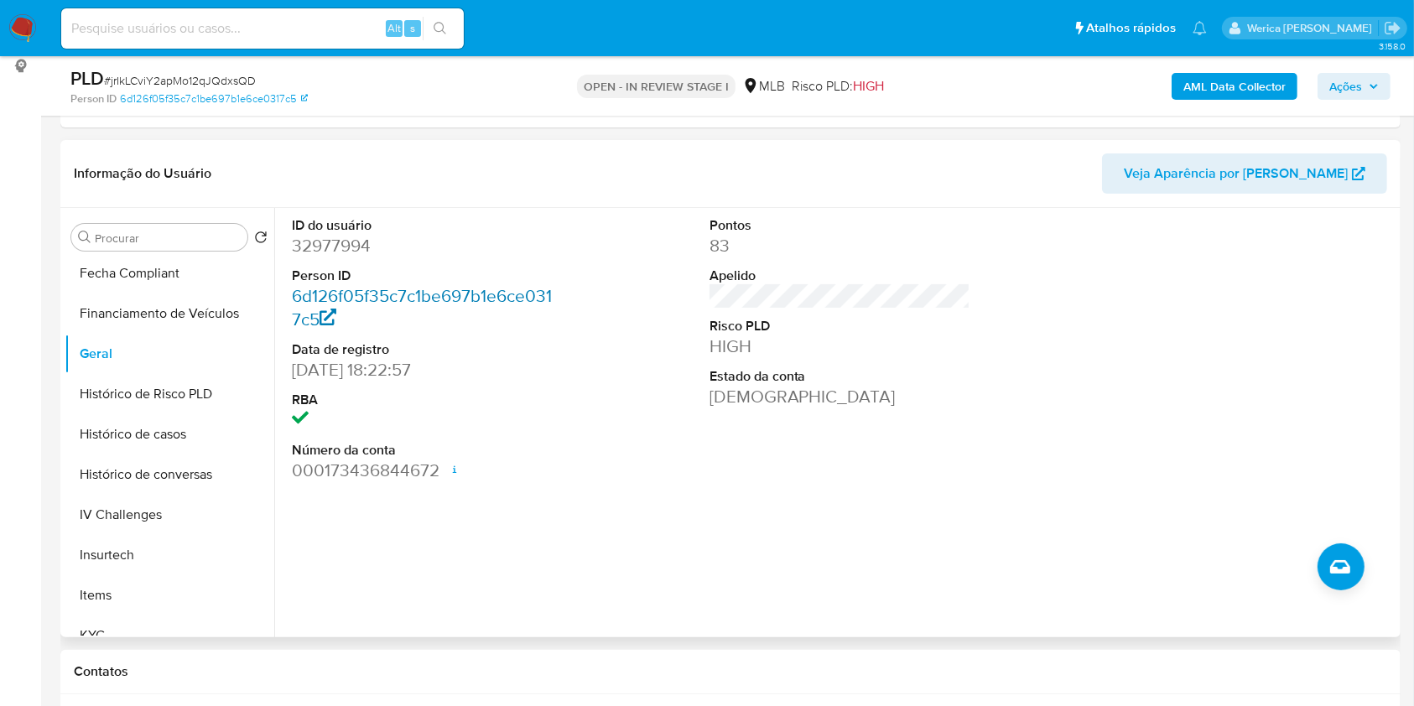
scroll to position [223, 0]
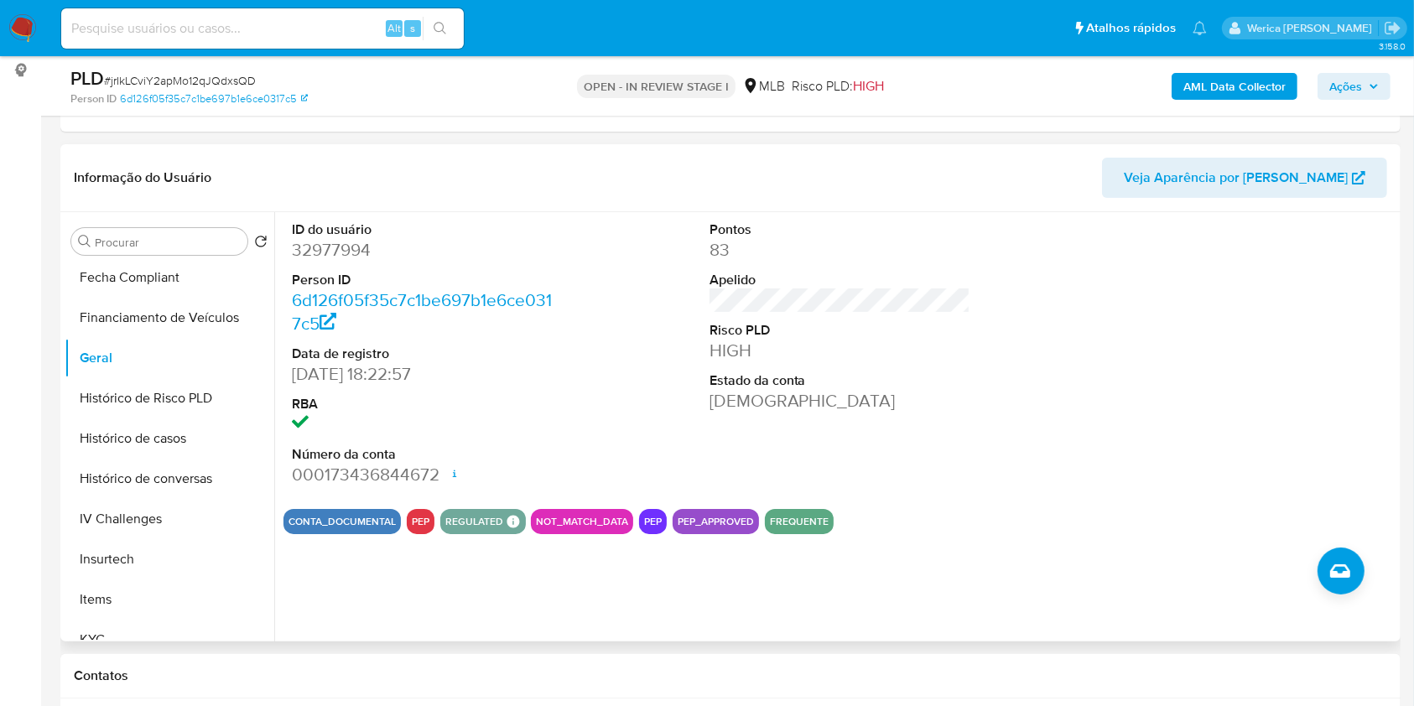
click at [310, 238] on dd "32977994" at bounding box center [423, 249] width 262 height 23
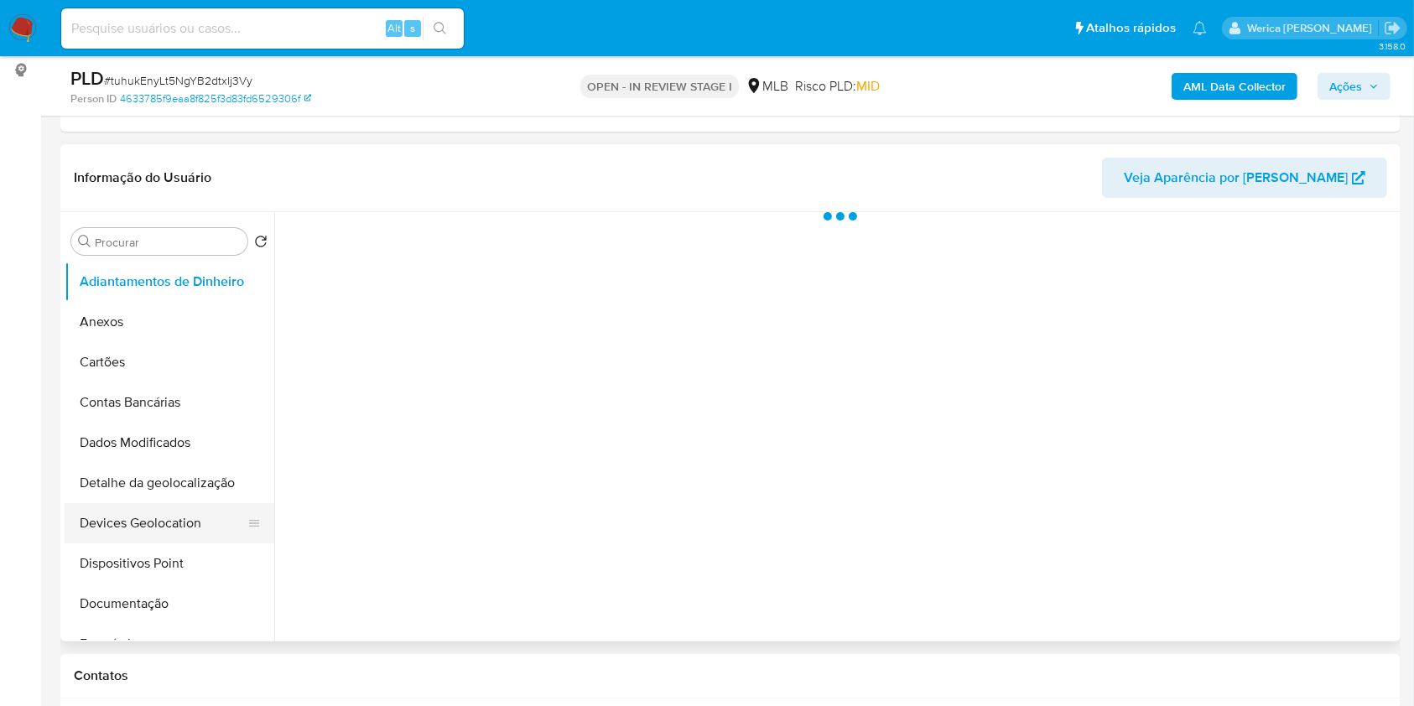
scroll to position [447, 0]
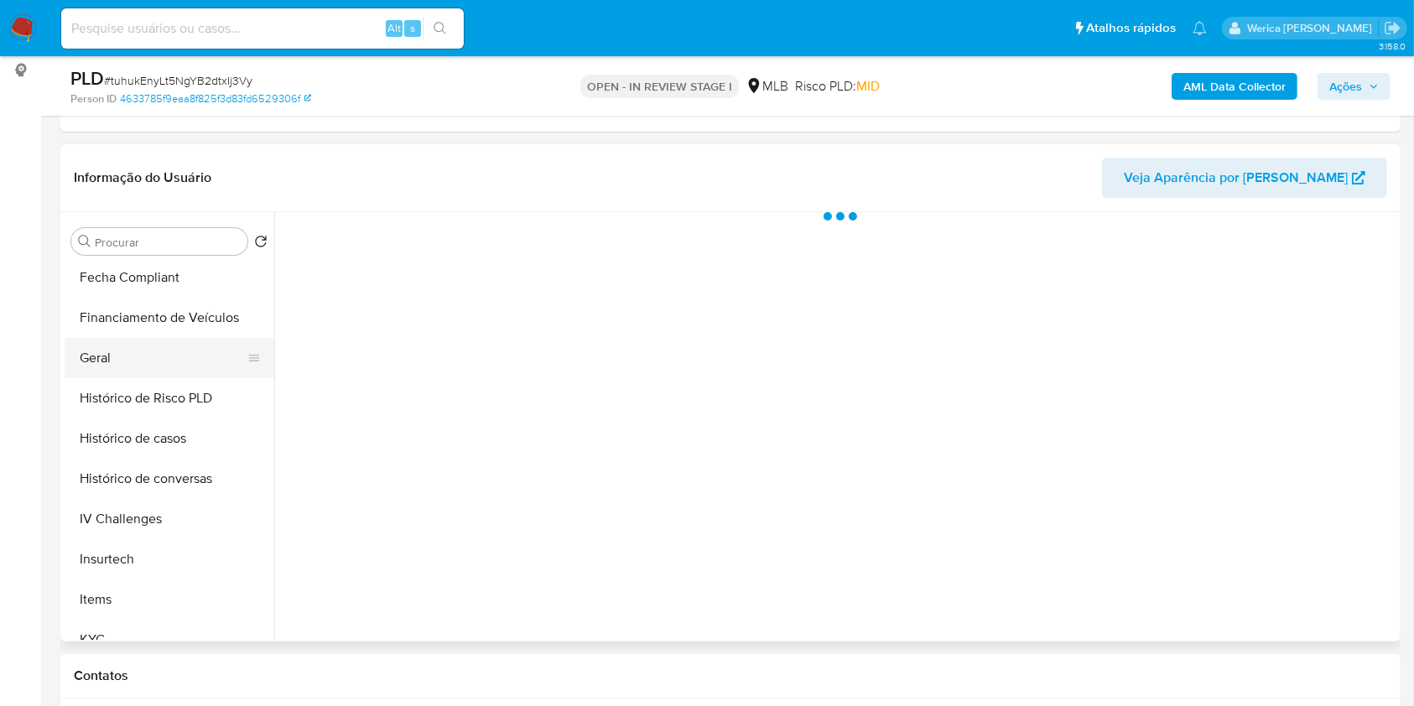
click at [127, 372] on button "Geral" at bounding box center [163, 358] width 196 height 40
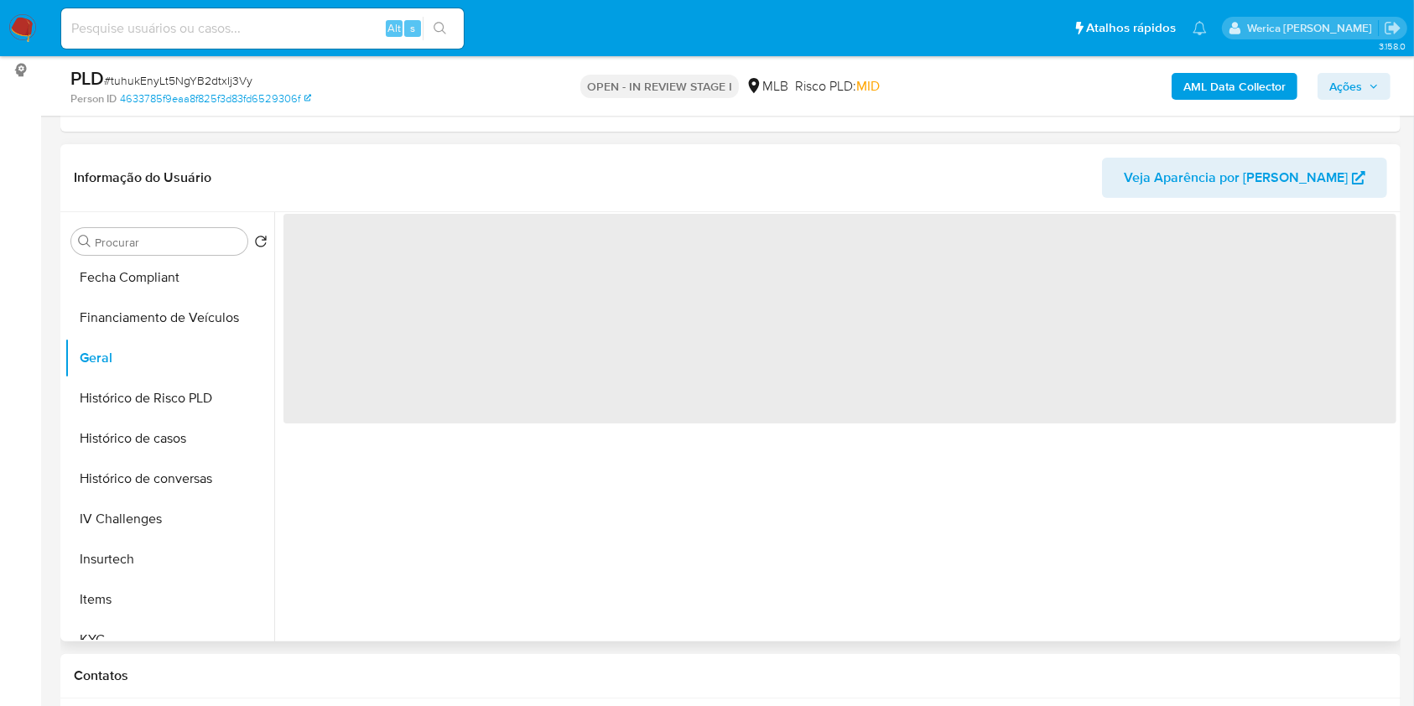
click at [444, 352] on span "‌" at bounding box center [839, 319] width 1113 height 210
click at [428, 303] on span "‌" at bounding box center [839, 319] width 1113 height 210
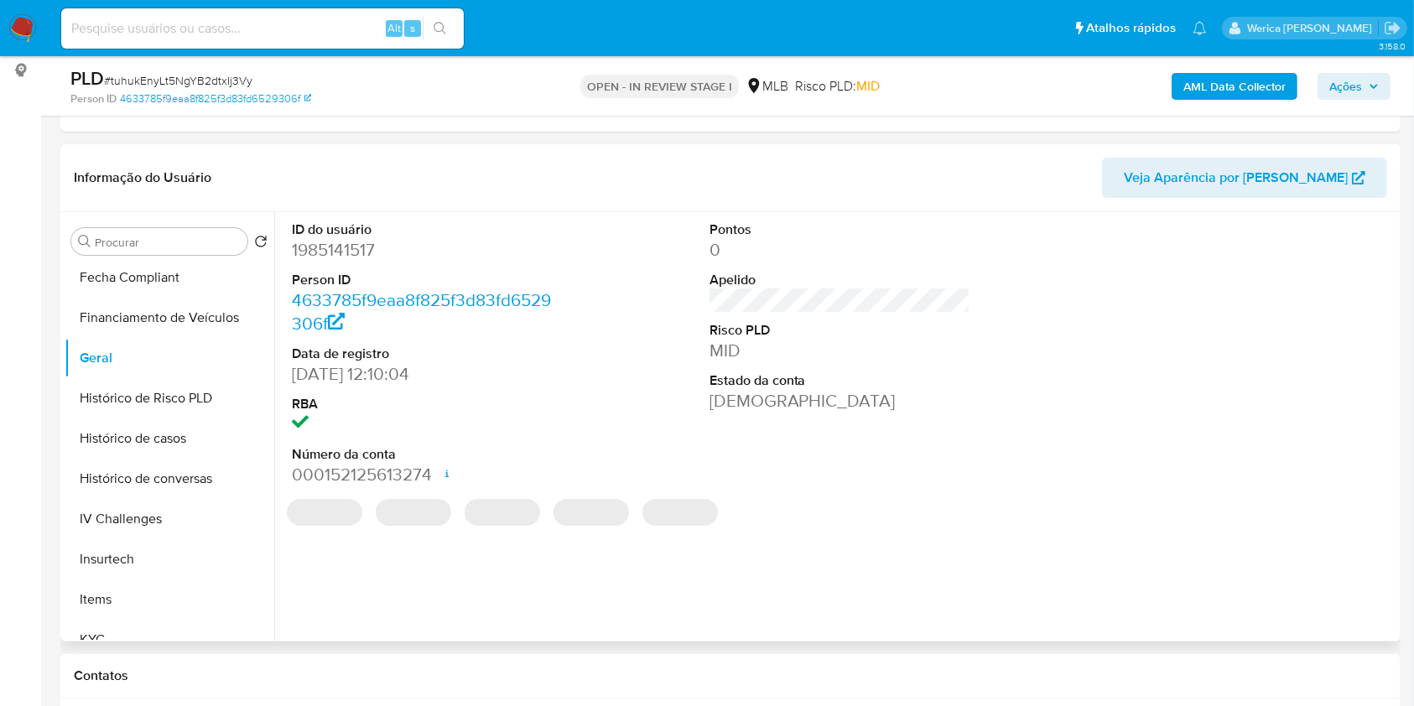
click at [401, 247] on dd "1985141517" at bounding box center [423, 249] width 262 height 23
click at [342, 254] on dd "1985141517" at bounding box center [423, 249] width 262 height 23
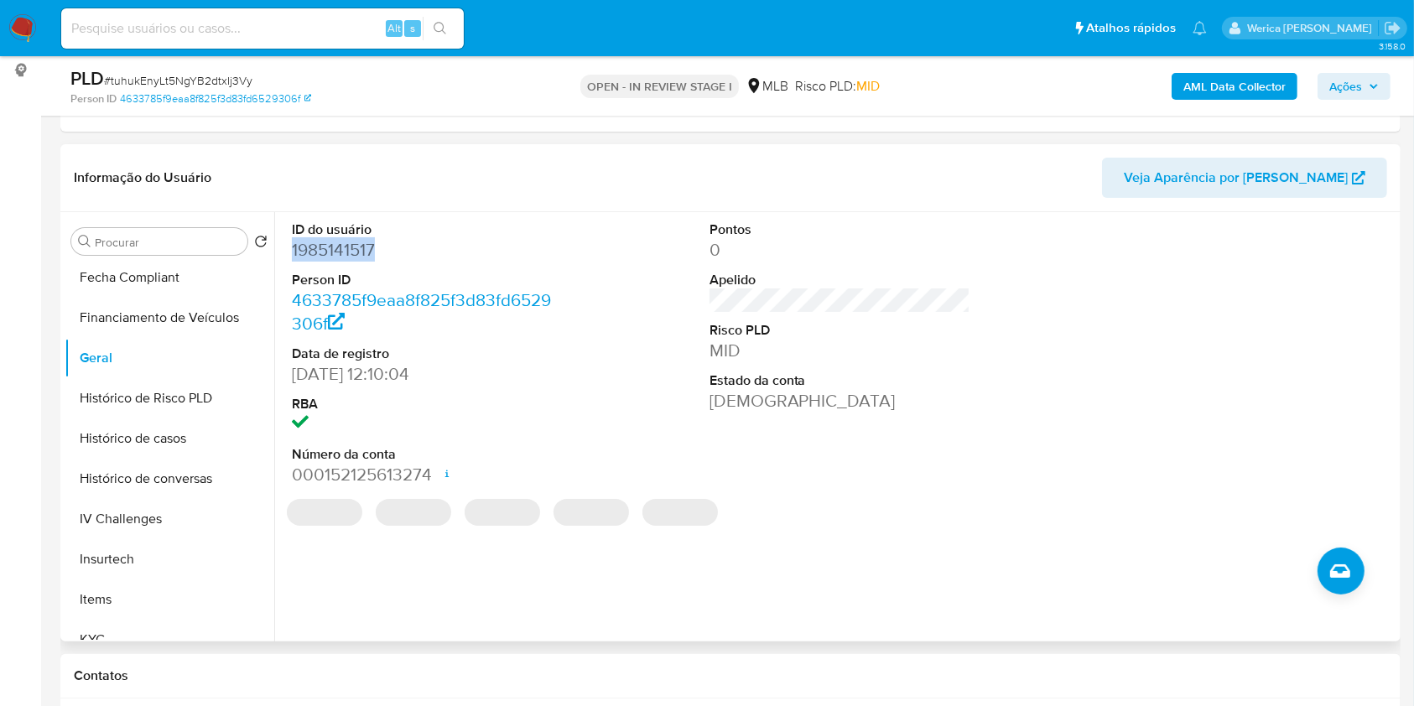
copy dd "1985141517"
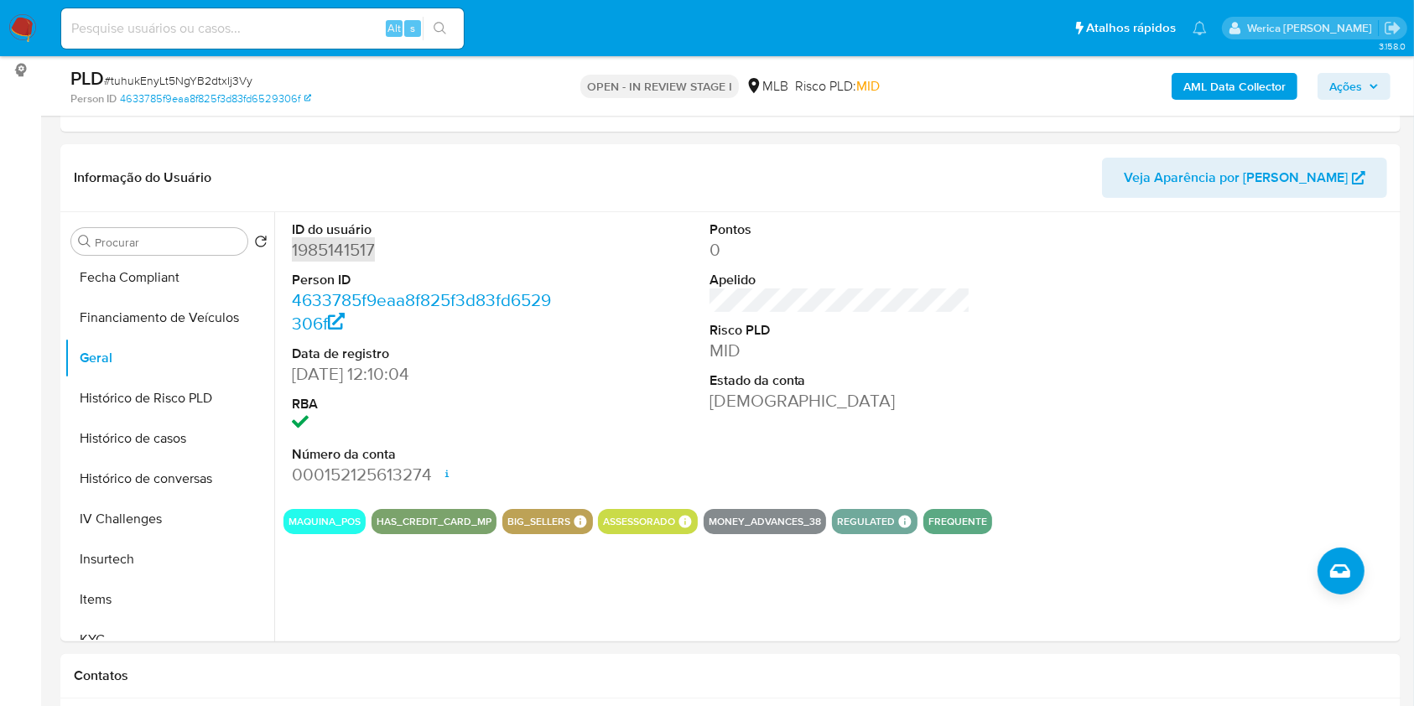
select select "10"
click at [185, 453] on button "Histórico de casos" at bounding box center [163, 439] width 196 height 40
